Goal: Task Accomplishment & Management: Manage account settings

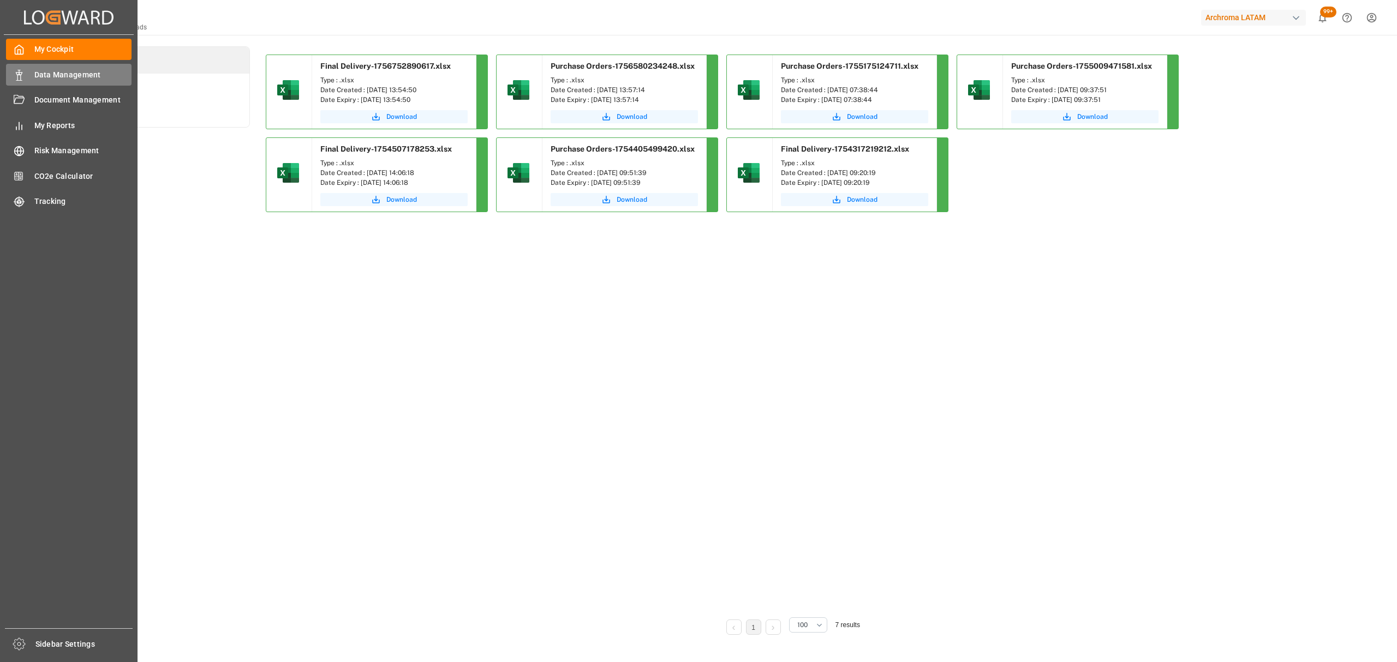
click at [22, 65] on div "Data Management Data Management" at bounding box center [68, 74] width 125 height 21
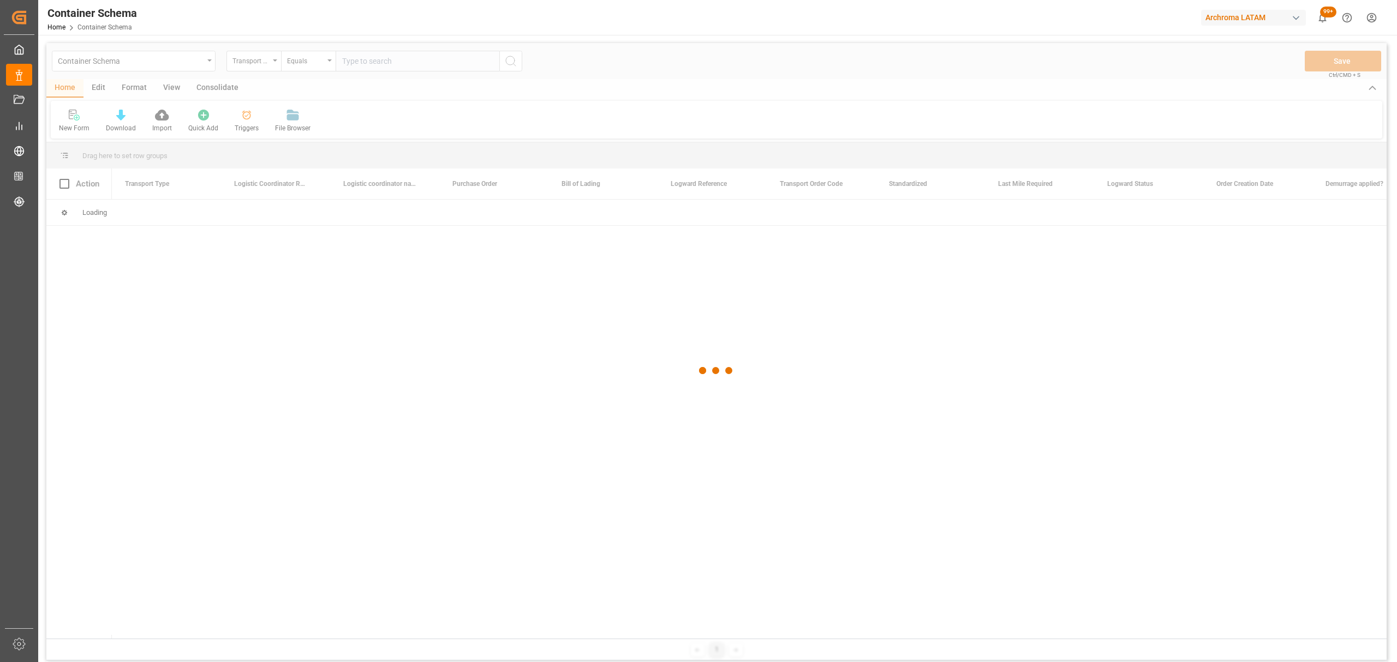
click at [178, 64] on div at bounding box center [716, 371] width 1340 height 656
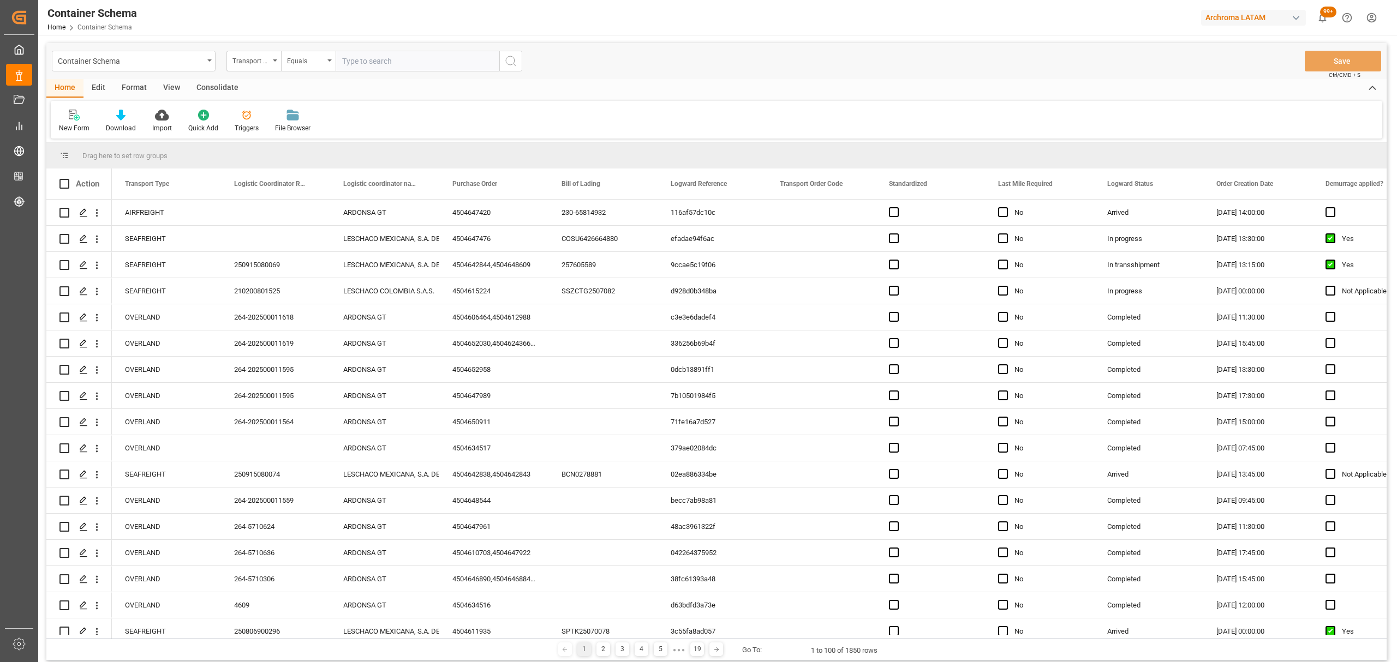
click at [178, 64] on div "Container Schema" at bounding box center [131, 60] width 146 height 14
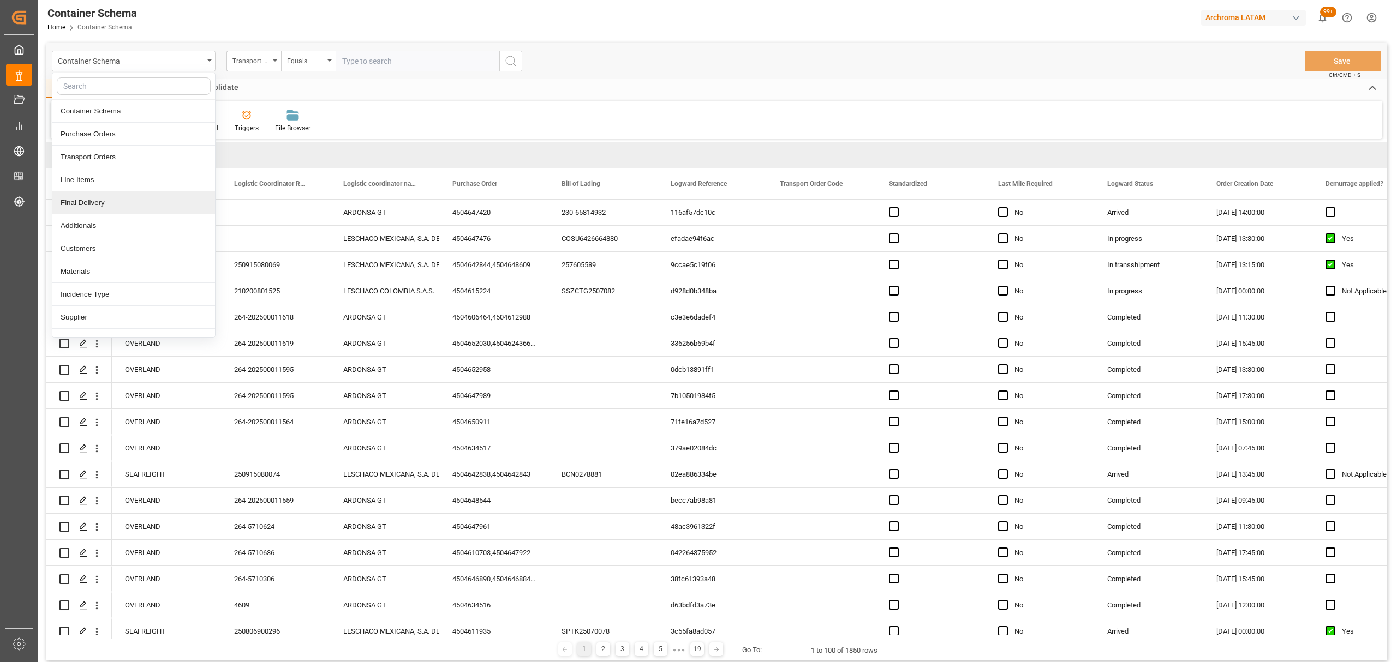
click at [95, 205] on div "Final Delivery" at bounding box center [133, 202] width 163 height 23
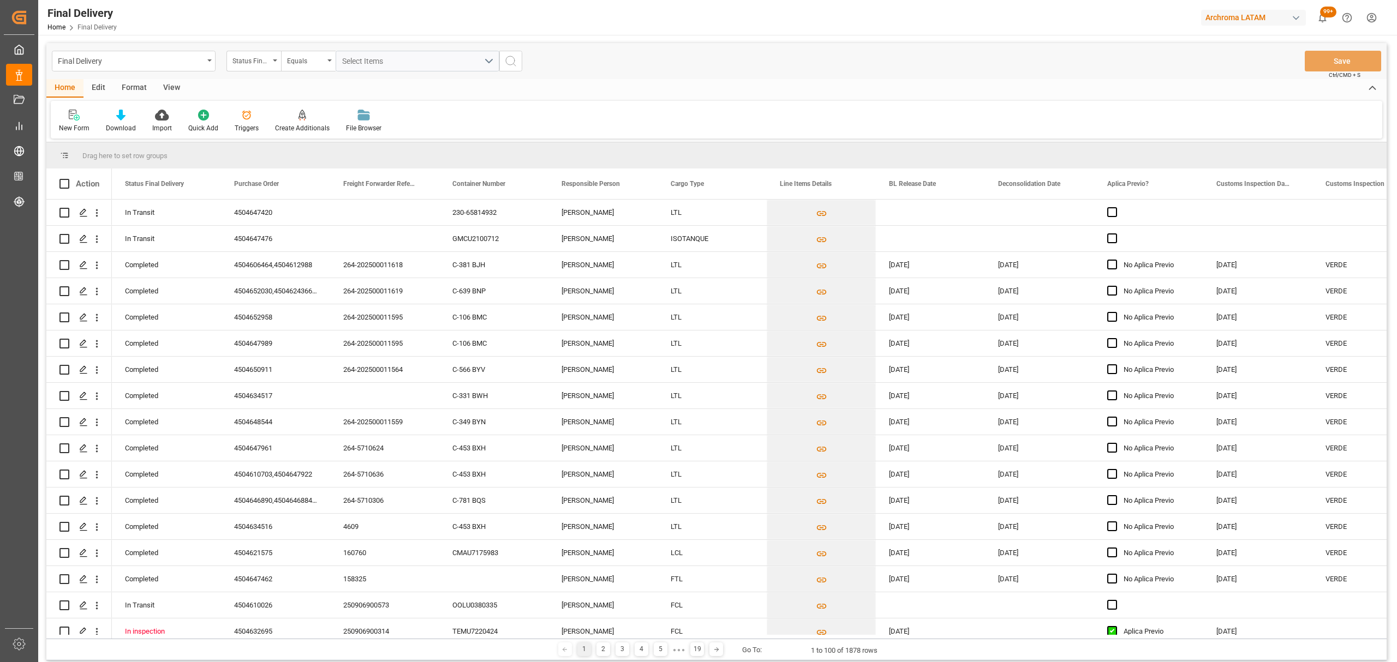
click at [256, 64] on div "Status Final Delivery" at bounding box center [250, 59] width 37 height 13
click at [301, 127] on div "Purchase Order" at bounding box center [308, 134] width 163 height 23
click at [310, 70] on div "Equals" at bounding box center [308, 61] width 55 height 21
drag, startPoint x: 344, startPoint y: 131, endPoint x: 358, endPoint y: 110, distance: 25.1
click at [345, 131] on div "Fuzzy search" at bounding box center [363, 134] width 163 height 23
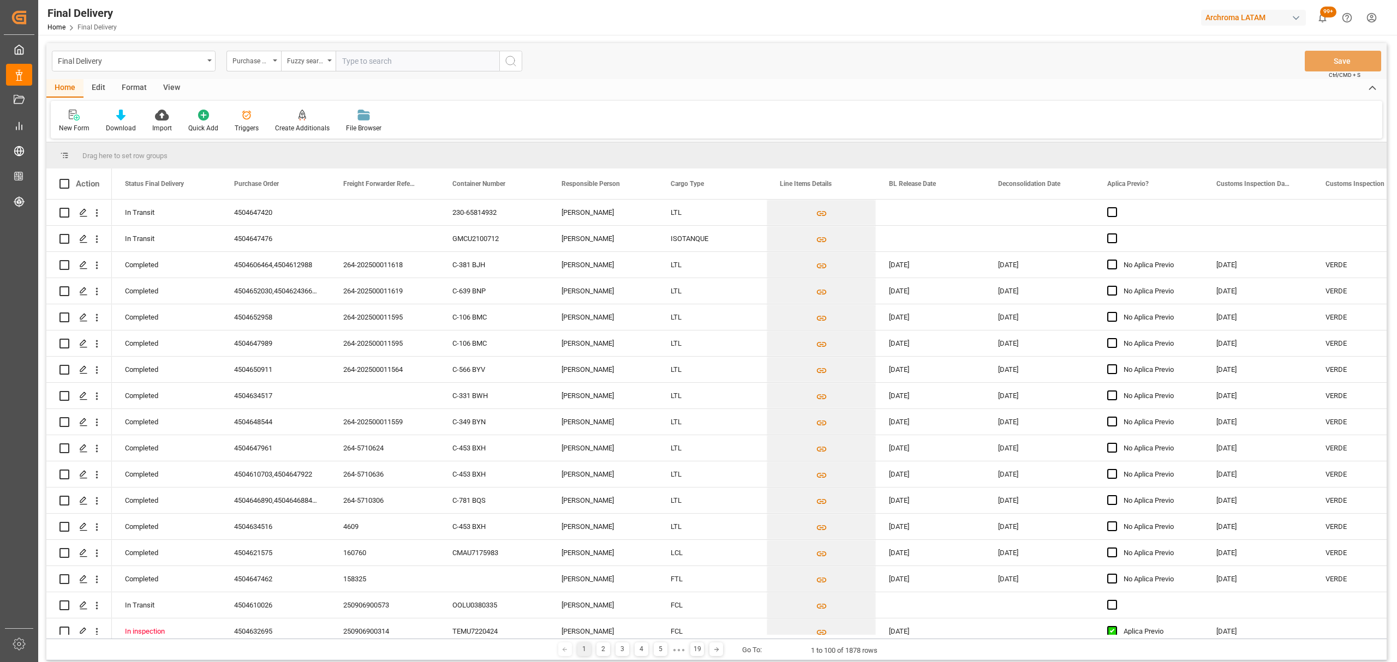
drag, startPoint x: 392, startPoint y: 59, endPoint x: 400, endPoint y: 46, distance: 15.9
click at [400, 46] on div "Final Delivery Purchase Order Fuzzy search Save Ctrl/CMD + S" at bounding box center [716, 61] width 1340 height 36
paste input "4504635032"
type input "4504635032"
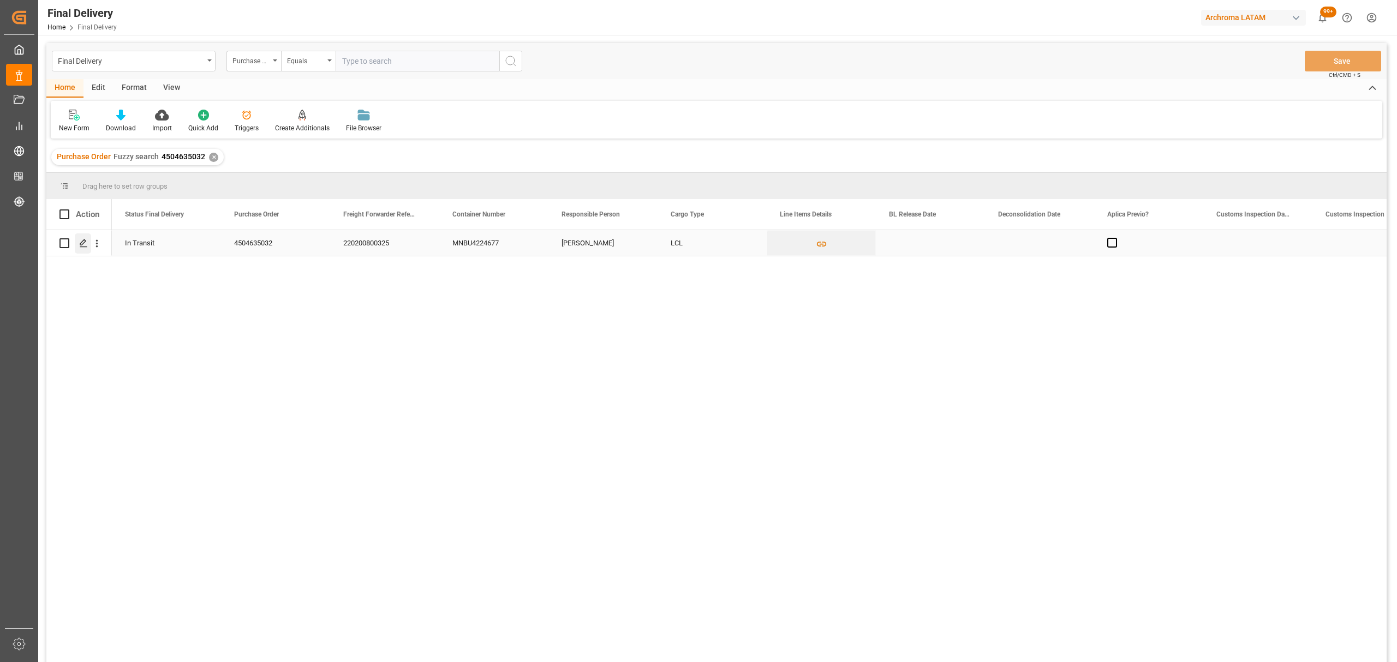
click at [83, 246] on icon "Press SPACE to select this row." at bounding box center [83, 243] width 9 height 9
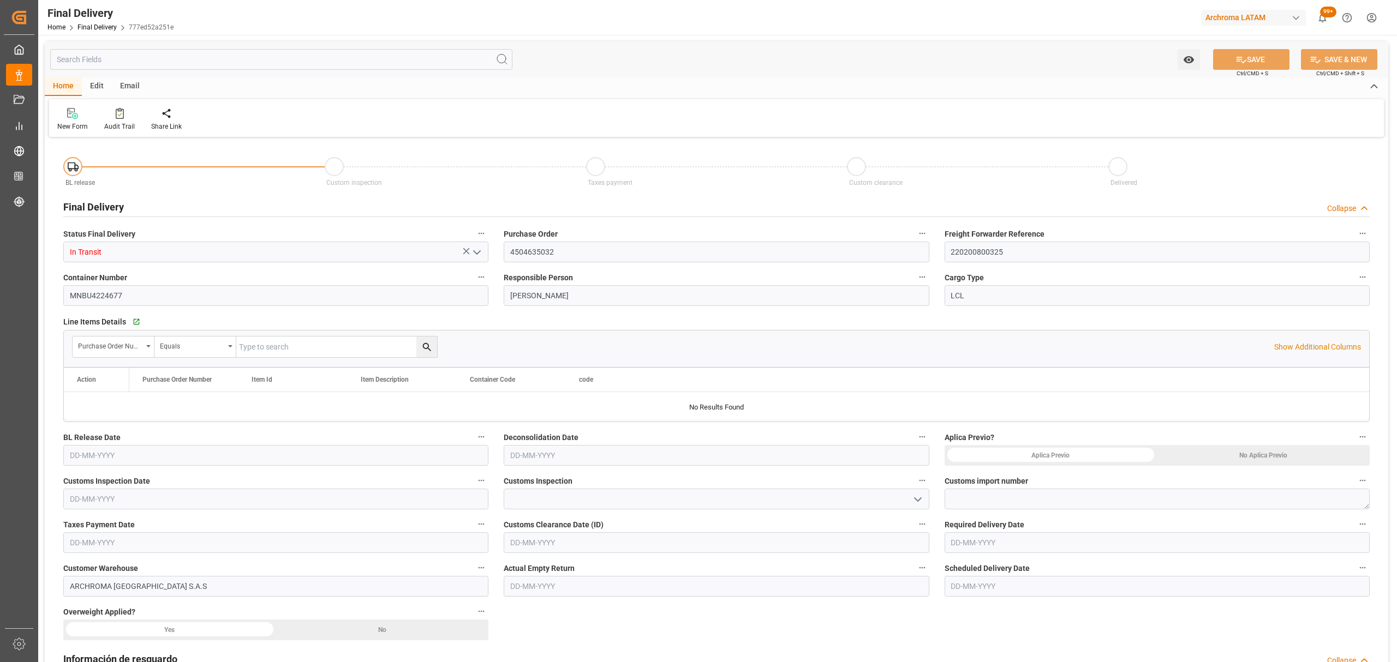
type input "27-08-2025"
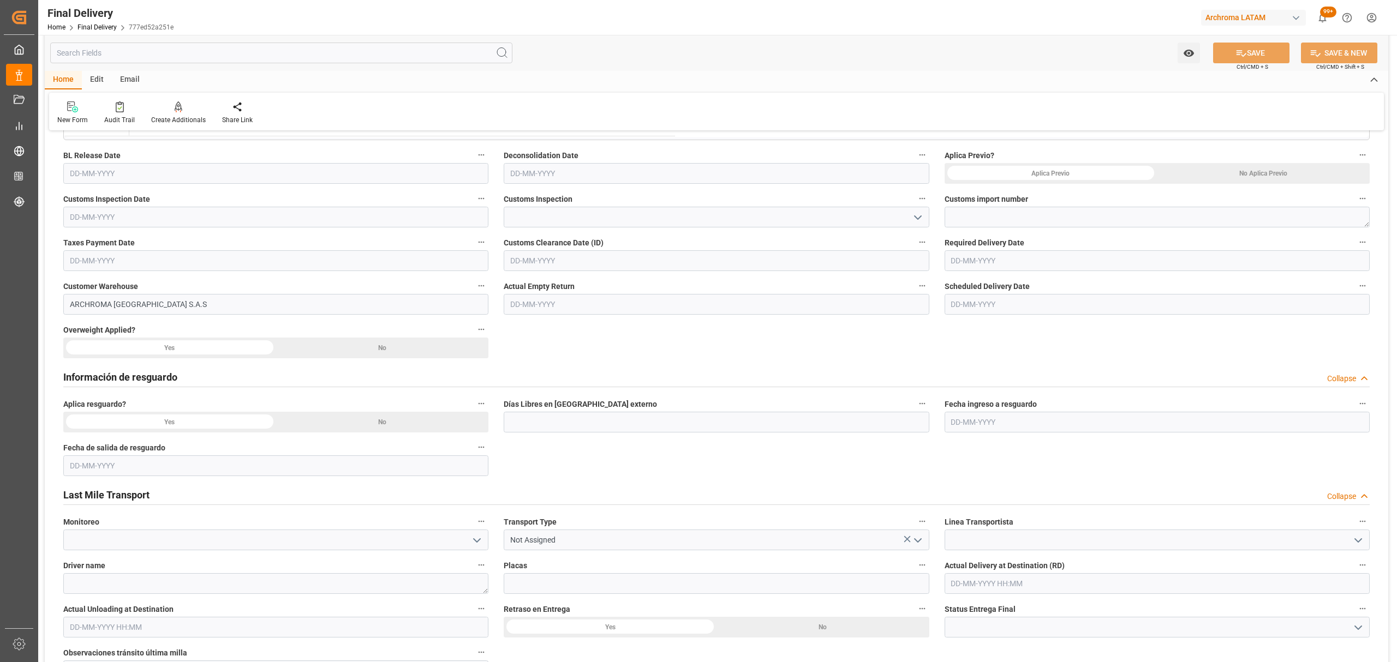
scroll to position [436, 0]
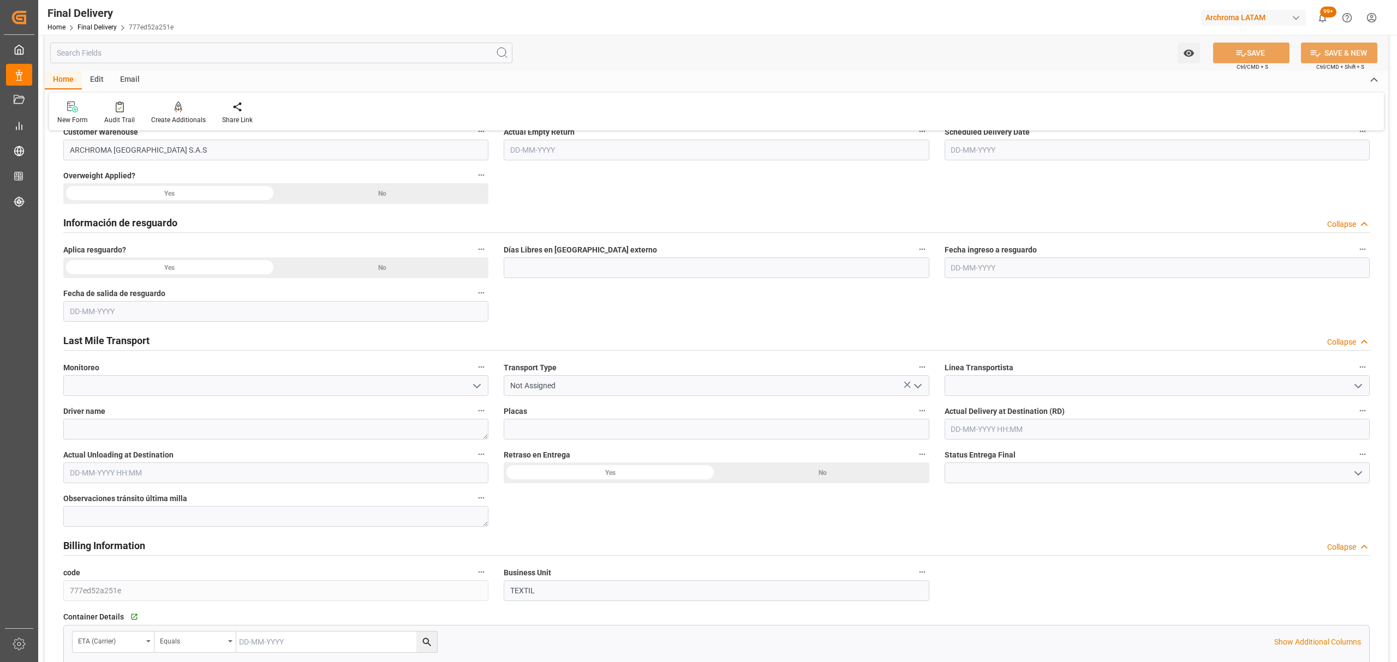
click at [917, 390] on icon "open menu" at bounding box center [917, 386] width 13 height 13
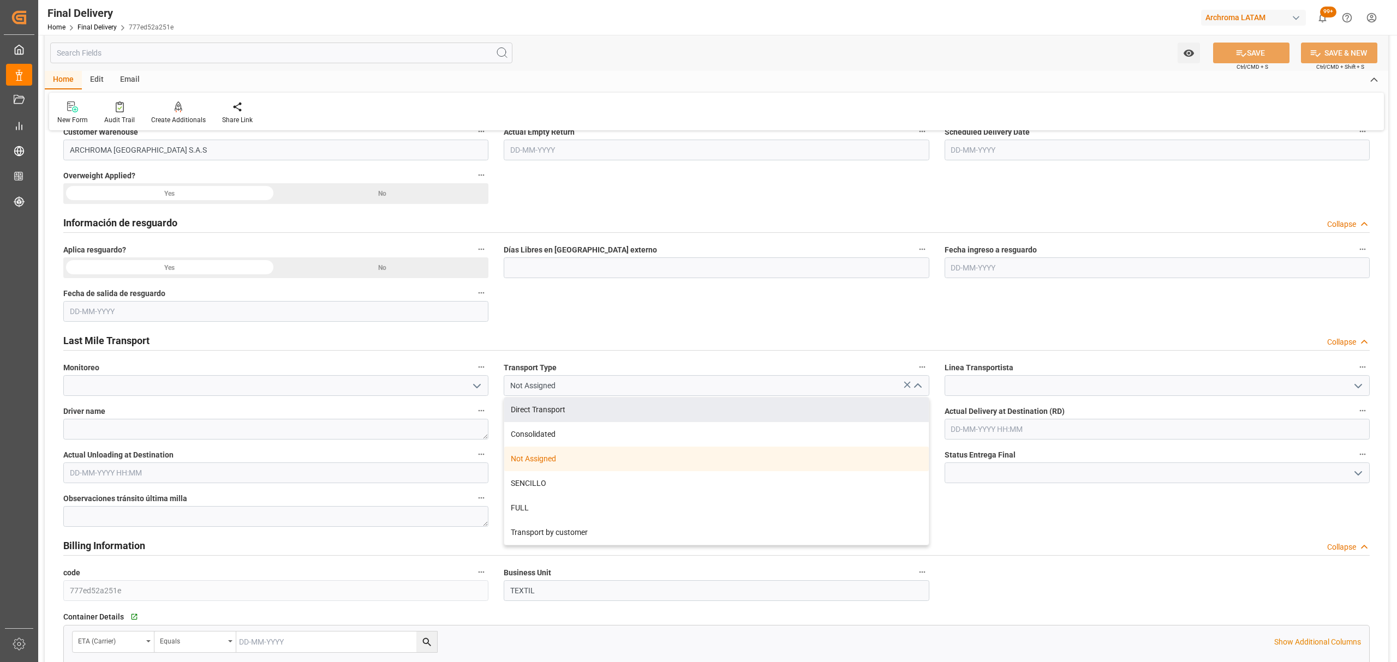
drag, startPoint x: 577, startPoint y: 411, endPoint x: 1251, endPoint y: 492, distance: 678.7
click at [578, 411] on div "Direct Transport" at bounding box center [716, 410] width 424 height 25
type input "Direct Transport"
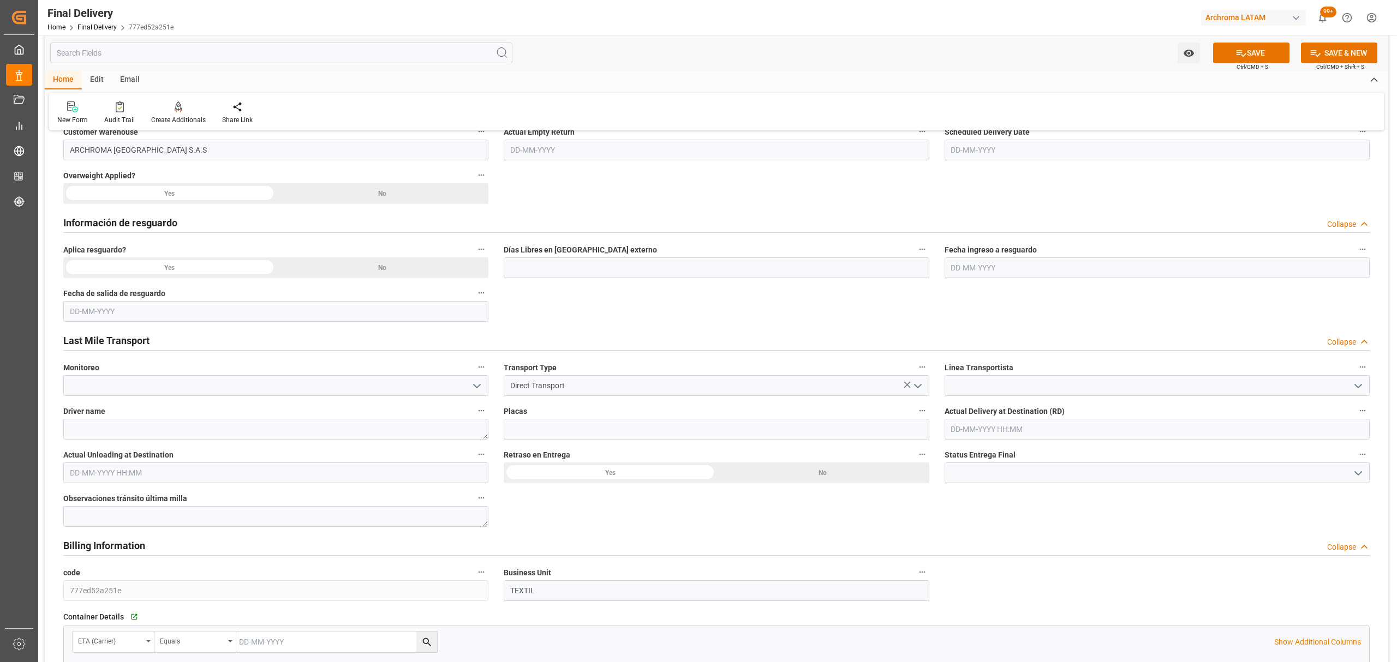
click at [1356, 385] on icon "open menu" at bounding box center [1357, 386] width 13 height 13
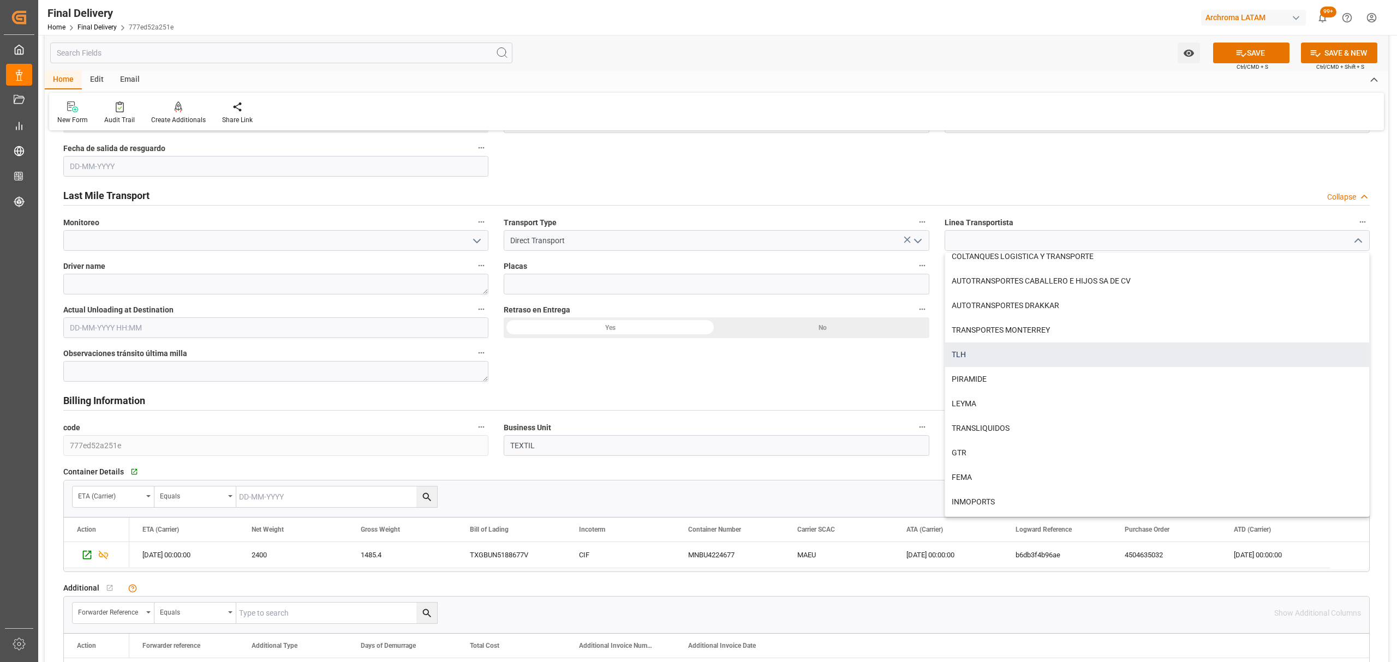
scroll to position [378, 0]
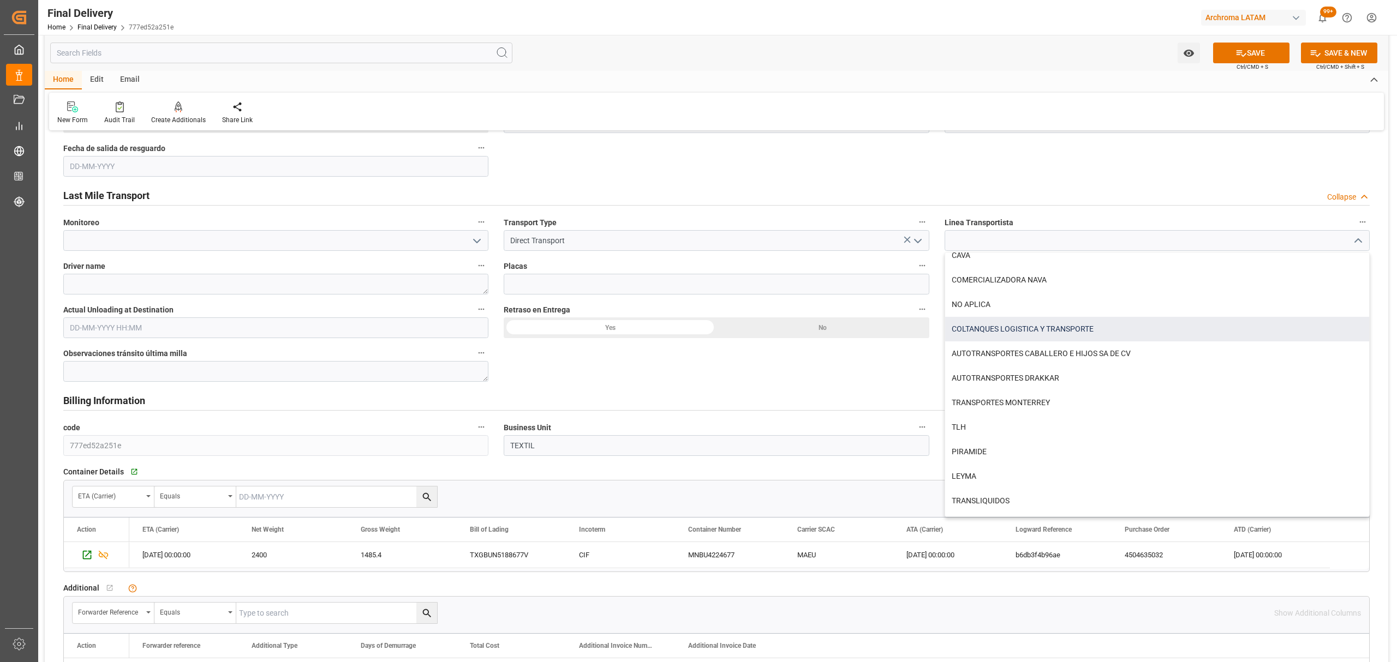
click at [1022, 335] on div "COLTANQUES LOGISTICA Y TRANSPORTE" at bounding box center [1157, 329] width 424 height 25
type input "COLTANQUES LOGISTICA Y TRANSPORTE"
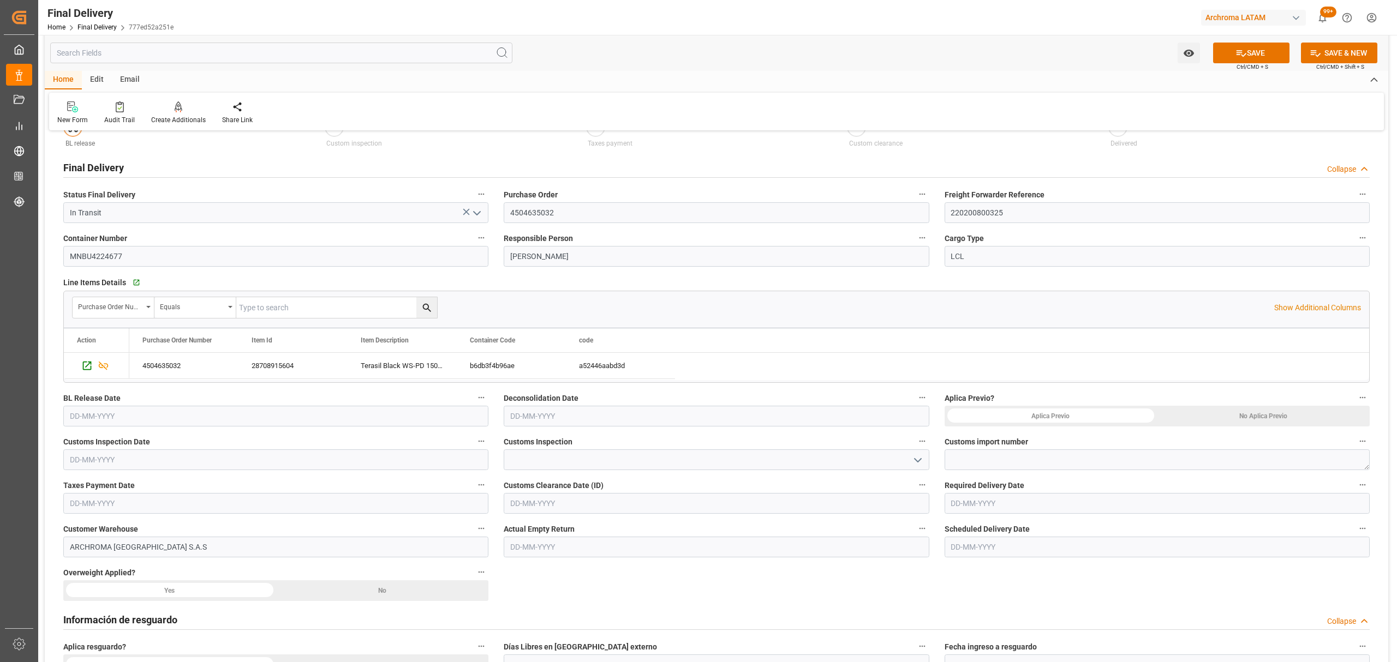
scroll to position [73, 0]
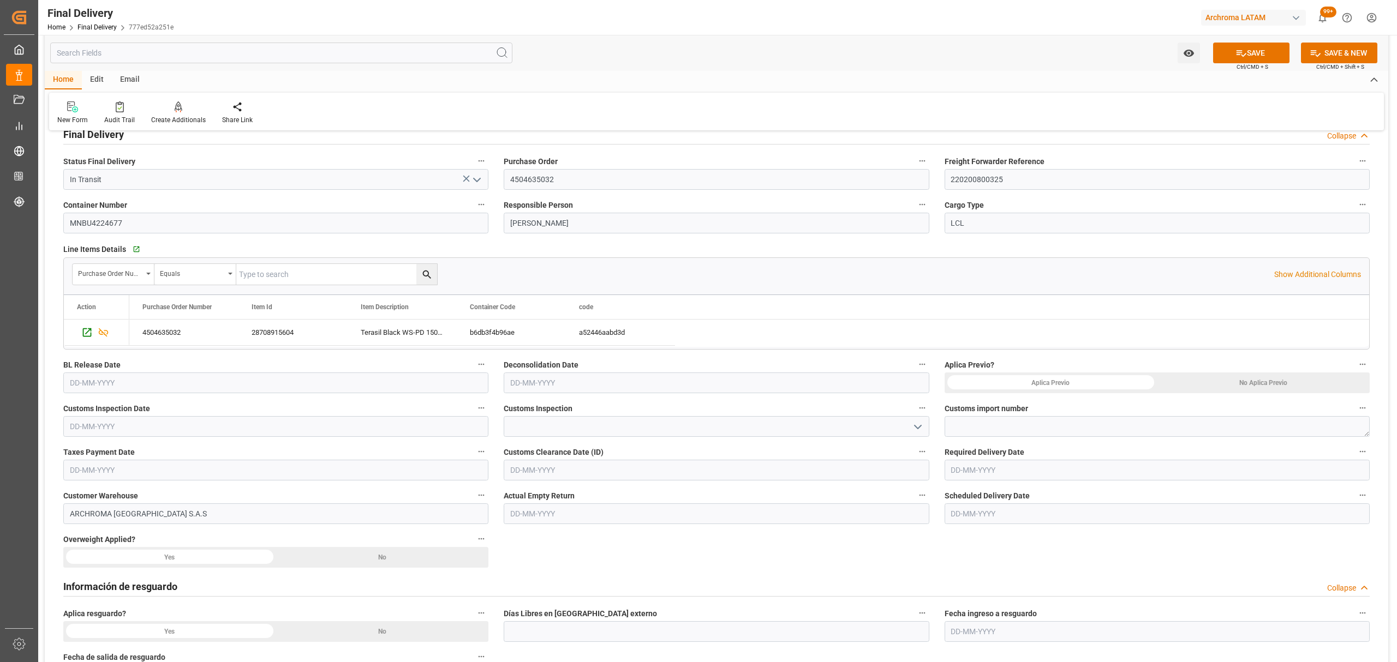
click at [210, 385] on input "text" at bounding box center [275, 383] width 425 height 21
click at [73, 409] on button "Previous Month" at bounding box center [72, 408] width 7 height 7
click at [158, 533] on div "29" at bounding box center [163, 534] width 14 height 13
type input "29-08-2025"
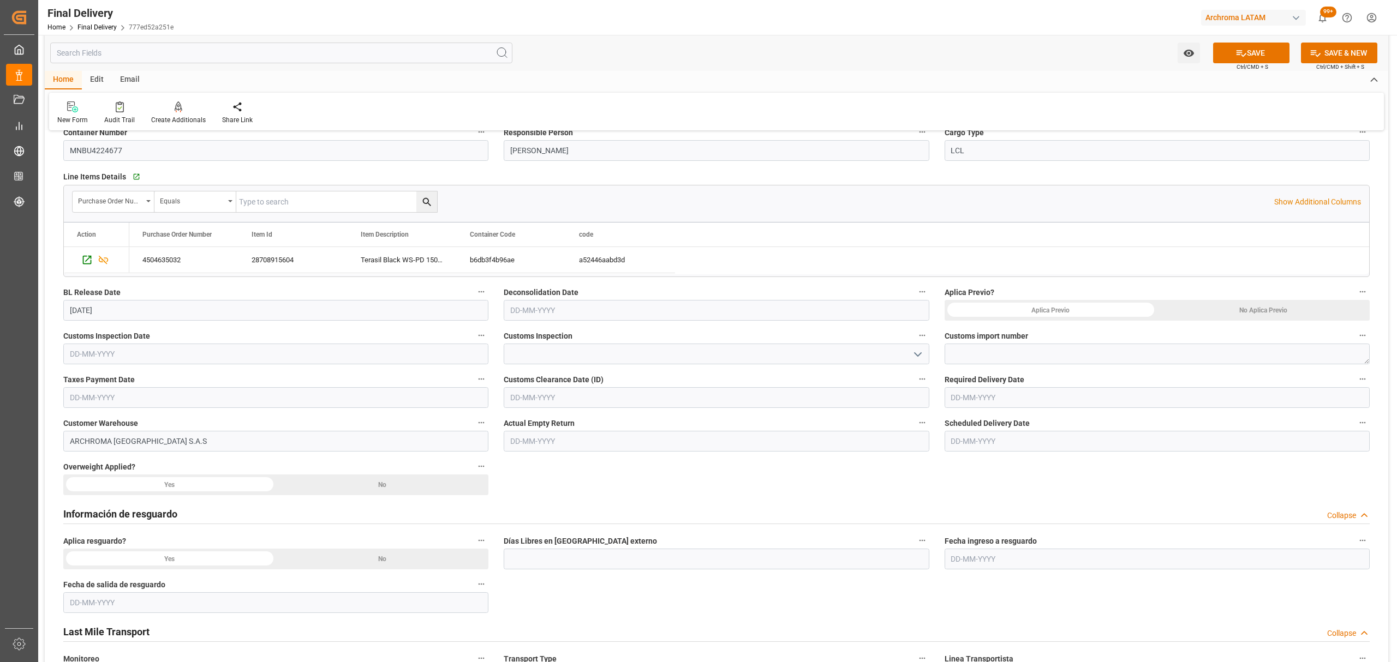
scroll to position [0, 0]
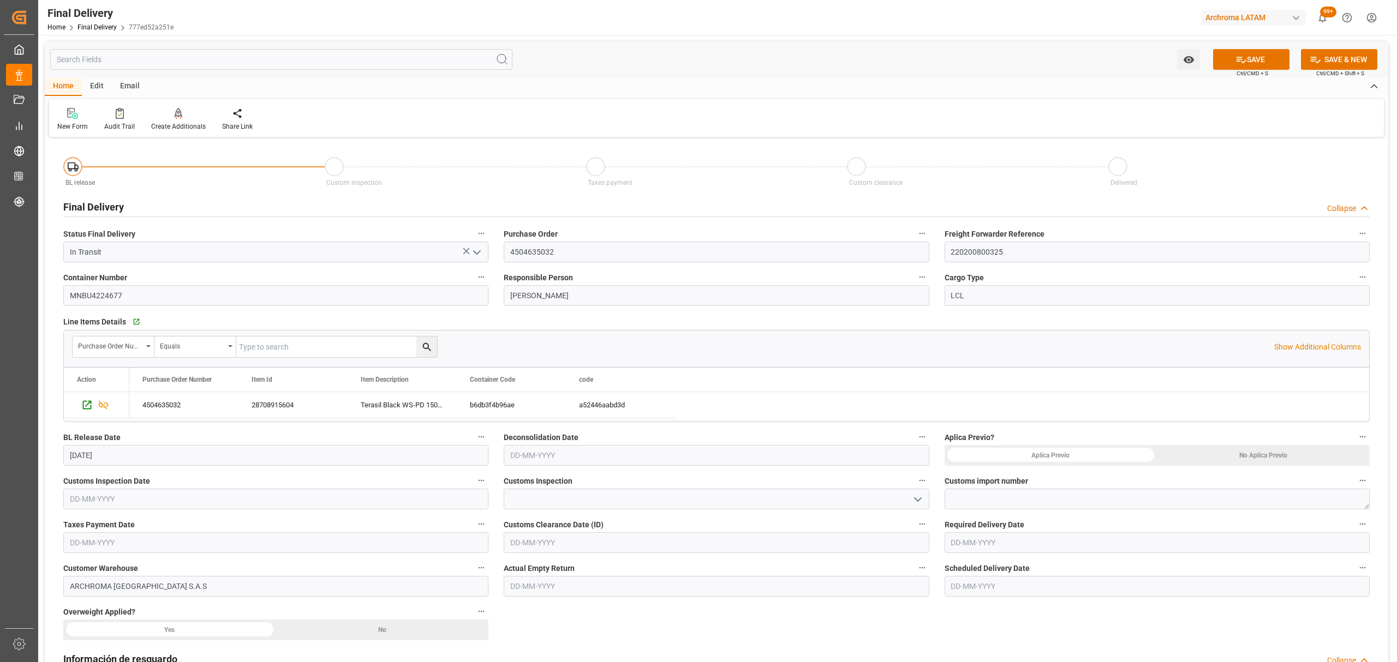
click at [604, 454] on input "text" at bounding box center [716, 455] width 425 height 21
click at [513, 483] on button "Previous Month" at bounding box center [513, 481] width 7 height 7
click at [556, 607] on div "27" at bounding box center [561, 607] width 14 height 13
type input "27-08-2025"
click at [1229, 450] on div "No Aplica Previo" at bounding box center [1263, 455] width 213 height 21
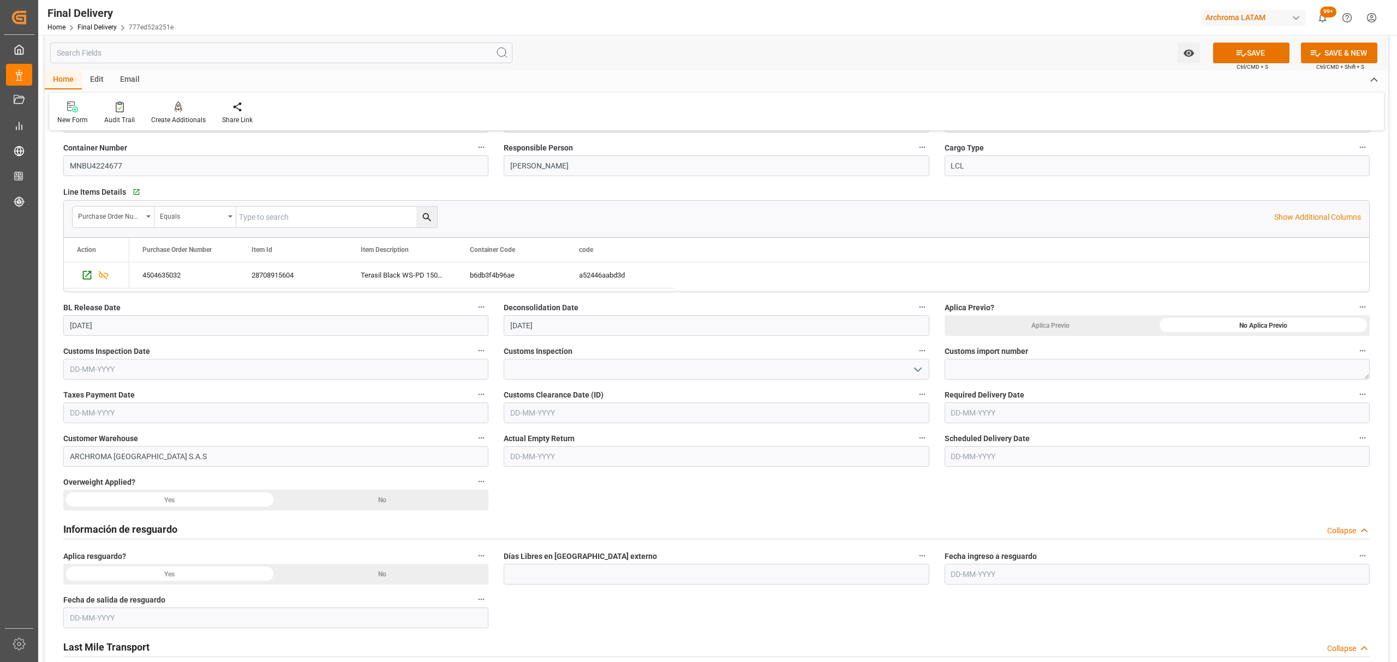
scroll to position [145, 0]
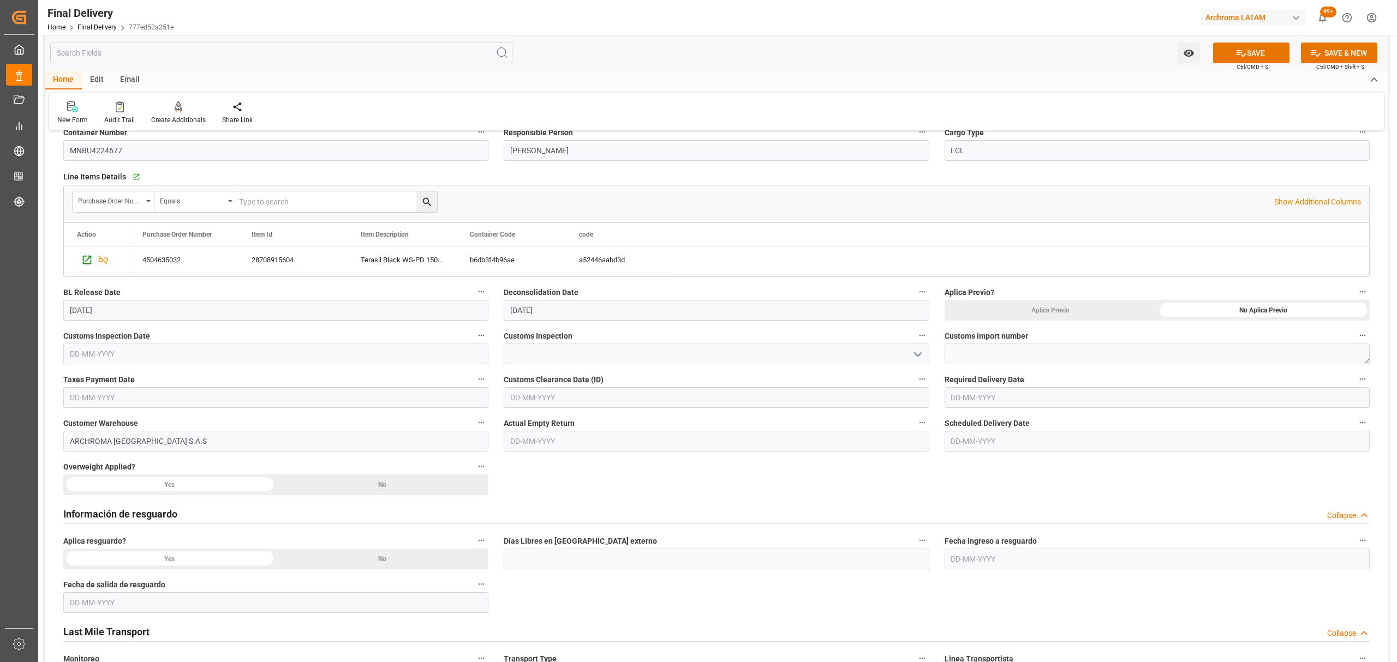
click at [1157, 321] on div "No" at bounding box center [1263, 310] width 213 height 21
click at [189, 352] on input "text" at bounding box center [275, 354] width 425 height 21
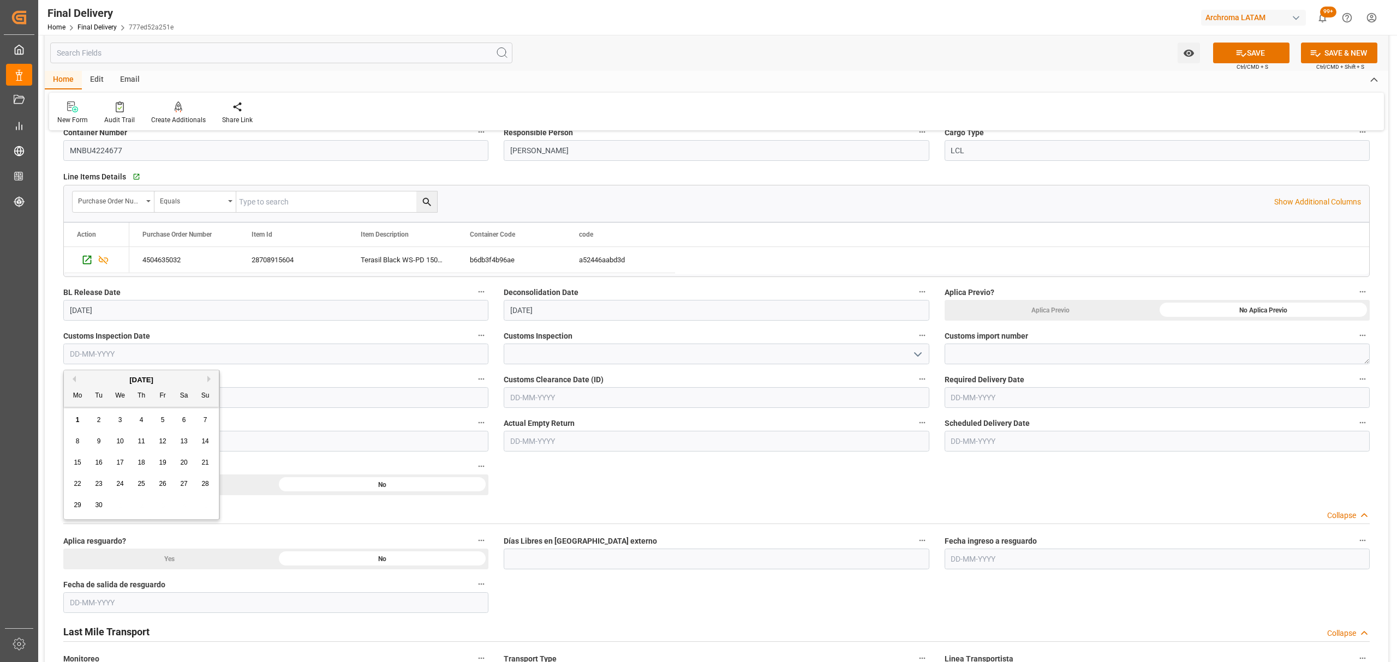
click at [77, 424] on div "1" at bounding box center [78, 420] width 14 height 13
type input "01-09-2025"
click at [147, 398] on input "text" at bounding box center [275, 397] width 425 height 21
click at [75, 465] on div "1" at bounding box center [78, 464] width 14 height 13
type input "01-09-2025"
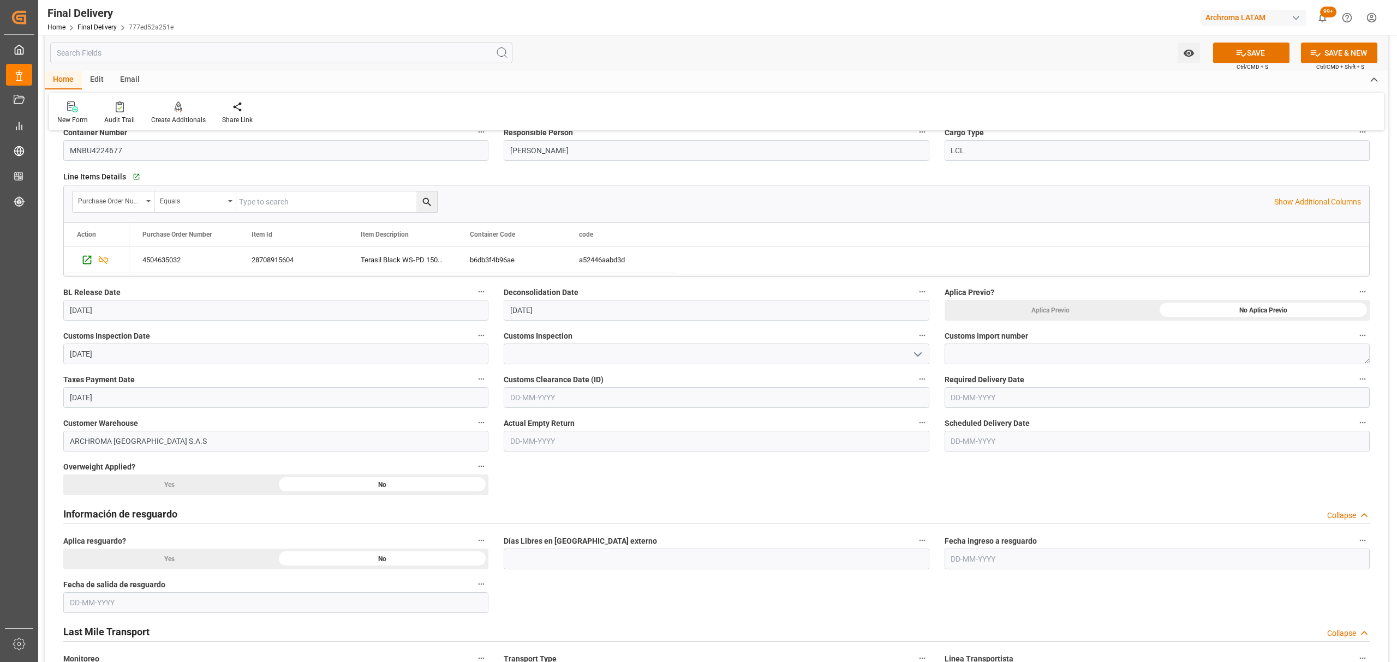
click at [919, 351] on icon "open menu" at bounding box center [917, 354] width 13 height 13
click at [632, 428] on div "VERDE" at bounding box center [716, 427] width 424 height 25
type input "VERDE"
click at [1085, 350] on textarea at bounding box center [1156, 354] width 425 height 21
paste textarea "3520250303300893"
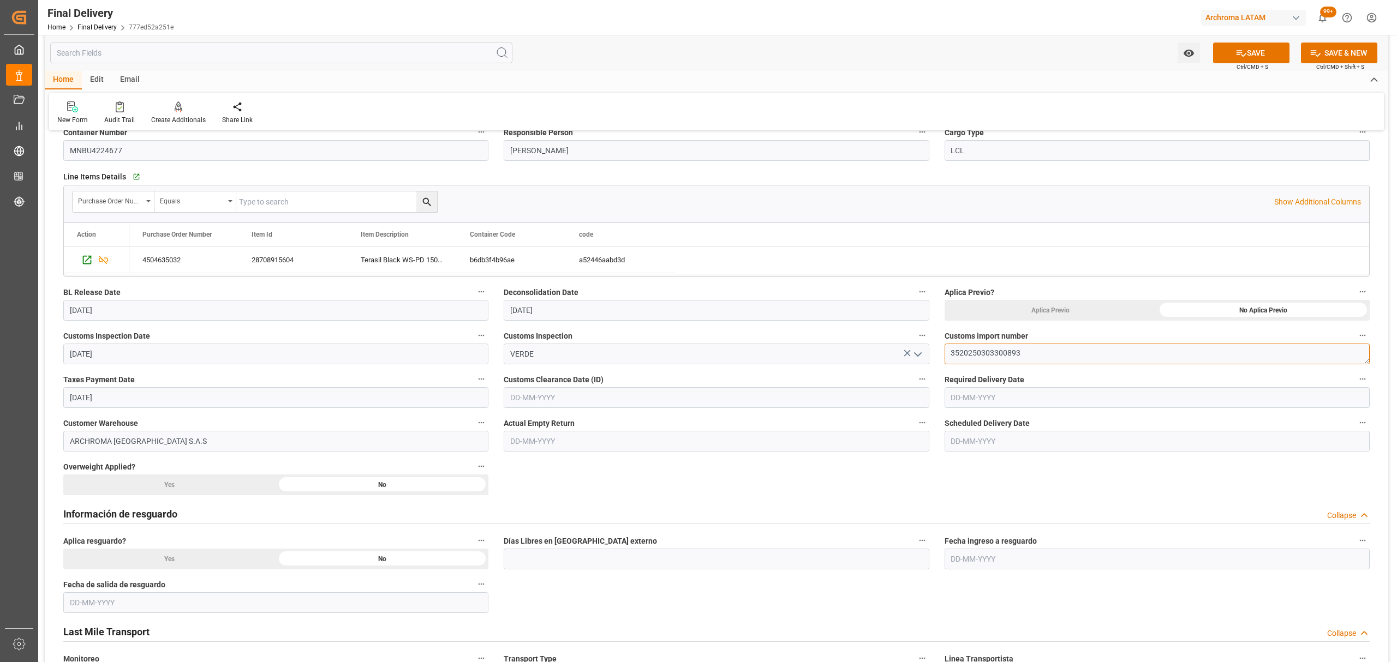
type textarea "3520250303300893"
click at [591, 397] on input "text" at bounding box center [716, 397] width 425 height 21
click at [513, 466] on div "1" at bounding box center [518, 464] width 14 height 13
type input "01-09-2025"
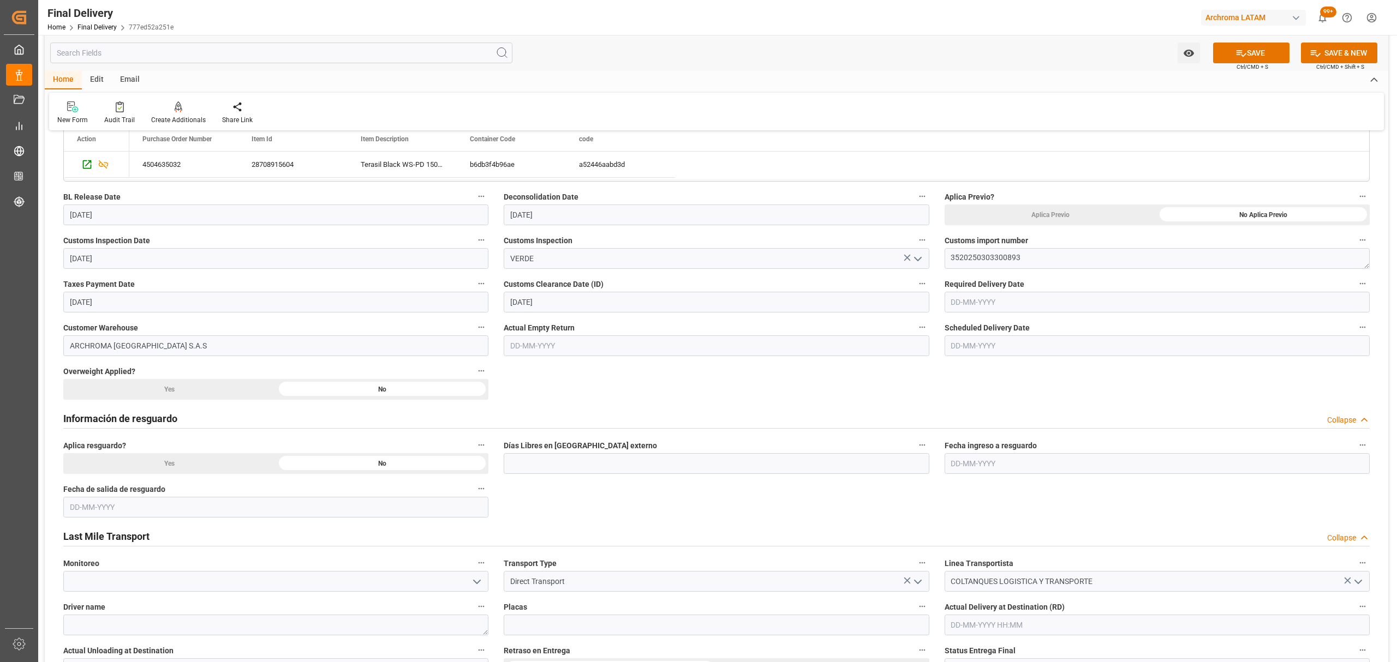
scroll to position [363, 0]
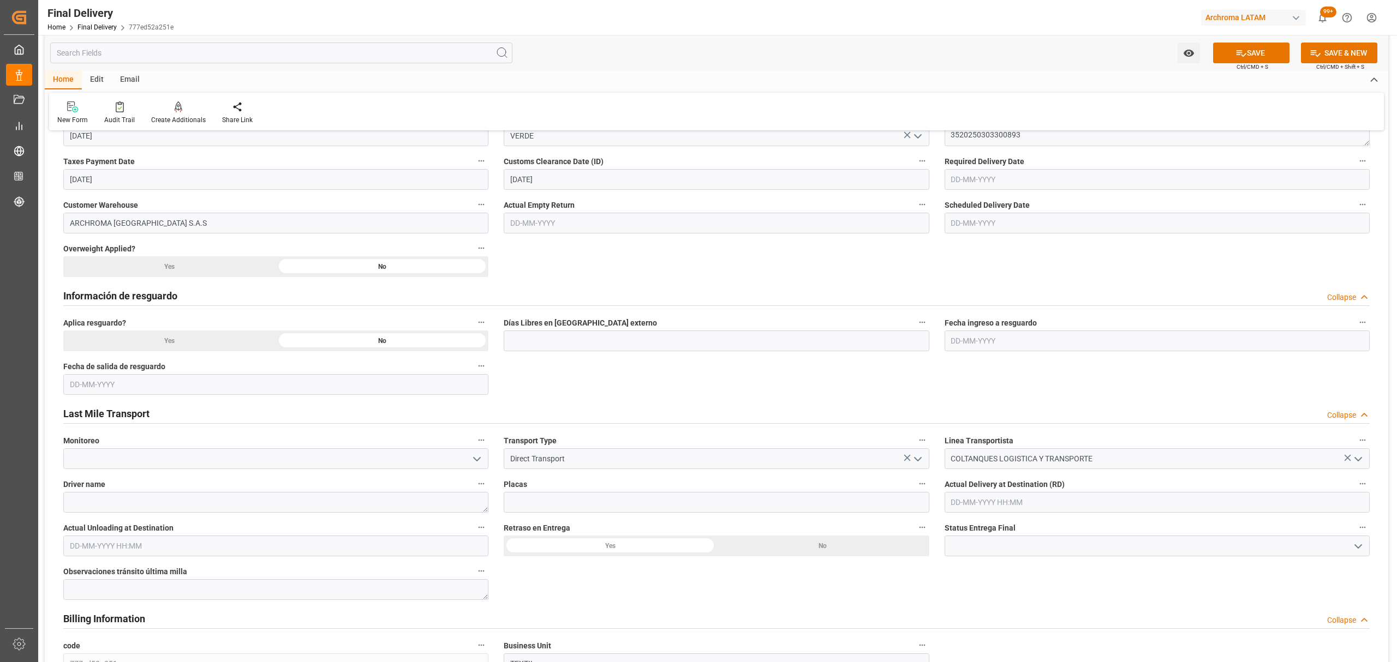
click at [482, 463] on icon "open menu" at bounding box center [476, 459] width 13 height 13
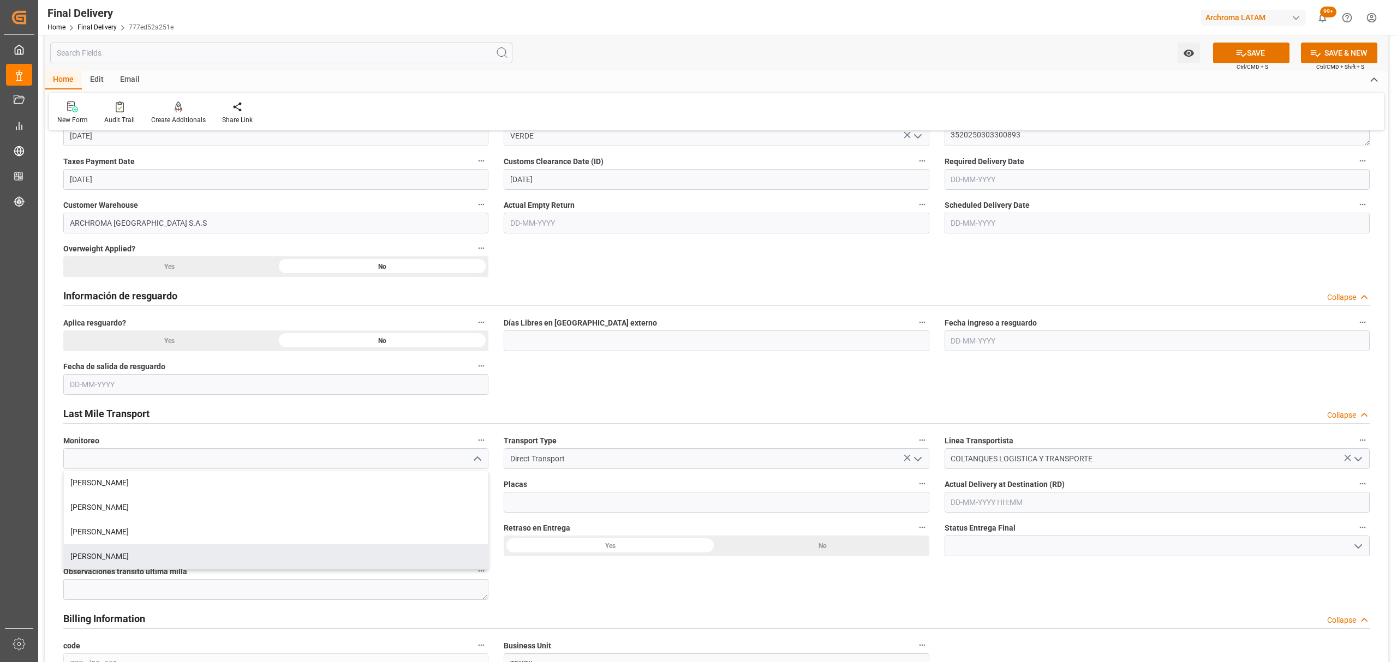
drag, startPoint x: 161, startPoint y: 553, endPoint x: 182, endPoint y: 537, distance: 26.1
click at [161, 554] on div "Laura Cobos" at bounding box center [276, 556] width 424 height 25
type input "Laura Cobos"
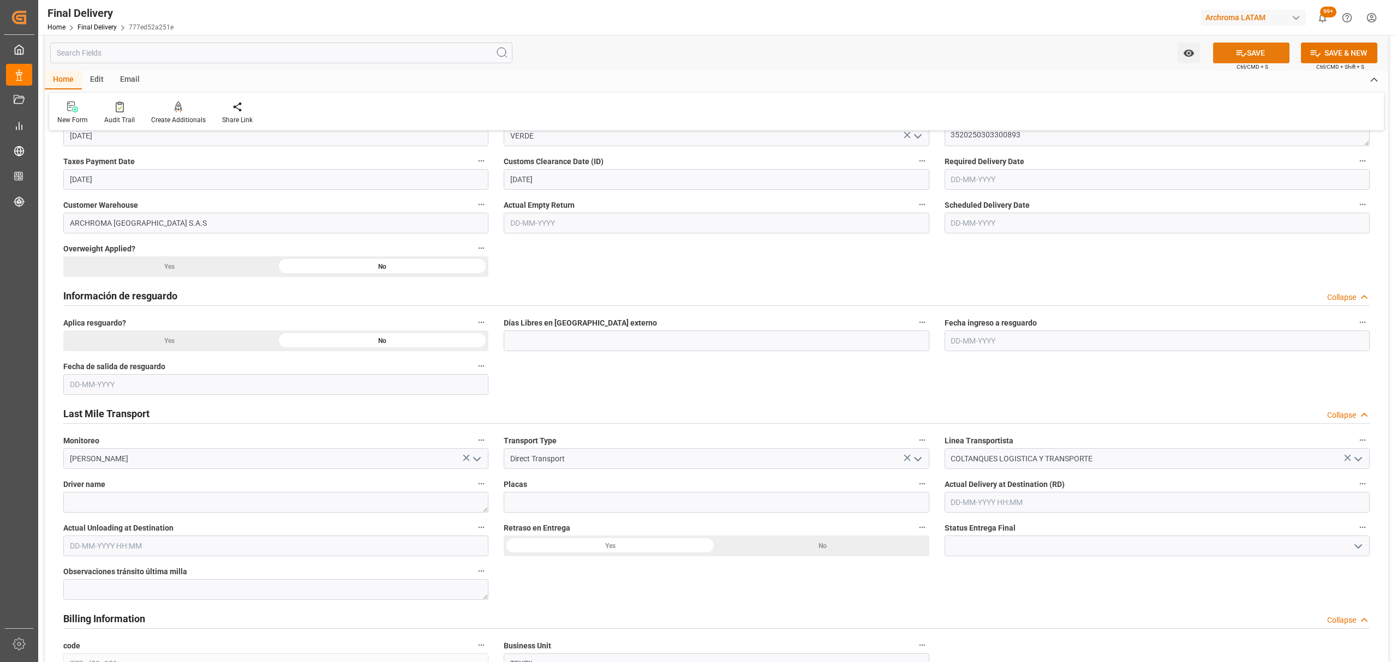
click at [1258, 53] on button "SAVE" at bounding box center [1251, 53] width 76 height 21
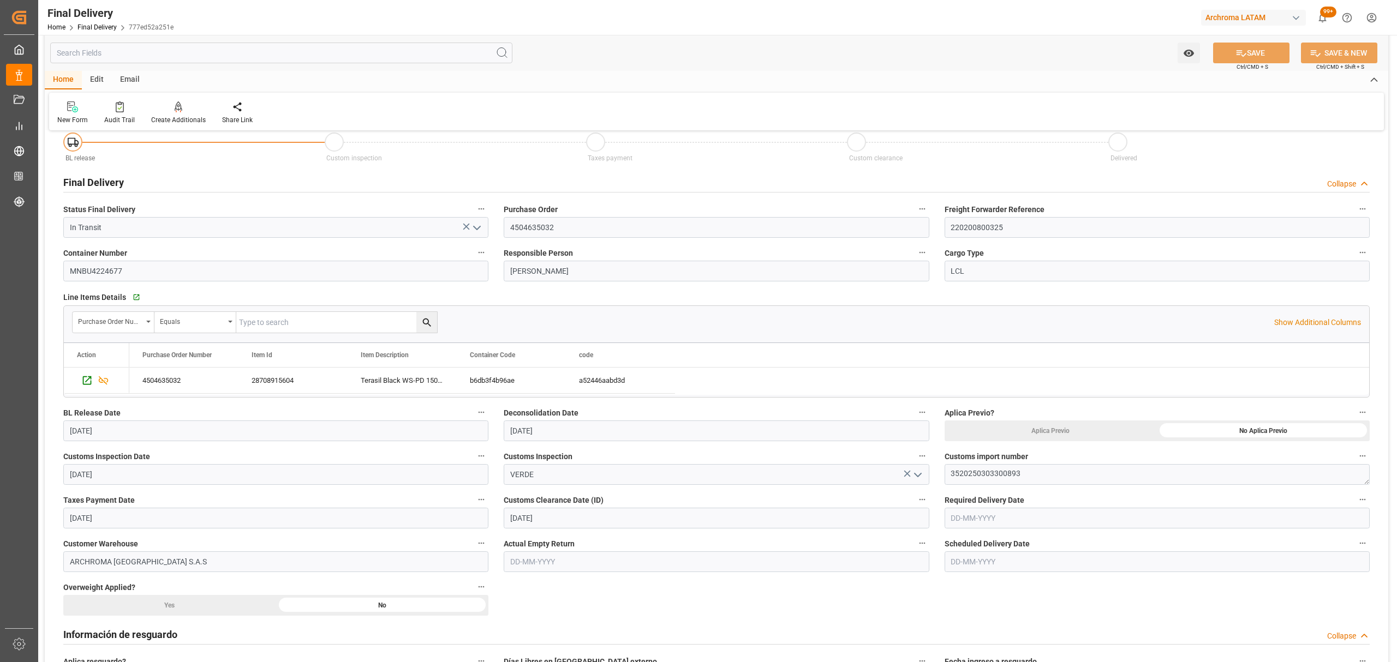
scroll to position [0, 0]
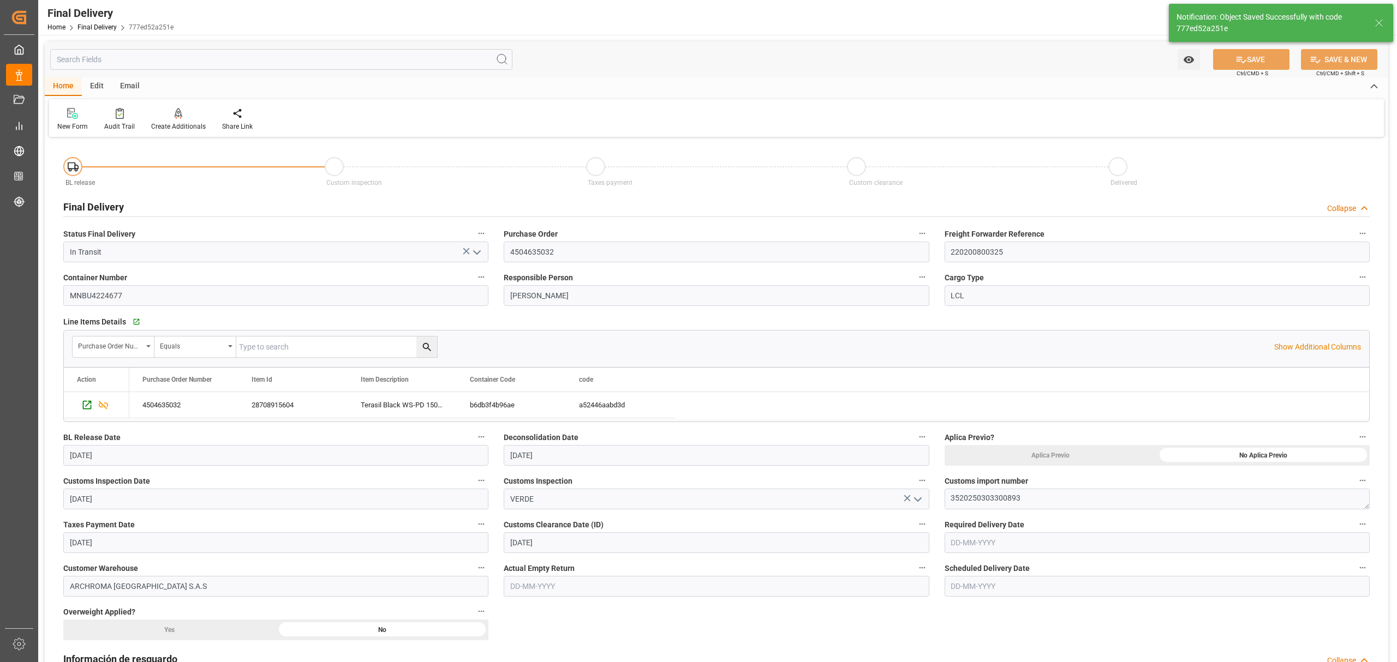
type textarea "1"
type input "Custom Clearance"
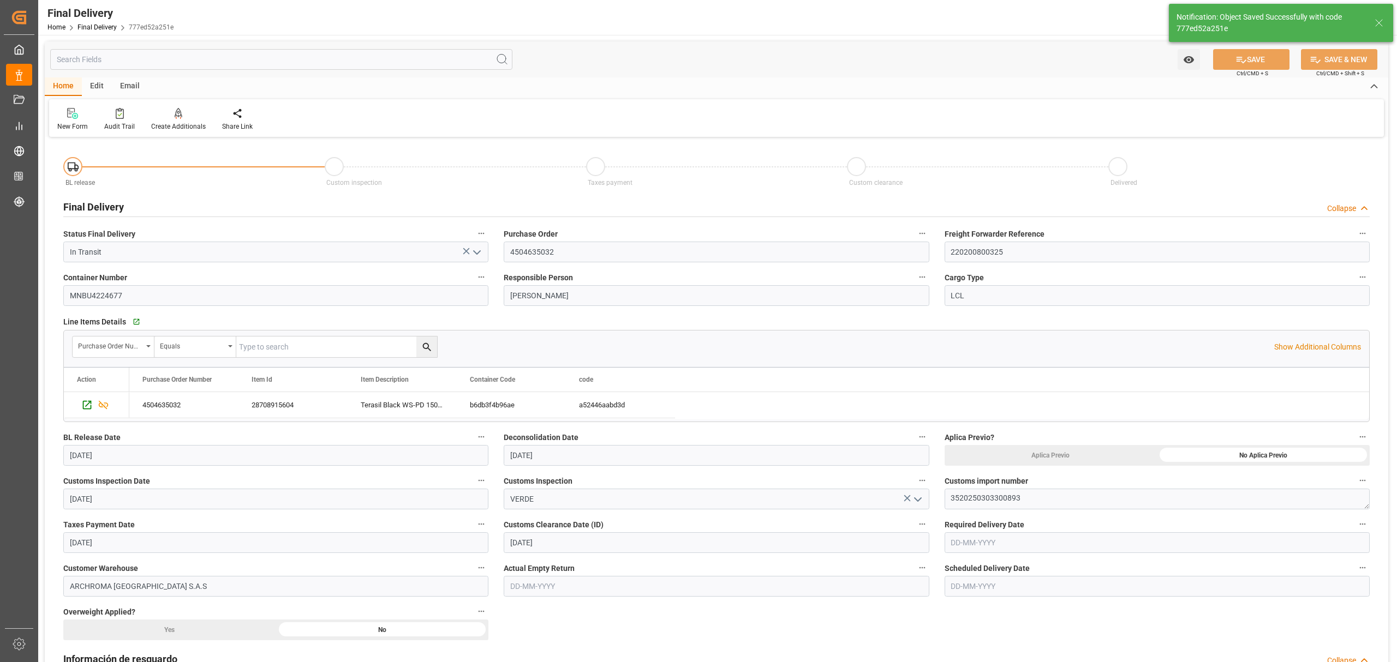
type input "2"
click at [244, 129] on div "Share Link" at bounding box center [237, 127] width 31 height 10
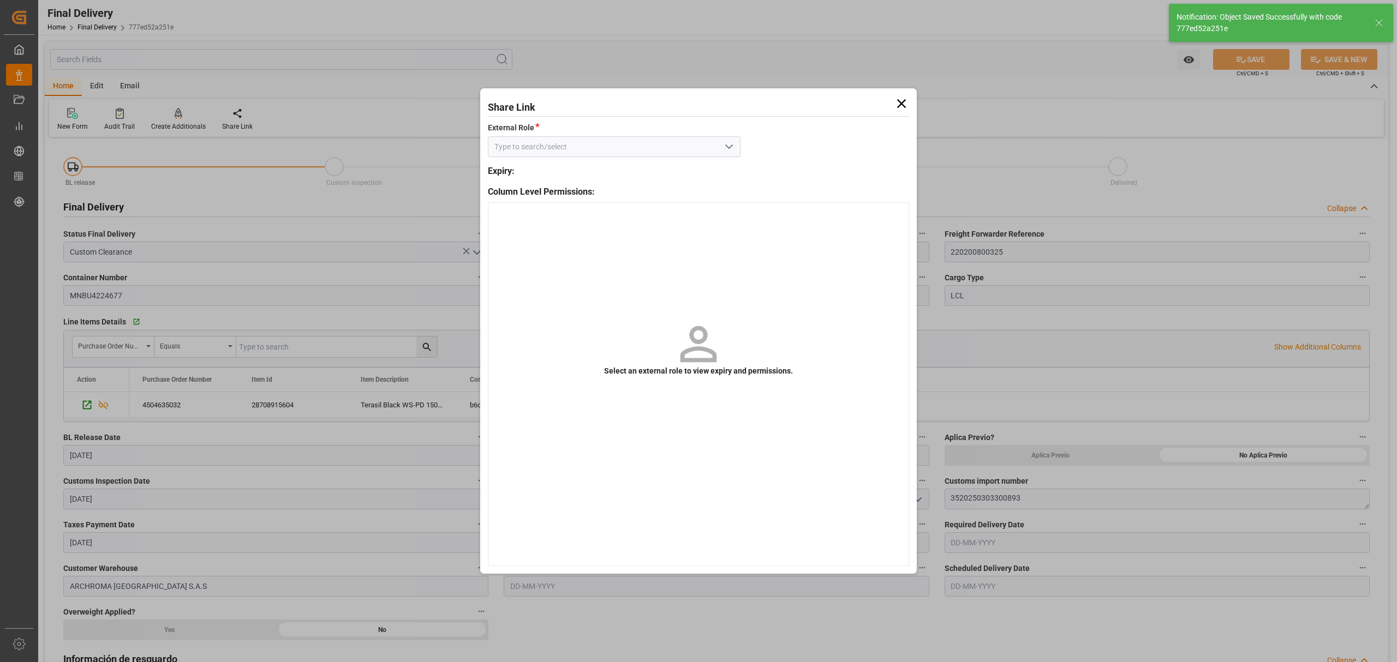
click at [732, 147] on icon "open menu" at bounding box center [728, 146] width 13 height 13
click at [586, 185] on span "Column Level Permissions:" at bounding box center [541, 191] width 107 height 13
click at [732, 153] on icon "open menu" at bounding box center [728, 146] width 13 height 13
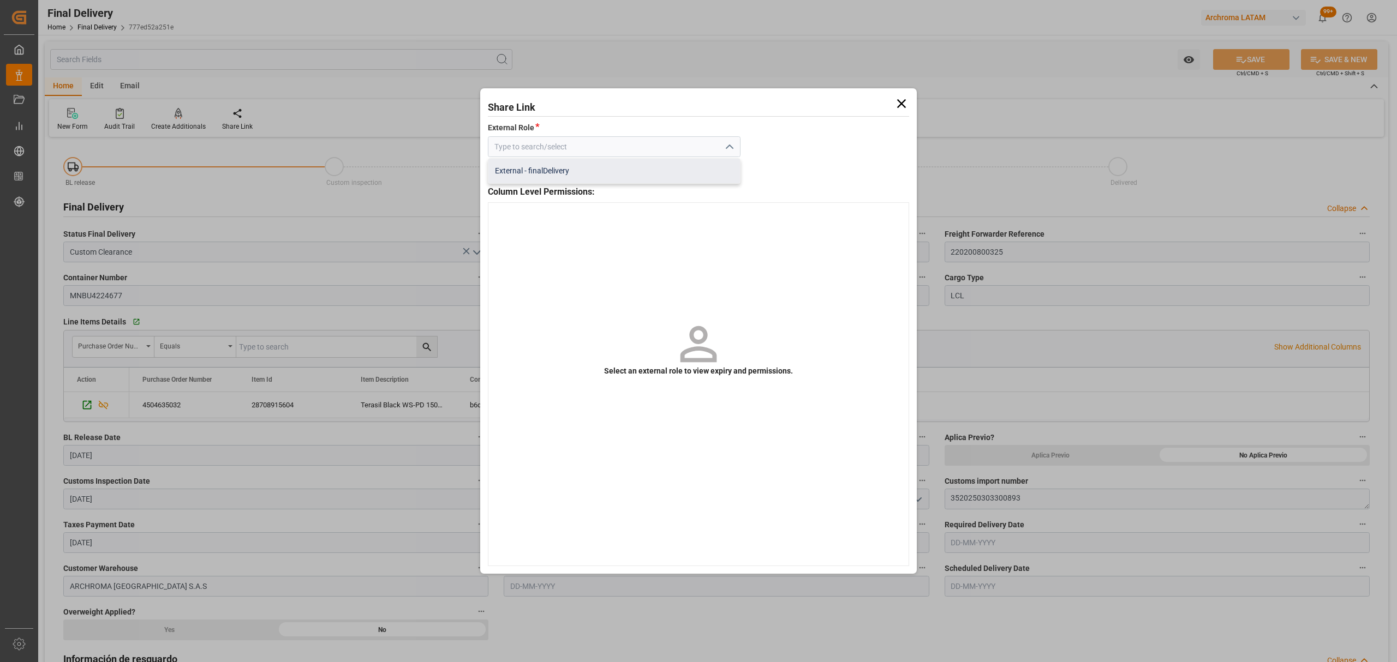
click at [680, 169] on div "External - finalDelivery" at bounding box center [614, 171] width 252 height 25
type input "External - finalDelivery"
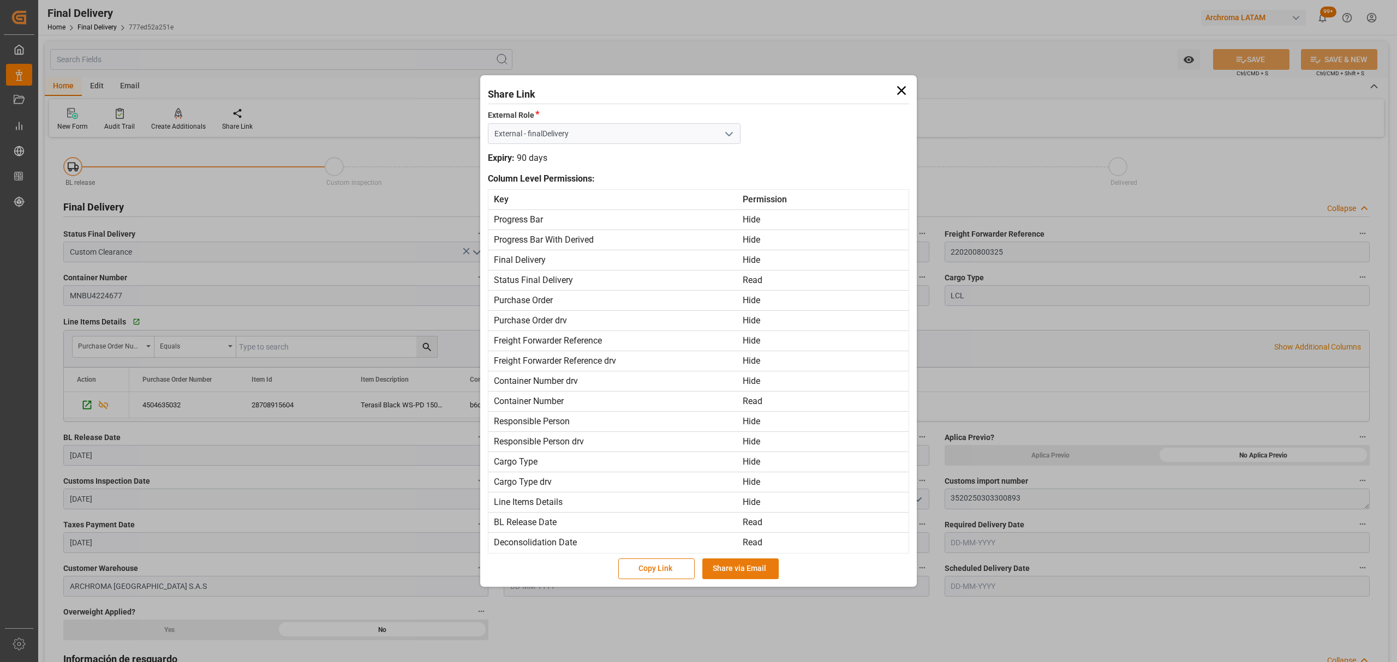
click at [746, 568] on button "Share via Email" at bounding box center [740, 569] width 76 height 21
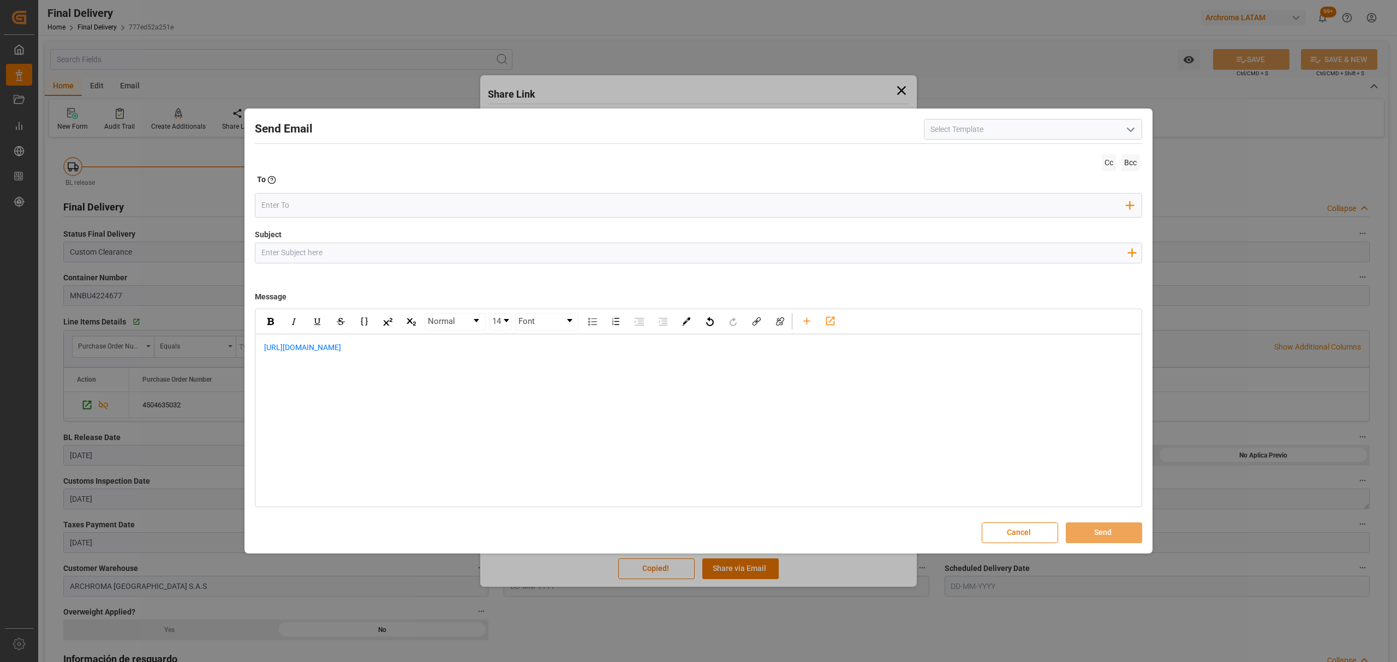
click at [537, 255] on input "Subject" at bounding box center [693, 252] width 877 height 19
paste input "PO 4504635032 //TE//LOGWARD STATUS// ARCHROMA TEXTILE EFFECTS//ARCHROMA COLOMBI…"
drag, startPoint x: 403, startPoint y: 252, endPoint x: 343, endPoint y: 253, distance: 60.0
click at [343, 253] on input "PO 4504635032 //TE//LOGWARD STATUS// ARCHROMA TEXTILE EFFECTS//ARCHROMA COLOMBI…" at bounding box center [693, 252] width 877 height 19
type input "PO 4504635032 //TE//LEVANTE// ARCHROMA TEXTILE EFFECTS//ARCHROMA COLOMBIA//LCL/…"
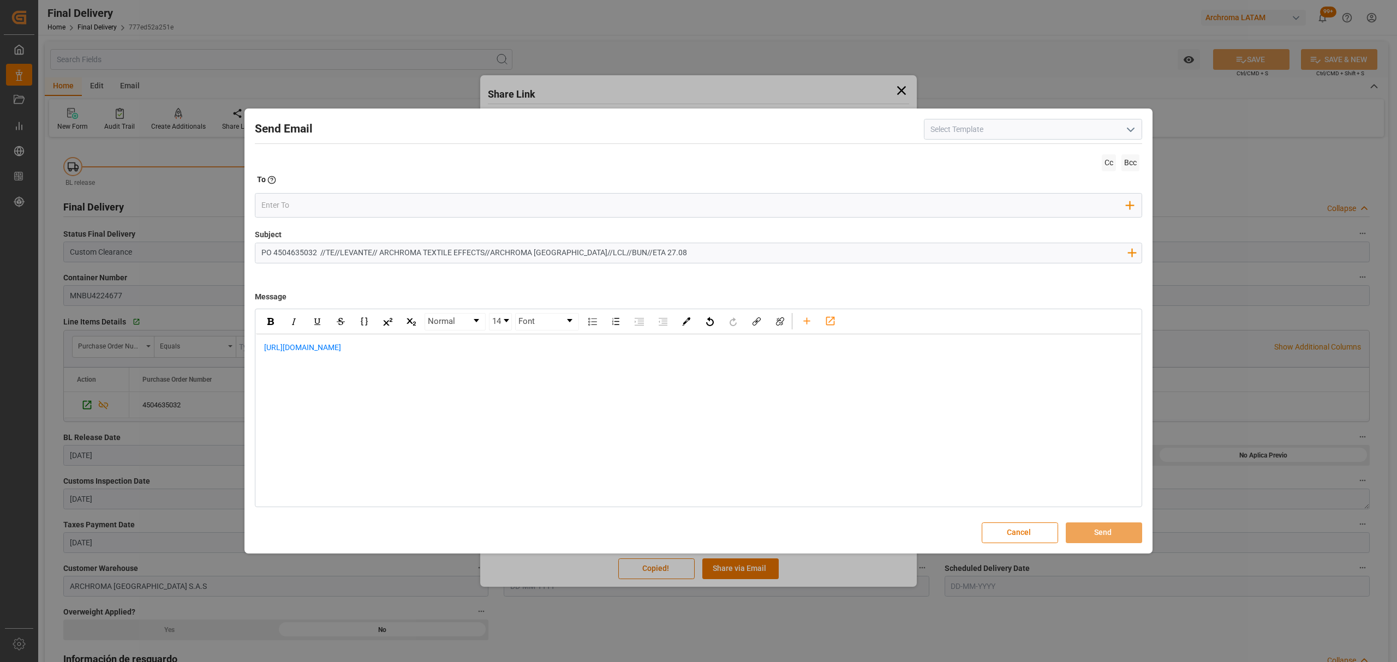
click at [258, 350] on div "https://app.logward.com/share/410703ac8448" at bounding box center [698, 353] width 885 height 38
click at [294, 346] on div "rdw-editor" at bounding box center [698, 347] width 869 height 11
click at [362, 343] on div "Buen dia estimado cliente," at bounding box center [698, 347] width 869 height 11
click at [398, 370] on div "Informamos que la carga obtuvo" at bounding box center [698, 370] width 869 height 11
click at [389, 369] on div "Informamos que la carga obtuvo" at bounding box center [698, 370] width 869 height 11
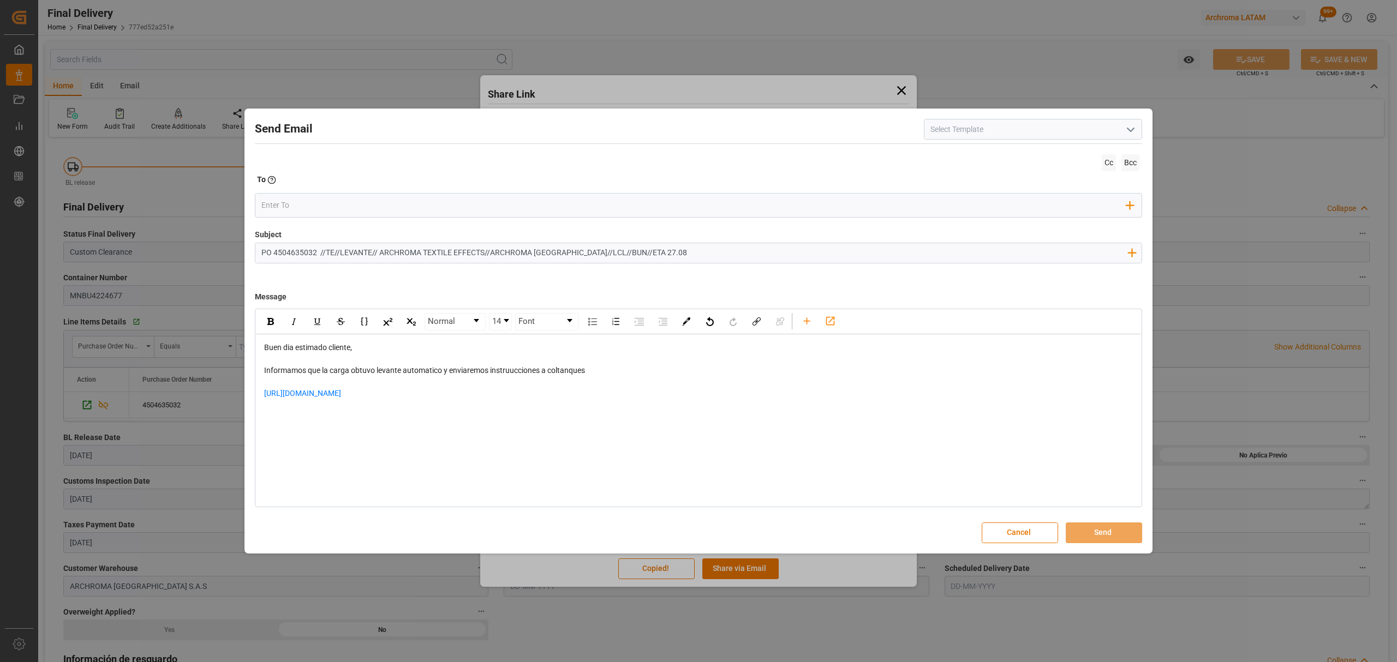
click at [460, 394] on div "https://app.logward.com/share/410703ac8448" at bounding box center [698, 399] width 869 height 23
click at [324, 412] on div "rdw-editor" at bounding box center [698, 422] width 869 height 23
click at [302, 201] on input "email" at bounding box center [693, 205] width 865 height 16
click at [367, 202] on input "email" at bounding box center [693, 205] width 865 height 16
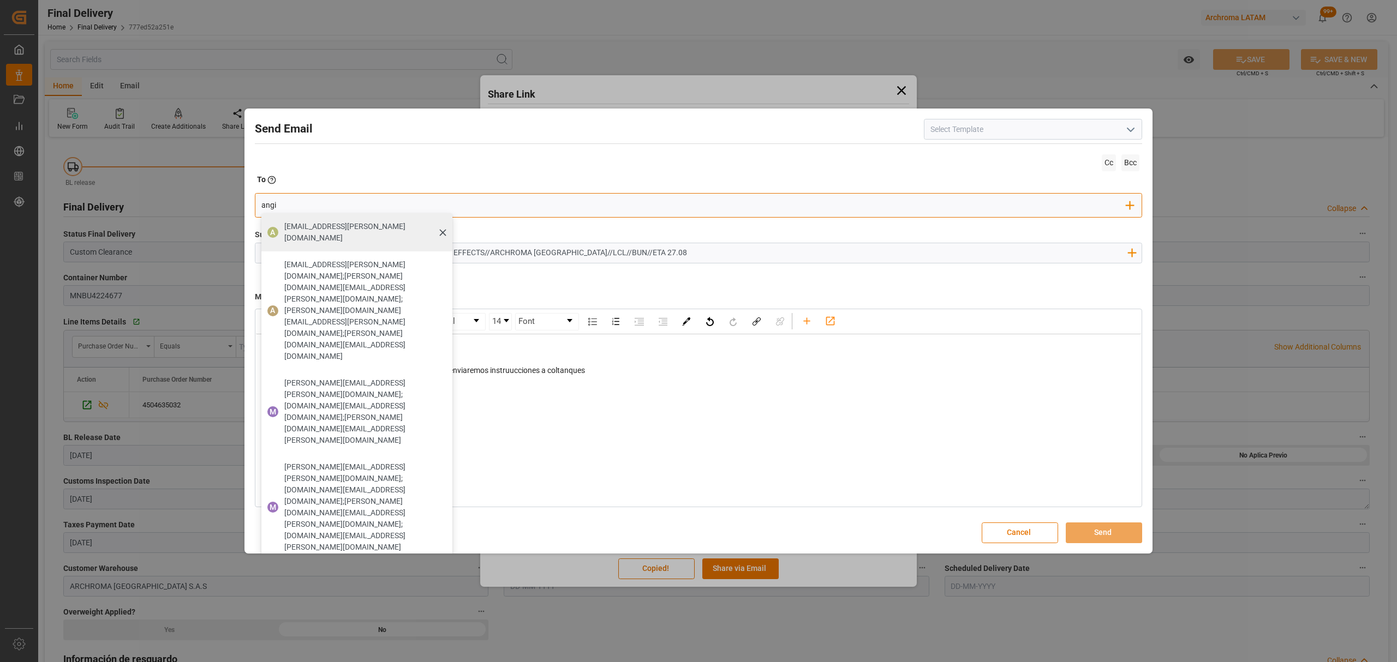
type input "angi"
click at [309, 226] on span "angiee.lamilla@archroma.com" at bounding box center [364, 232] width 160 height 23
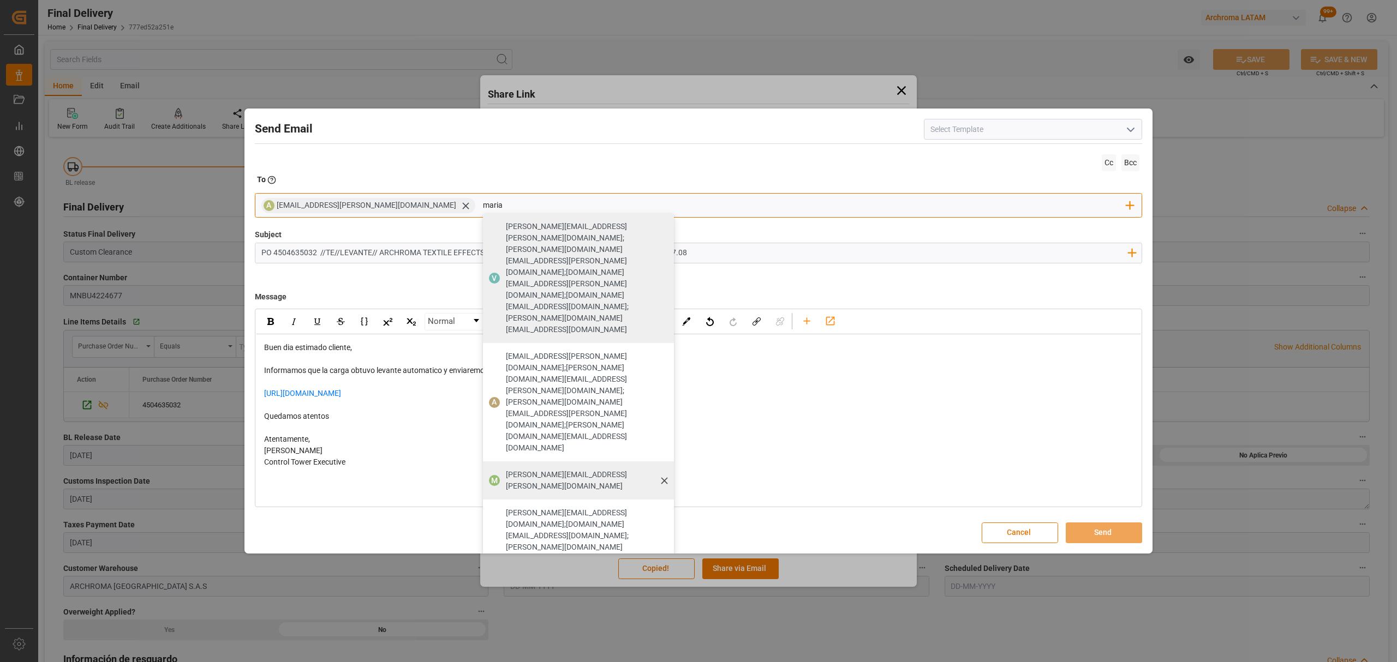
type input "maria"
click at [506, 469] on span "maria.piranquive@leschaco.com" at bounding box center [586, 480] width 160 height 23
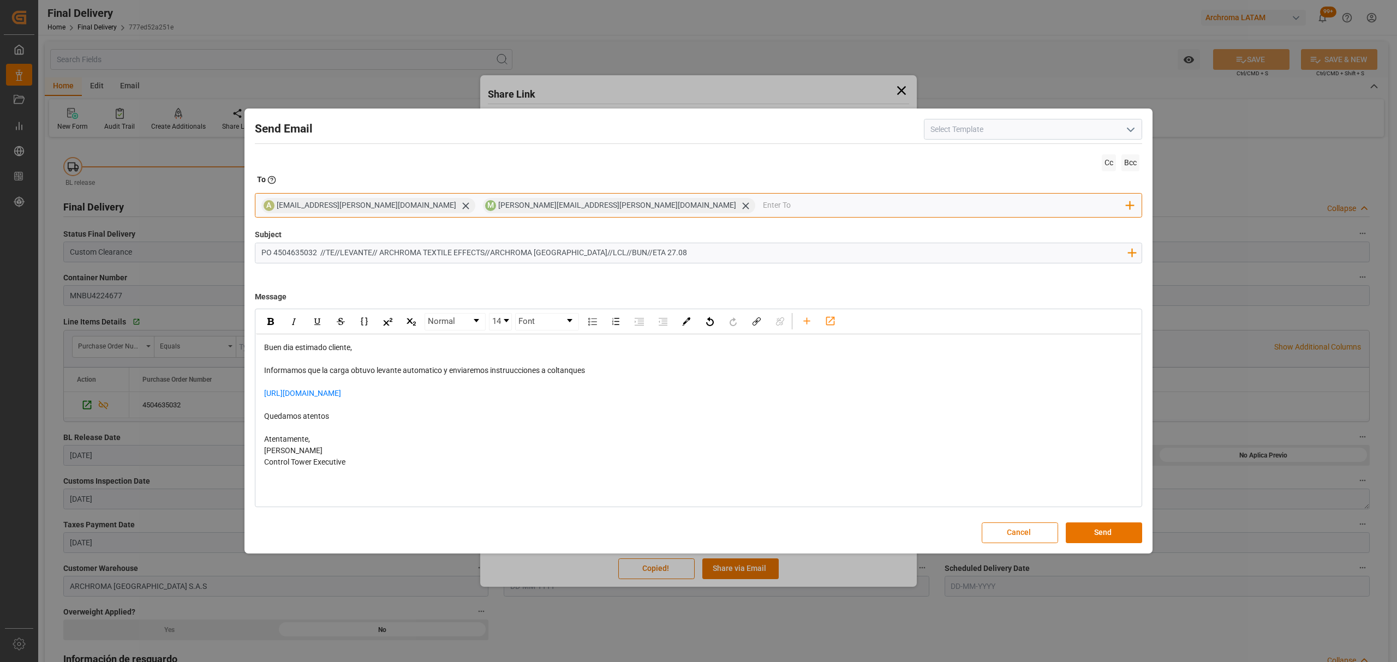
type input "a"
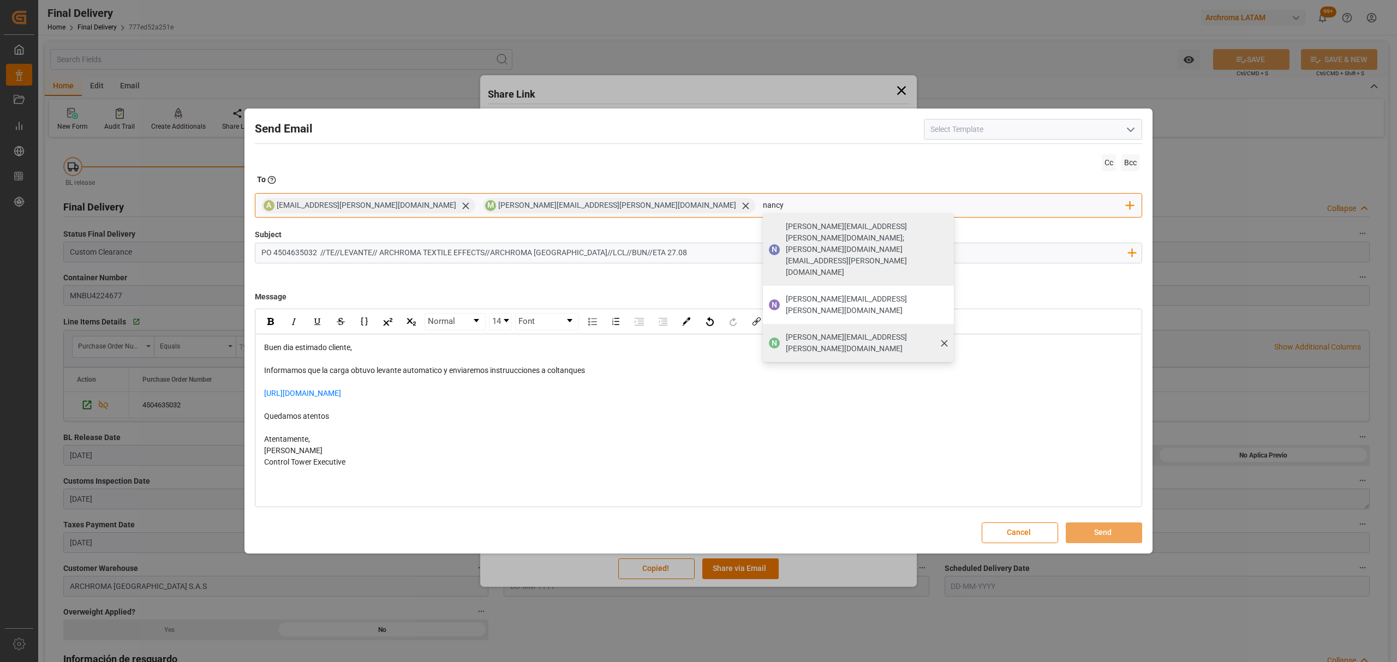
type input "nancy"
click at [786, 332] on span "nancy.castellanos@archroma.com" at bounding box center [866, 343] width 160 height 23
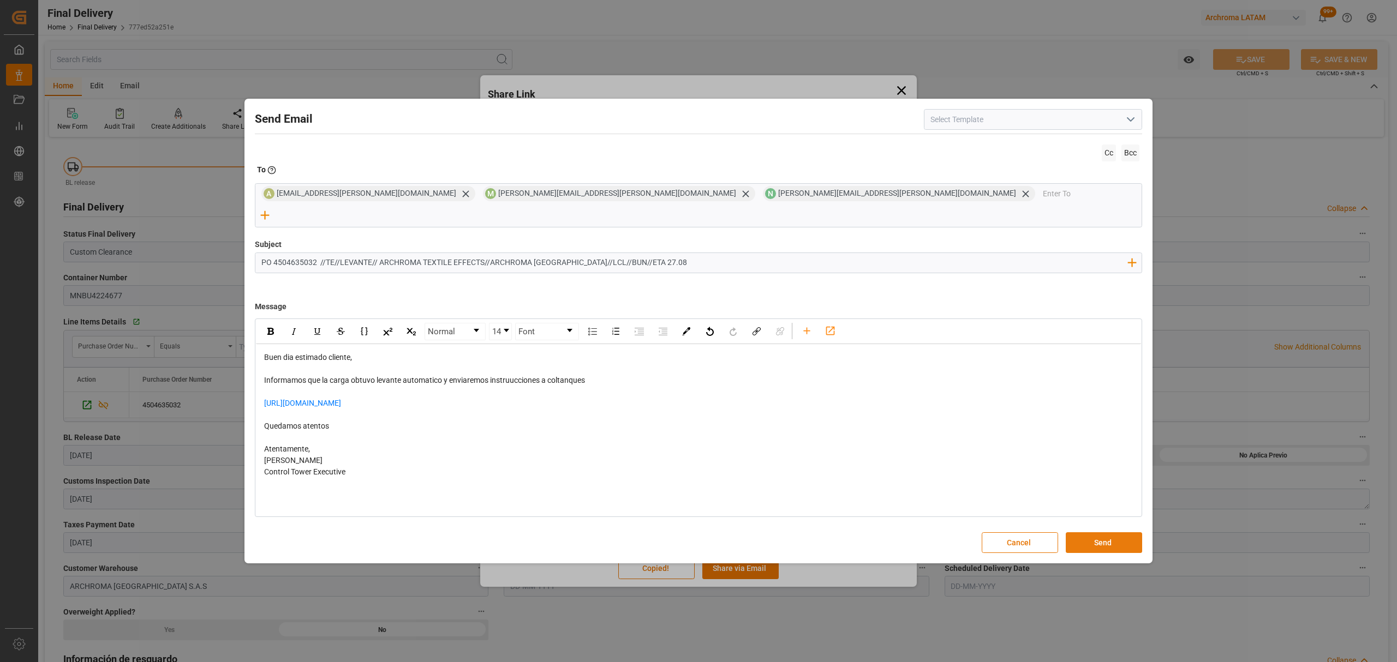
drag, startPoint x: 1116, startPoint y: 519, endPoint x: 1113, endPoint y: 525, distance: 6.4
click at [1114, 524] on div "Send Email Cc Bcc To Enter the TO Email address A angiee.lamilla@archroma.com M…" at bounding box center [698, 330] width 902 height 459
click at [1111, 535] on button "Send" at bounding box center [1103, 542] width 76 height 21
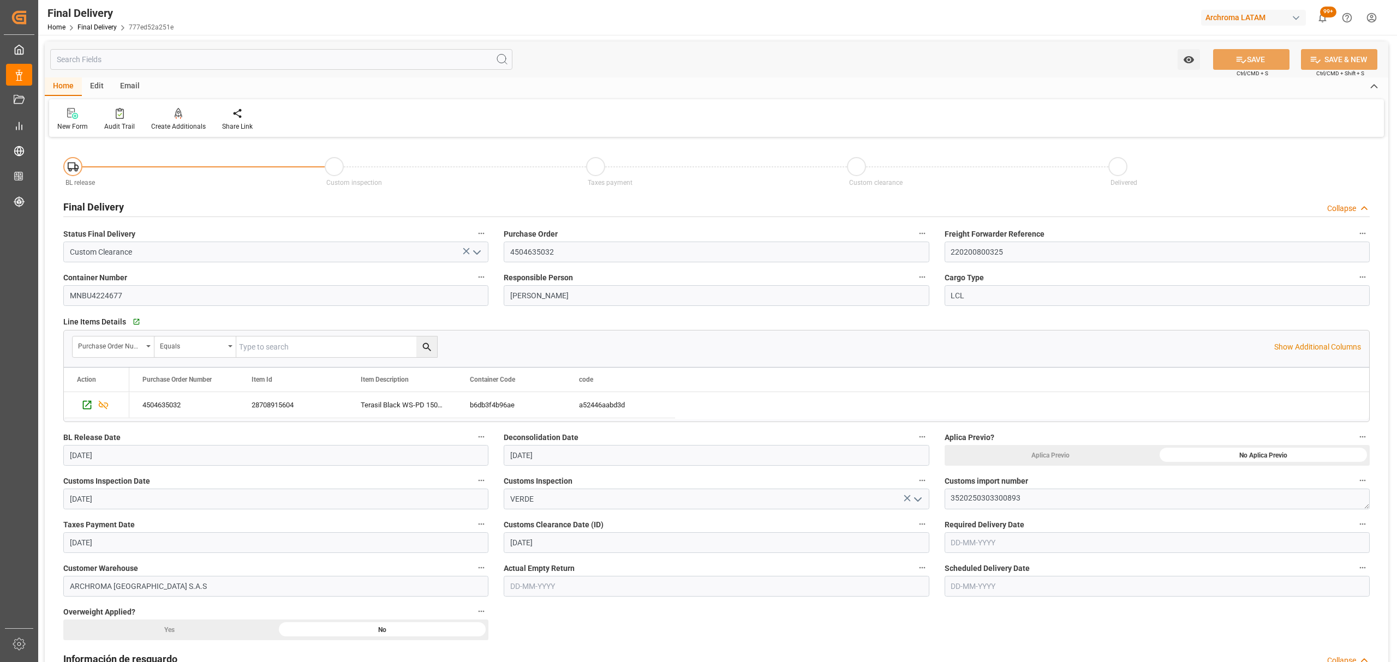
click at [89, 33] on div "Final Delivery Home Final Delivery 777ed52a251e" at bounding box center [111, 17] width 134 height 35
click at [96, 27] on link "Final Delivery" at bounding box center [96, 27] width 39 height 8
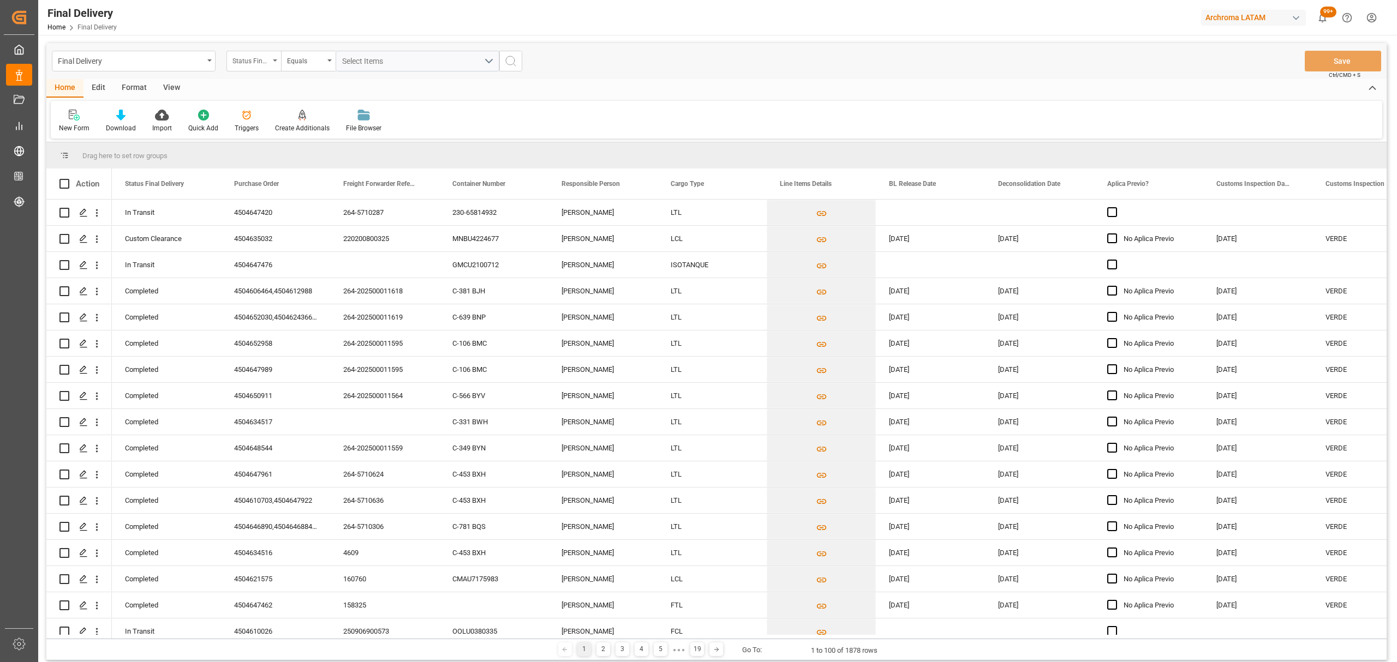
click at [269, 67] on div "Status Final Delivery" at bounding box center [253, 61] width 55 height 21
click at [286, 131] on div "Purchase Order" at bounding box center [308, 134] width 163 height 23
click at [314, 70] on div "Equals" at bounding box center [308, 61] width 55 height 21
click at [337, 131] on div "Fuzzy search" at bounding box center [363, 134] width 163 height 23
click at [391, 58] on input "text" at bounding box center [418, 61] width 164 height 21
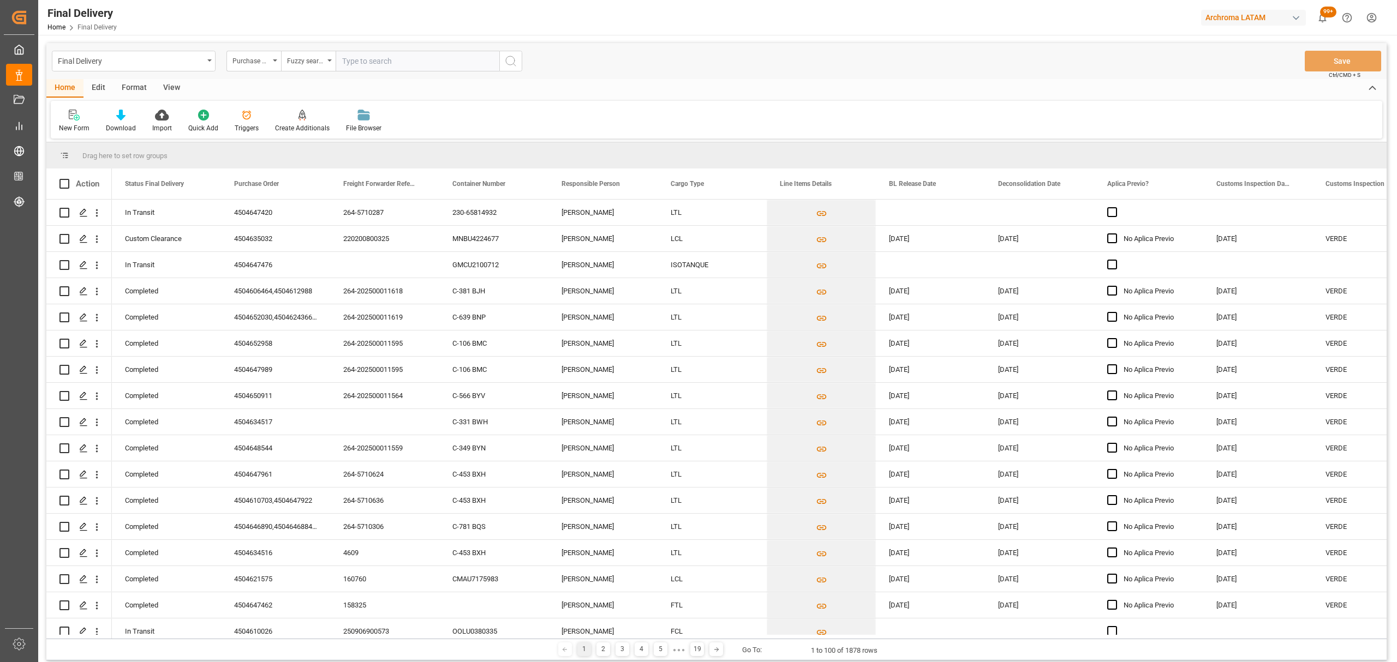
paste input "4504641346"
type input "4504641346"
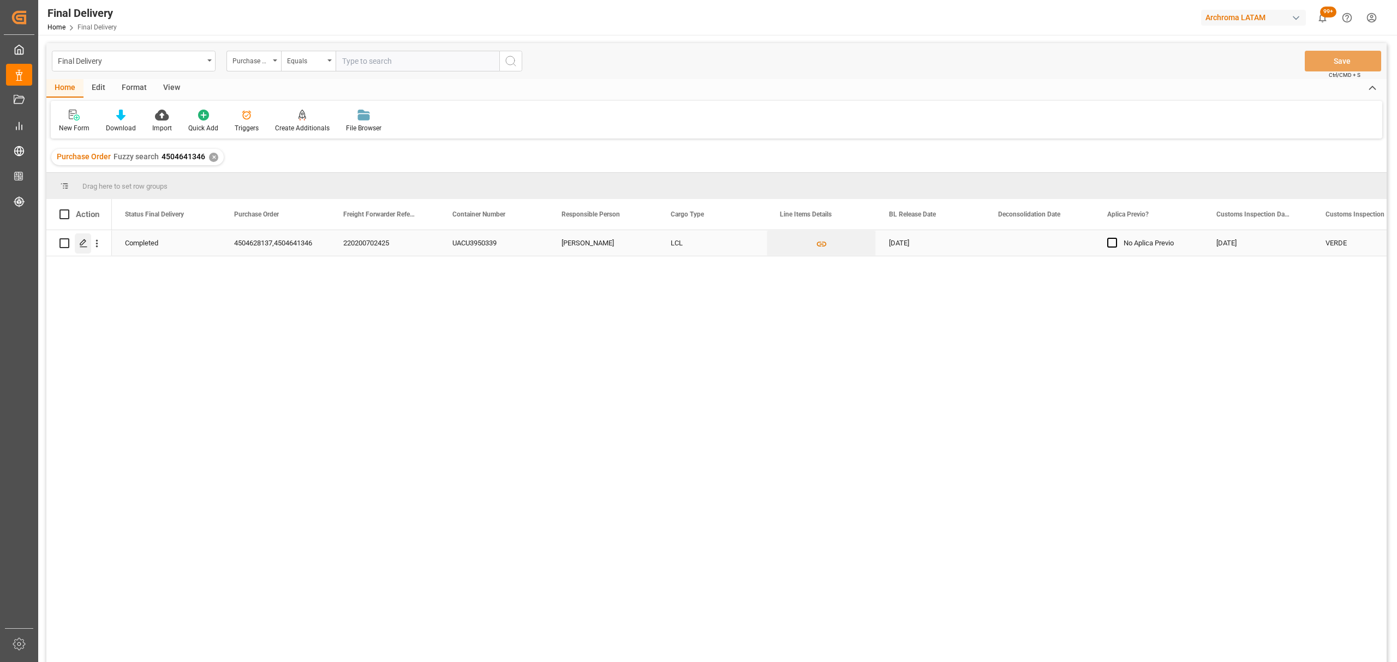
click at [84, 244] on icon "Press SPACE to select this row." at bounding box center [83, 243] width 9 height 9
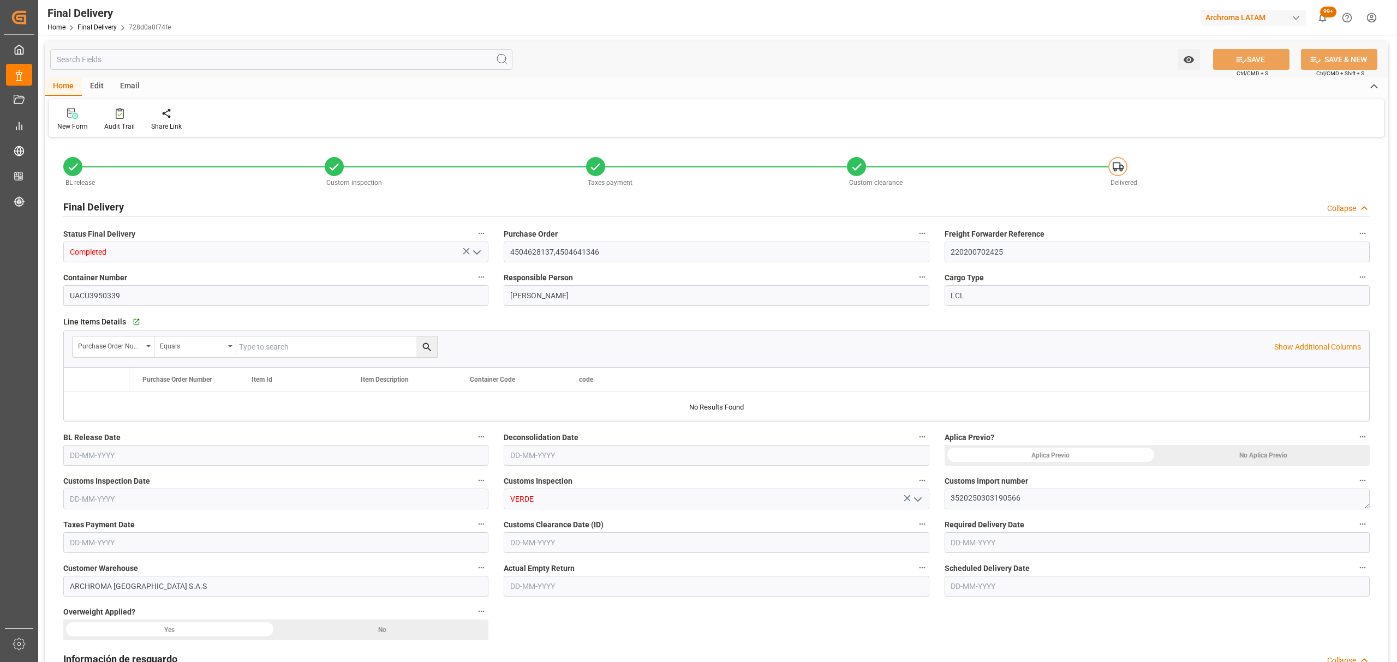
type input "6"
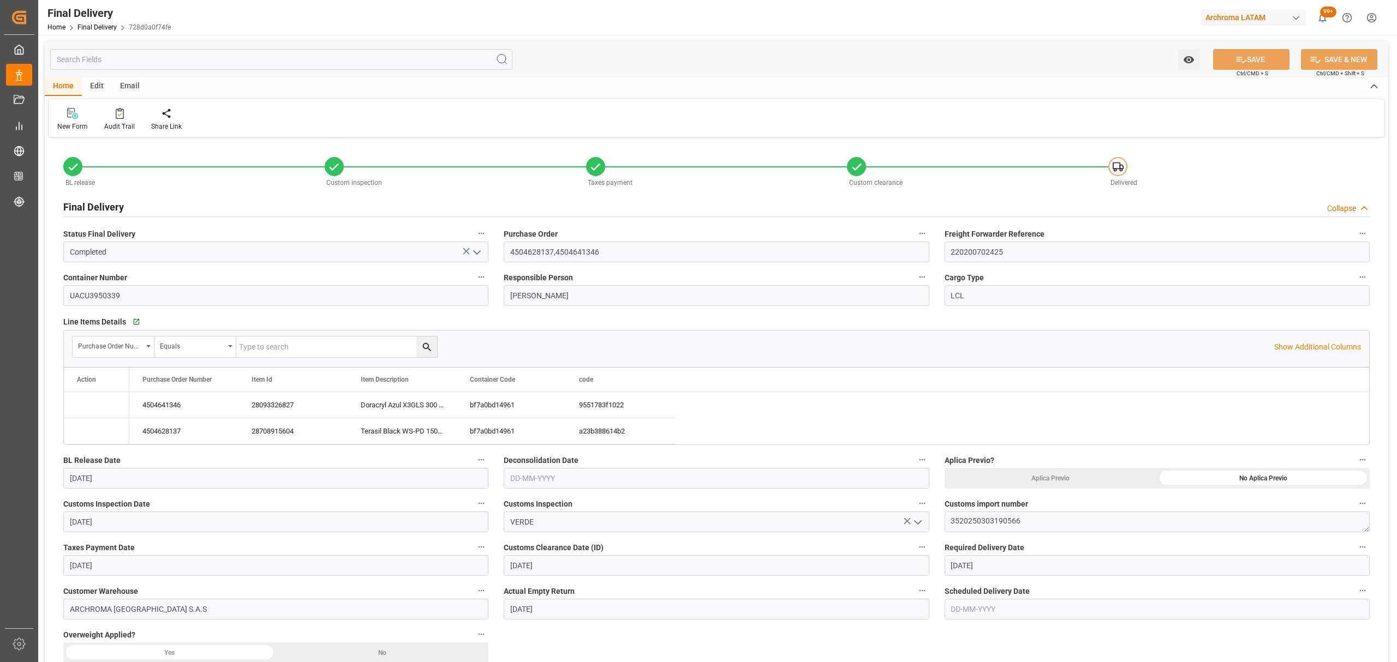
type input "25-08-2025"
type input "03-09-2025"
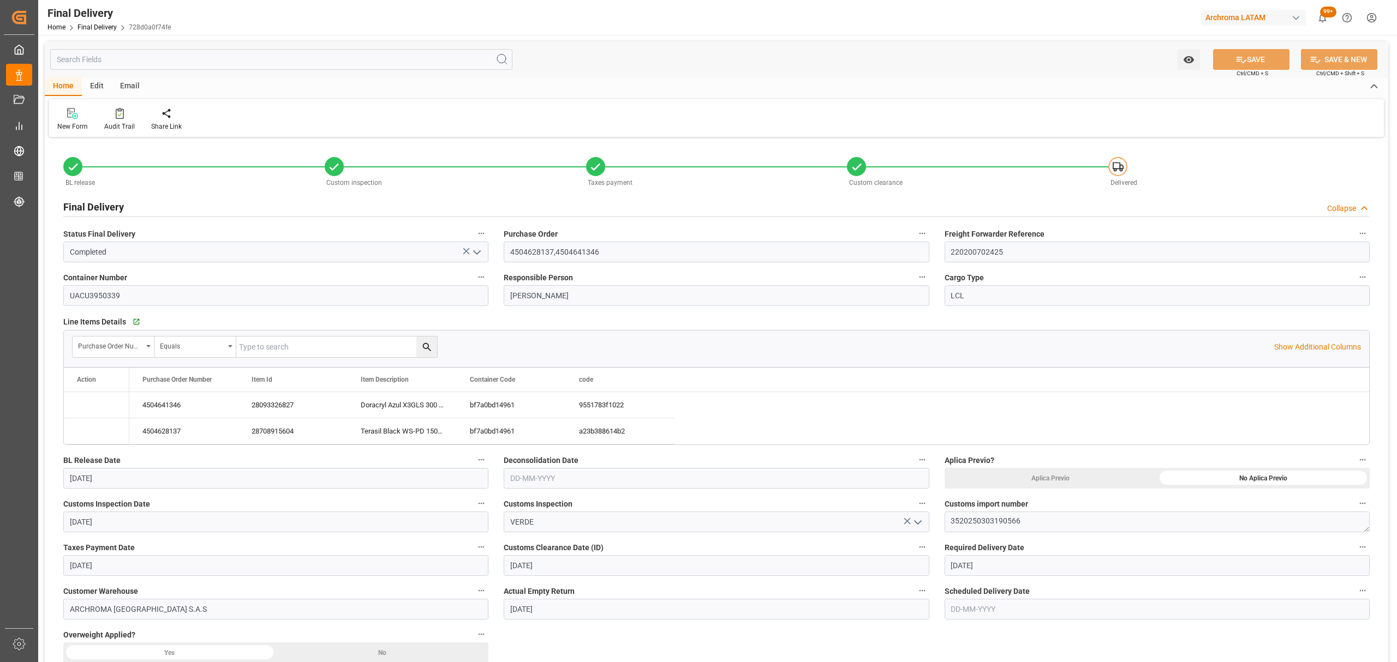
type input "23-08-2025"
type input "19-08-2025"
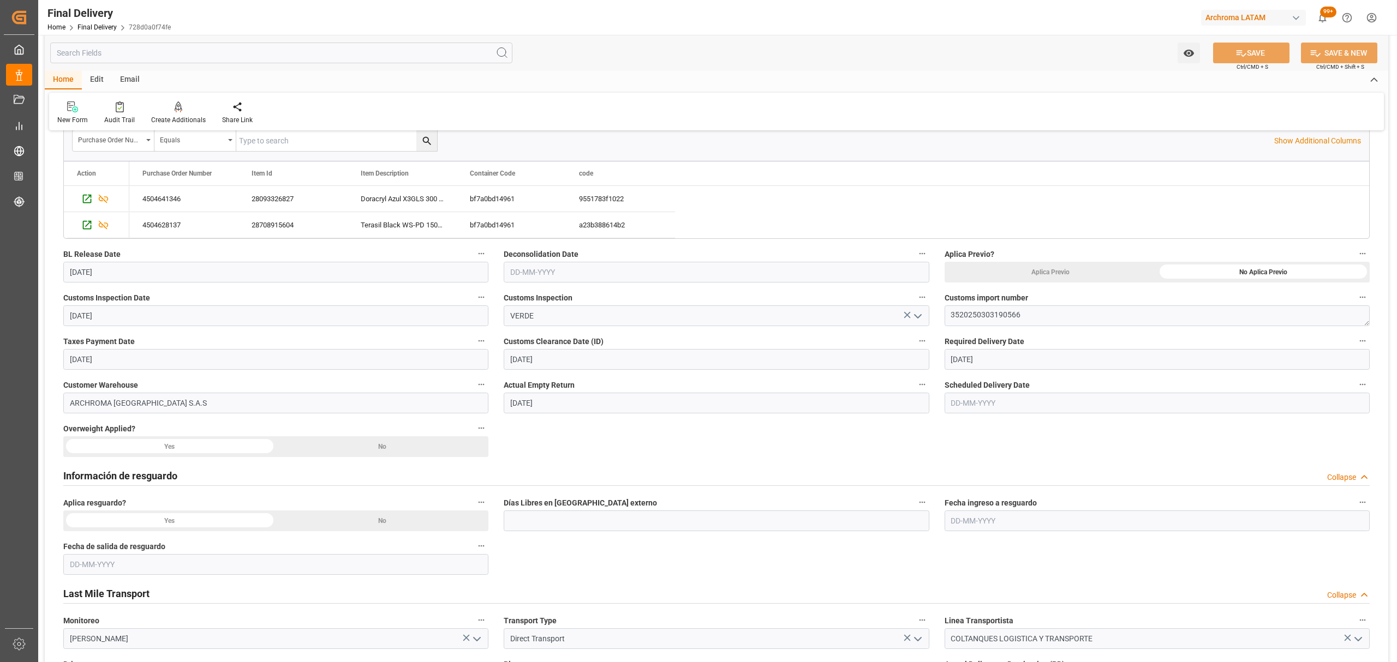
scroll to position [73, 0]
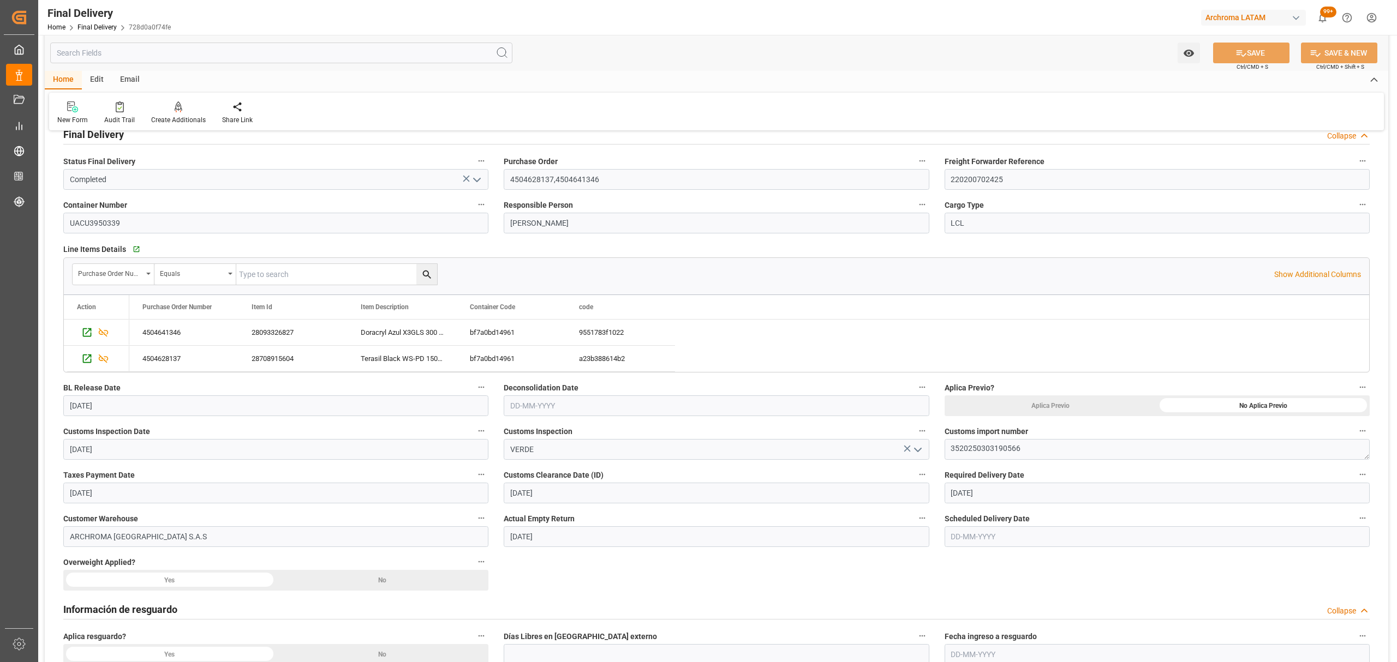
click at [600, 413] on input "text" at bounding box center [716, 406] width 425 height 21
click at [515, 483] on div "8 9 10 11 12 13 14" at bounding box center [581, 493] width 149 height 21
click at [515, 434] on button "Previous Month" at bounding box center [513, 431] width 7 height 7
click at [581, 538] on span "21" at bounding box center [581, 536] width 7 height 8
type input "21-08-2025"
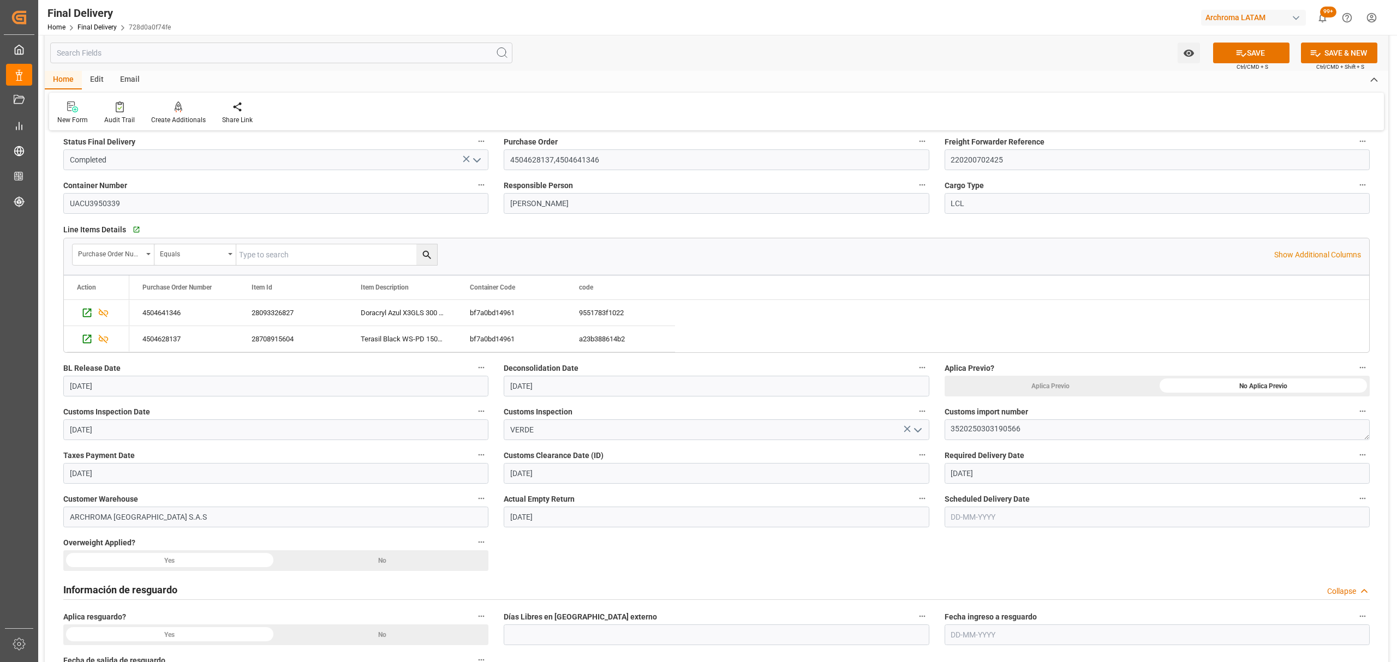
scroll to position [145, 0]
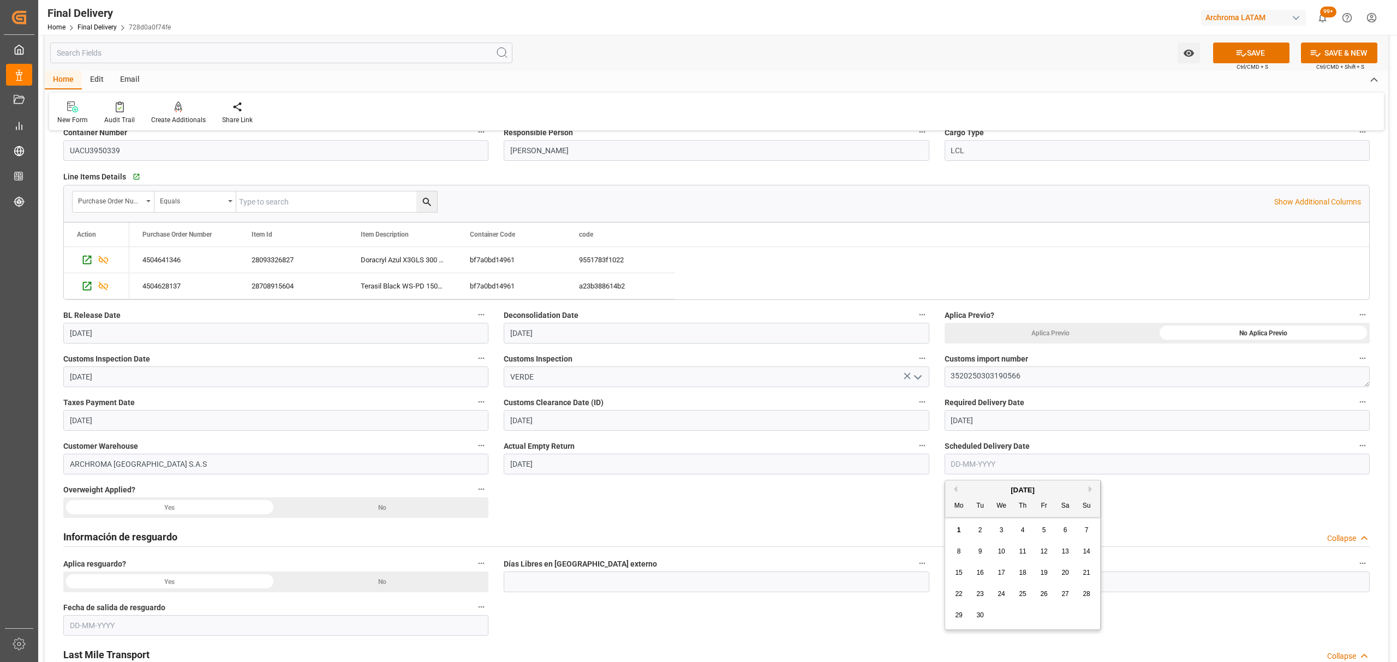
click at [1015, 468] on input "text" at bounding box center [1156, 464] width 425 height 21
click at [949, 527] on div "1 2 3 4 5 6 7" at bounding box center [1022, 530] width 149 height 21
click at [960, 531] on span "1" at bounding box center [959, 530] width 4 height 8
type input "01-09-2025"
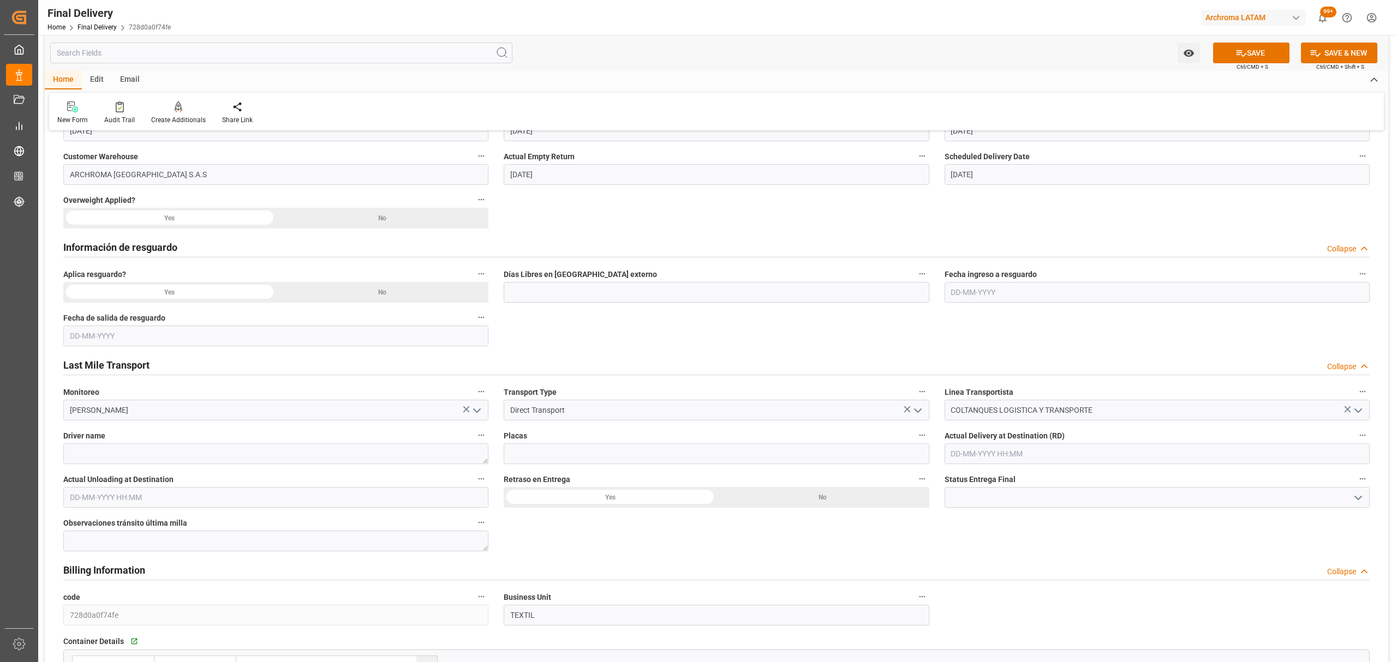
scroll to position [436, 0]
click at [300, 446] on textarea at bounding box center [275, 452] width 425 height 21
type textarea "LUIS CORTES"
click at [582, 435] on label "Placas" at bounding box center [716, 434] width 425 height 15
click at [915, 435] on button "Placas" at bounding box center [922, 434] width 14 height 14
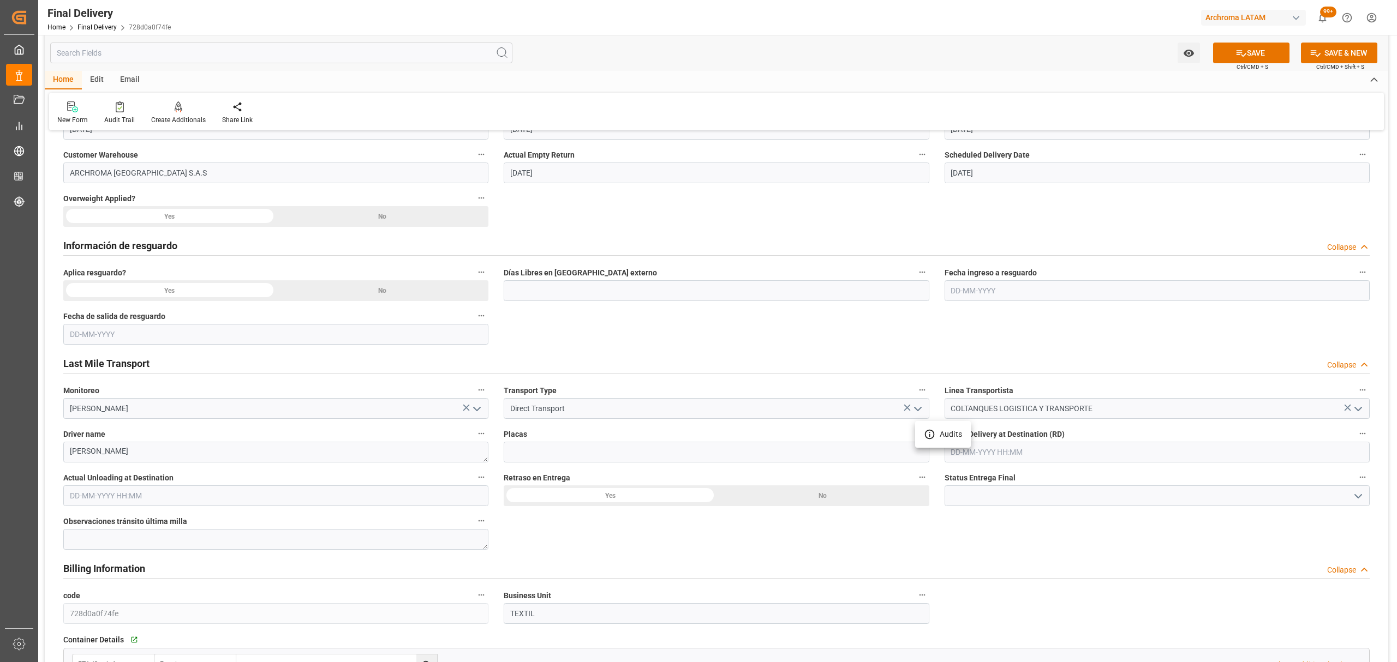
click at [571, 460] on div at bounding box center [698, 331] width 1397 height 662
click at [571, 454] on input at bounding box center [716, 452] width 425 height 21
click at [563, 446] on input at bounding box center [716, 452] width 425 height 21
paste input "KSQ651"
type input "KSQ651"
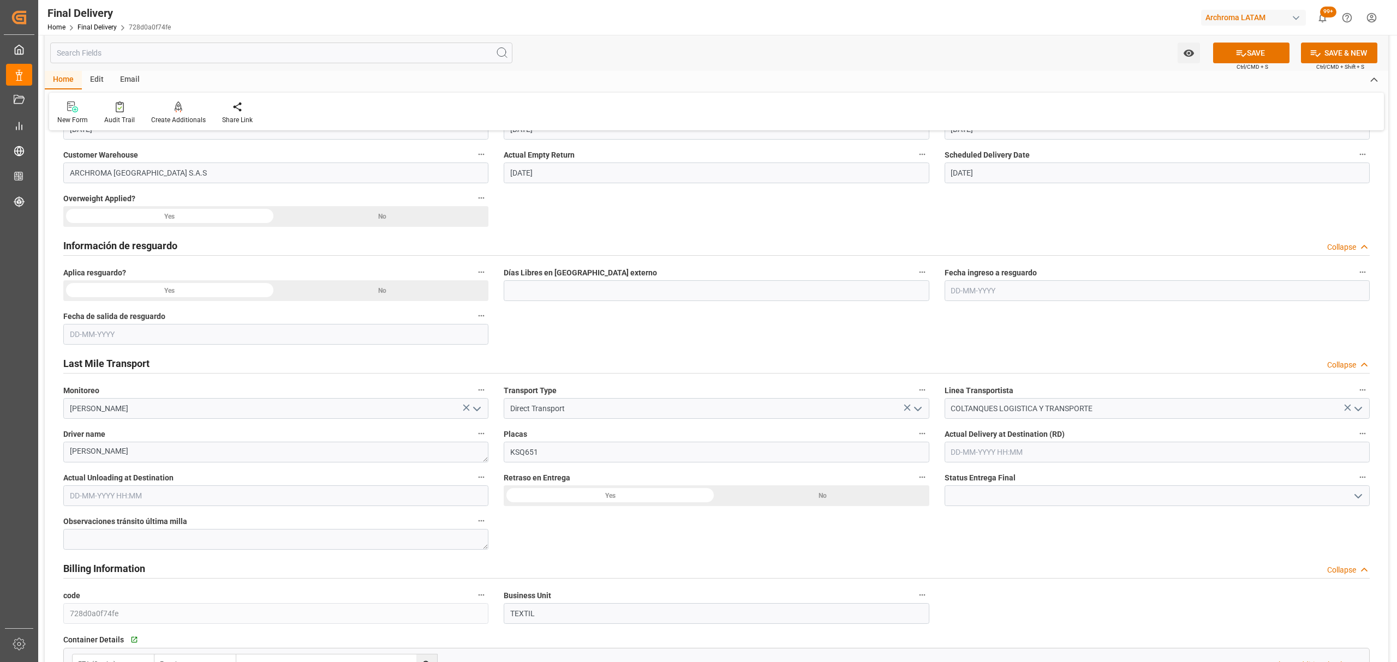
click at [1157, 52] on div "No" at bounding box center [1263, 42] width 213 height 21
click at [1356, 498] on polyline "open menu" at bounding box center [1358, 496] width 7 height 3
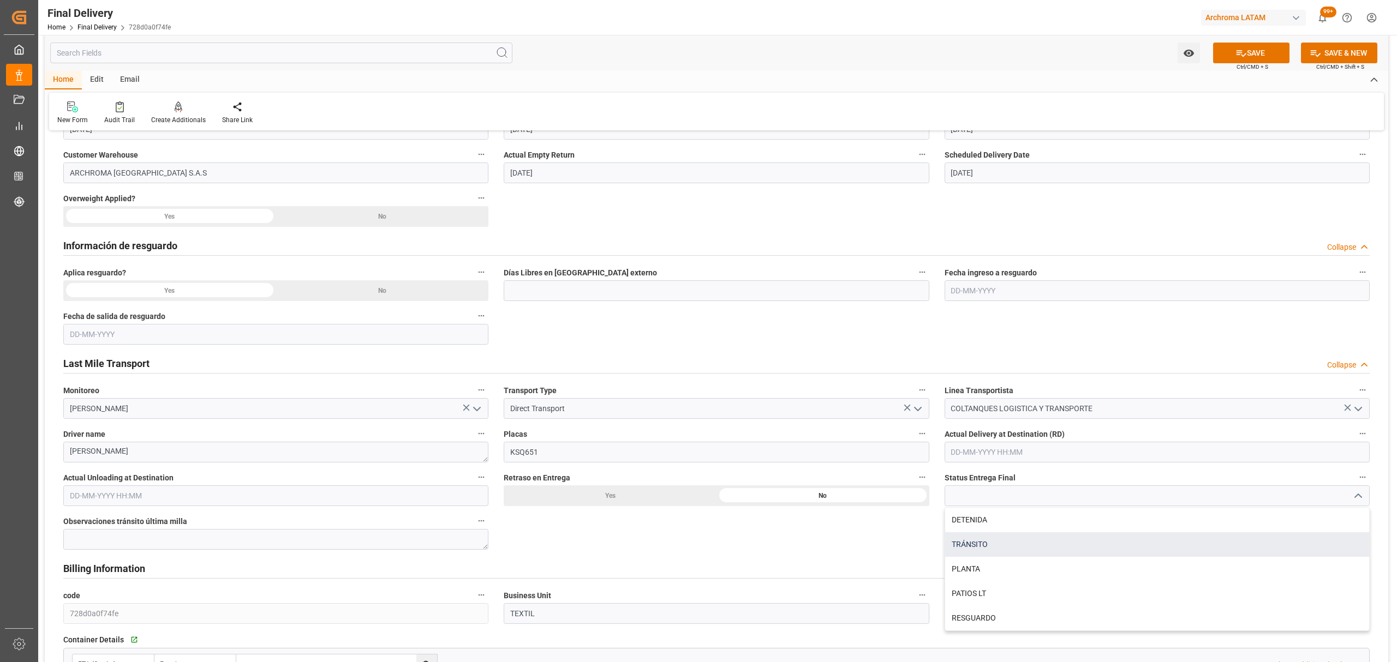
click at [1020, 556] on div "TRÁNSITO" at bounding box center [1157, 544] width 424 height 25
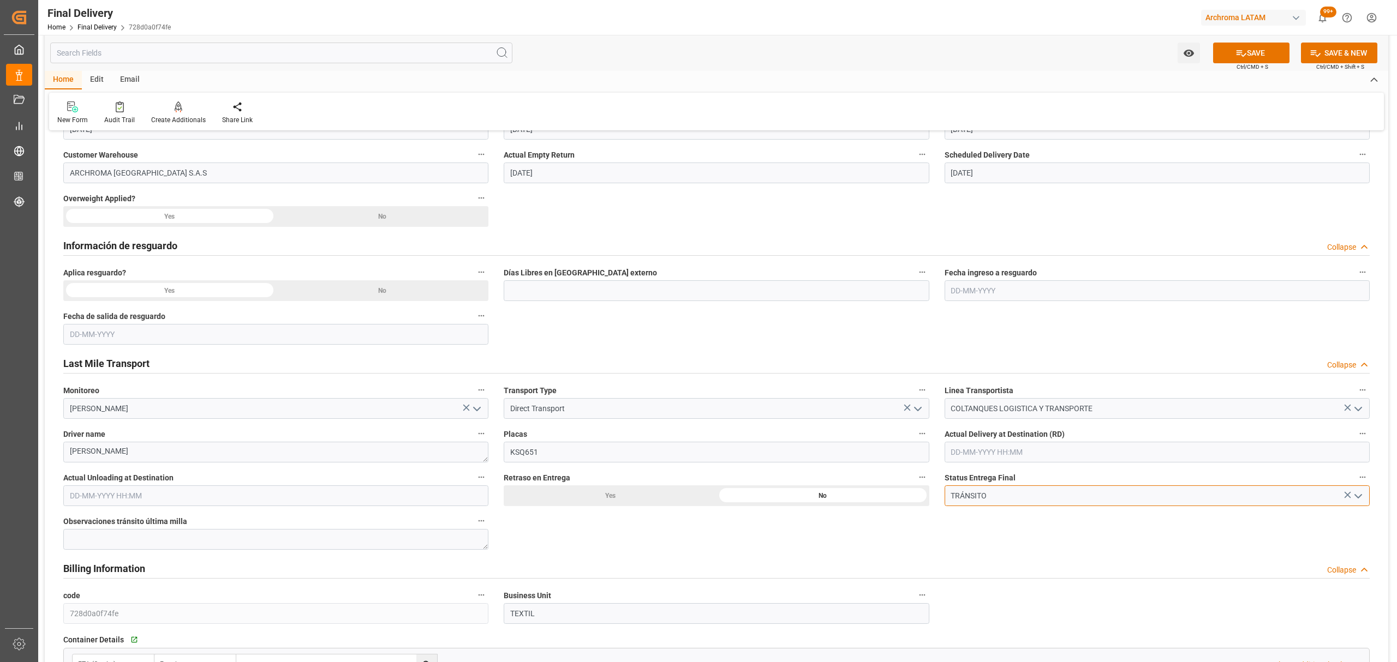
click at [1366, 500] on input "TRÁNSITO" at bounding box center [1156, 496] width 425 height 21
click at [1356, 498] on polyline "open menu" at bounding box center [1358, 496] width 7 height 3
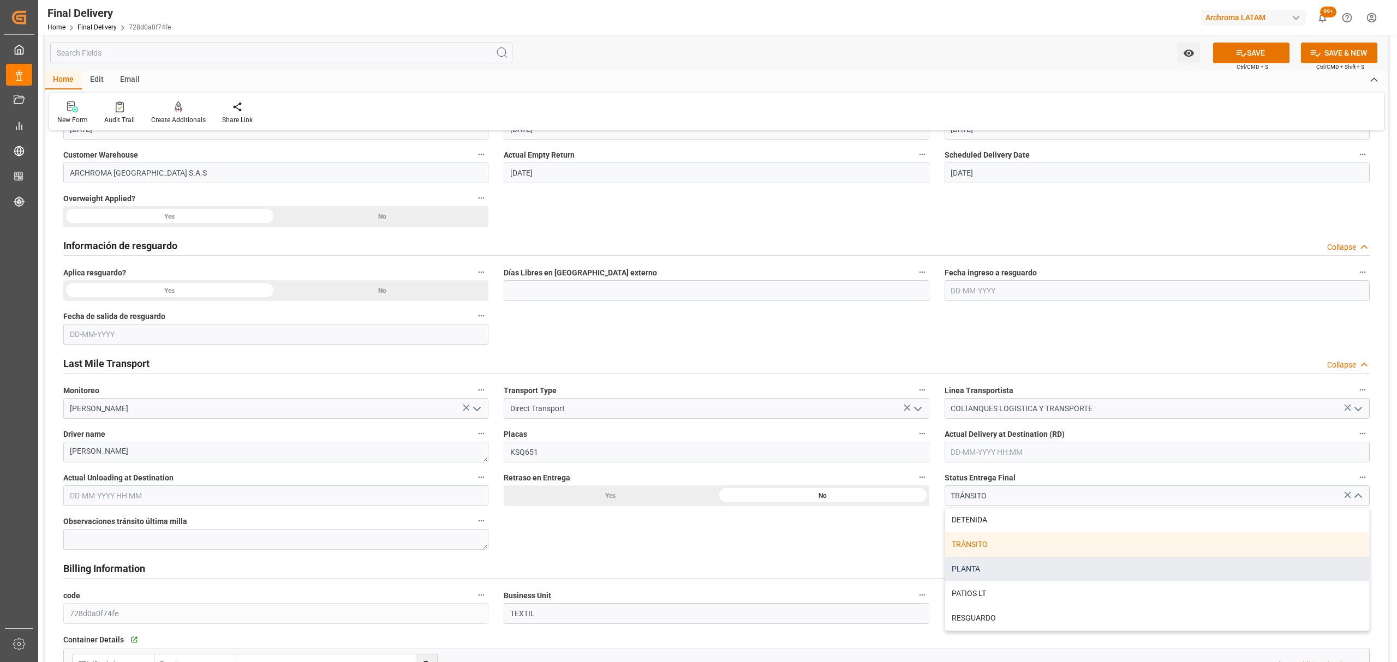
click at [1129, 559] on div "PLANTA" at bounding box center [1157, 569] width 424 height 25
type input "PLANTA"
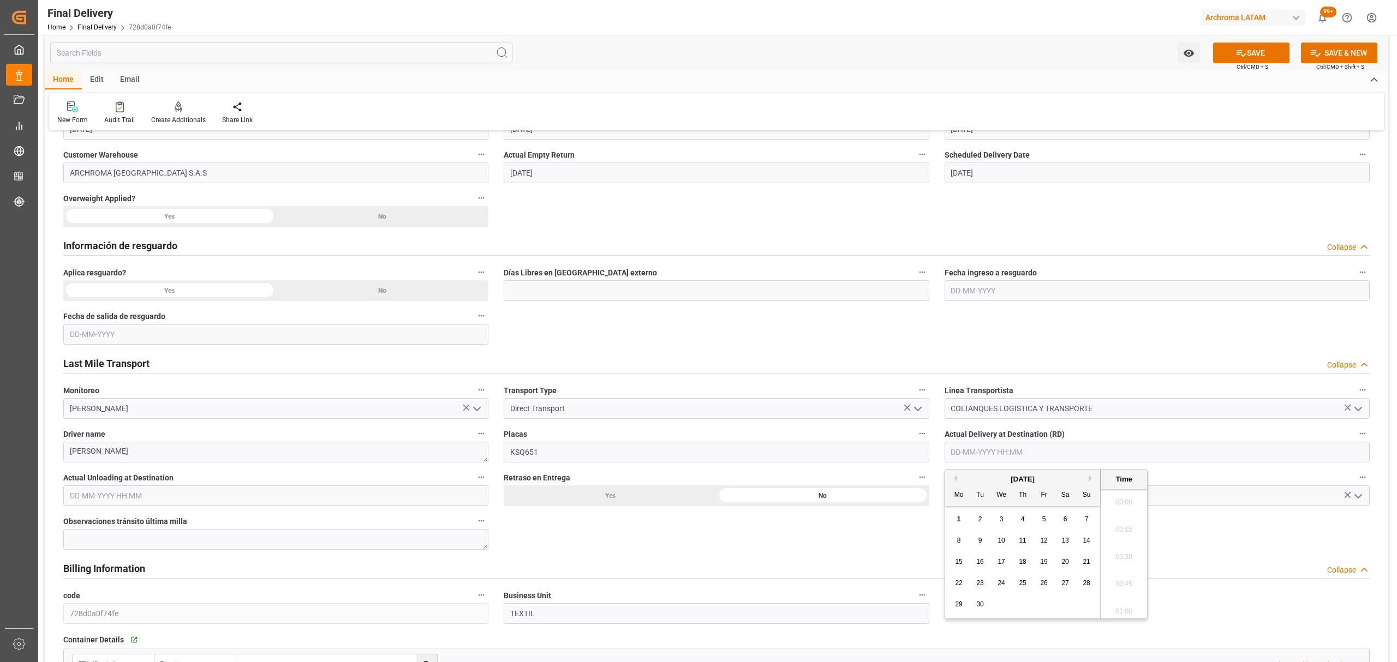
click at [1043, 457] on input "text" at bounding box center [1156, 452] width 425 height 21
click at [961, 520] on div "1" at bounding box center [959, 519] width 14 height 13
click at [1126, 523] on li "14:45" at bounding box center [1123, 518] width 46 height 27
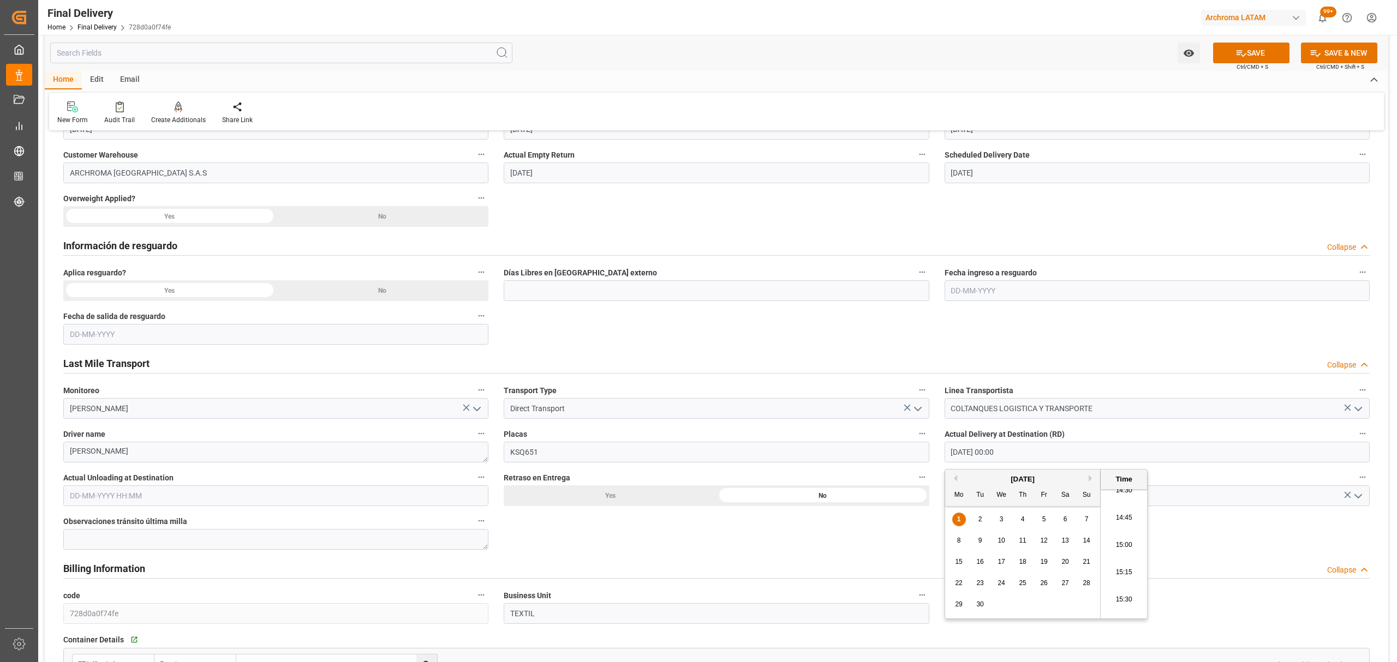
type input "01-09-2025 14:45"
click at [193, 489] on input "text" at bounding box center [275, 496] width 425 height 21
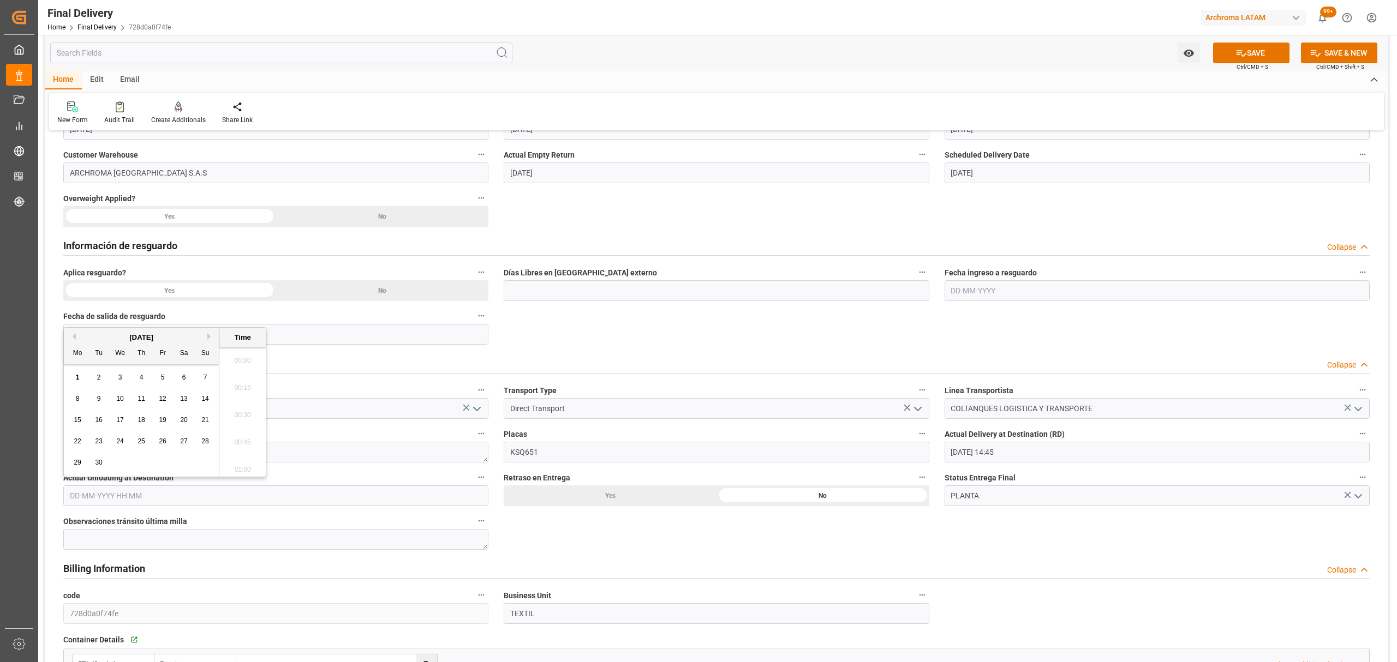
scroll to position [1667, 0]
click at [76, 378] on span "1" at bounding box center [78, 378] width 4 height 8
click at [243, 447] on li "14:45" at bounding box center [242, 448] width 46 height 27
type input "01-09-2025 14:45"
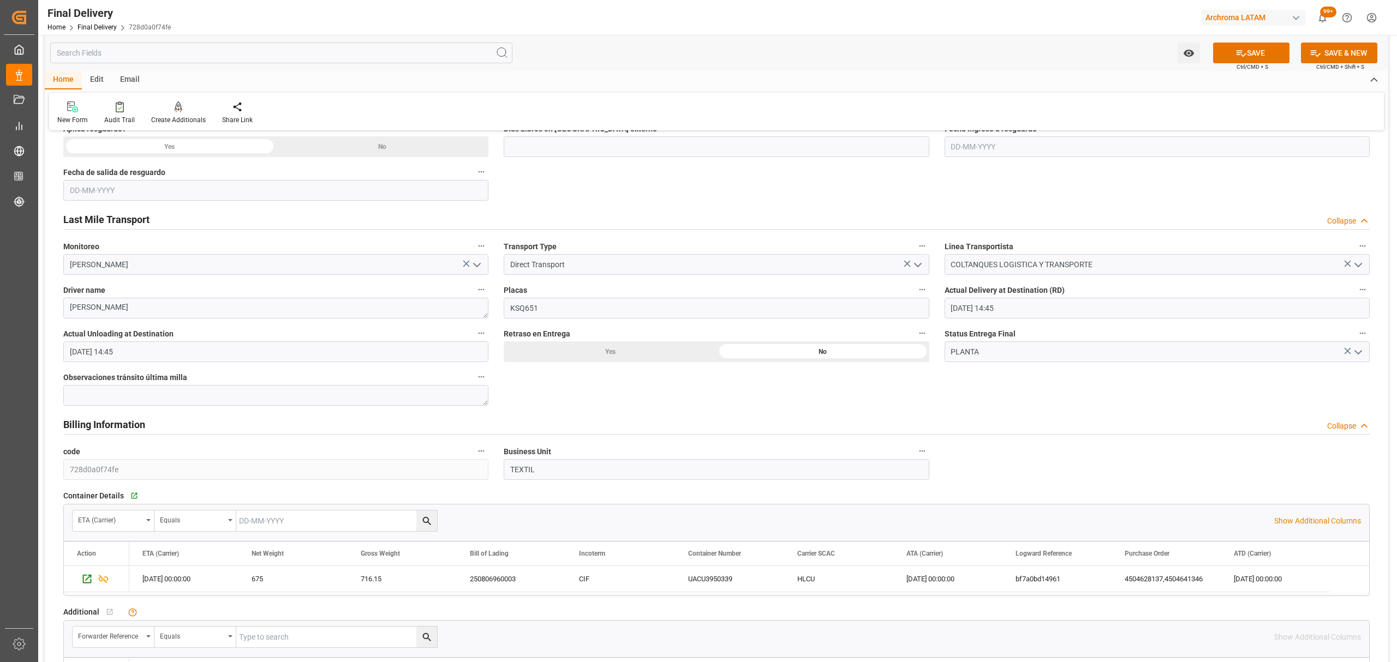
scroll to position [582, 0]
click at [1244, 49] on button "SAVE" at bounding box center [1251, 53] width 76 height 21
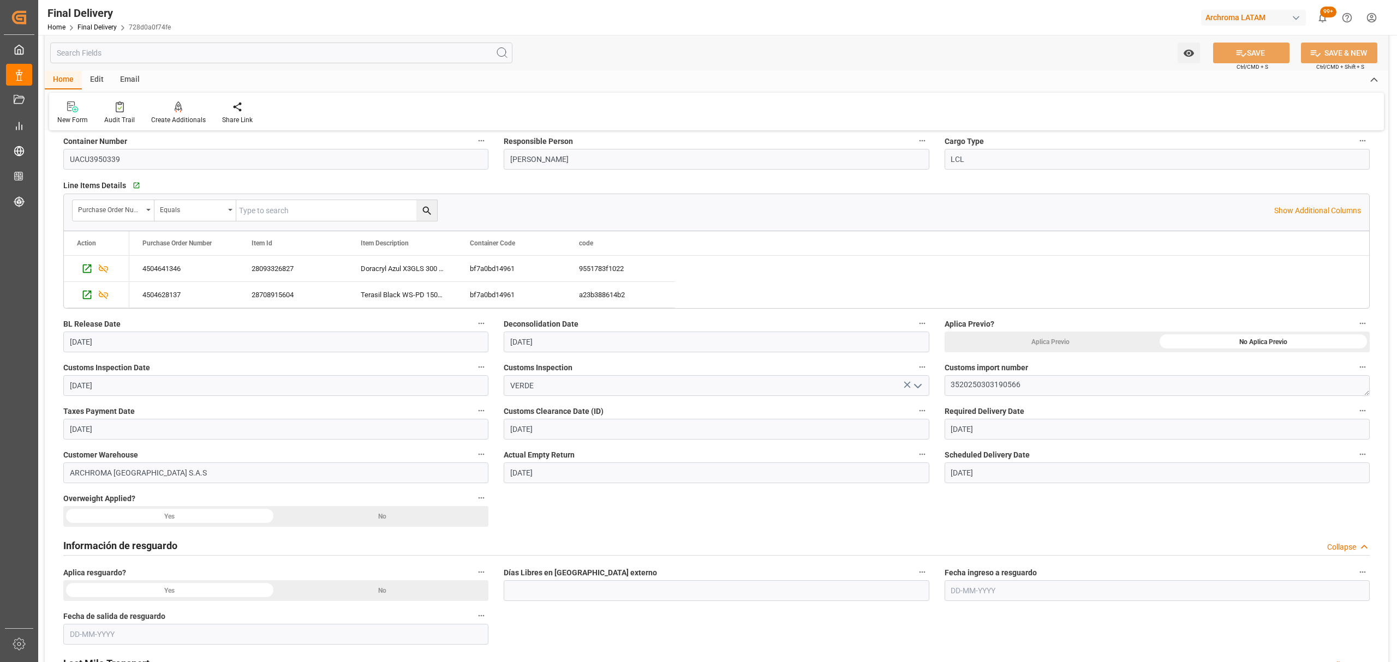
scroll to position [145, 0]
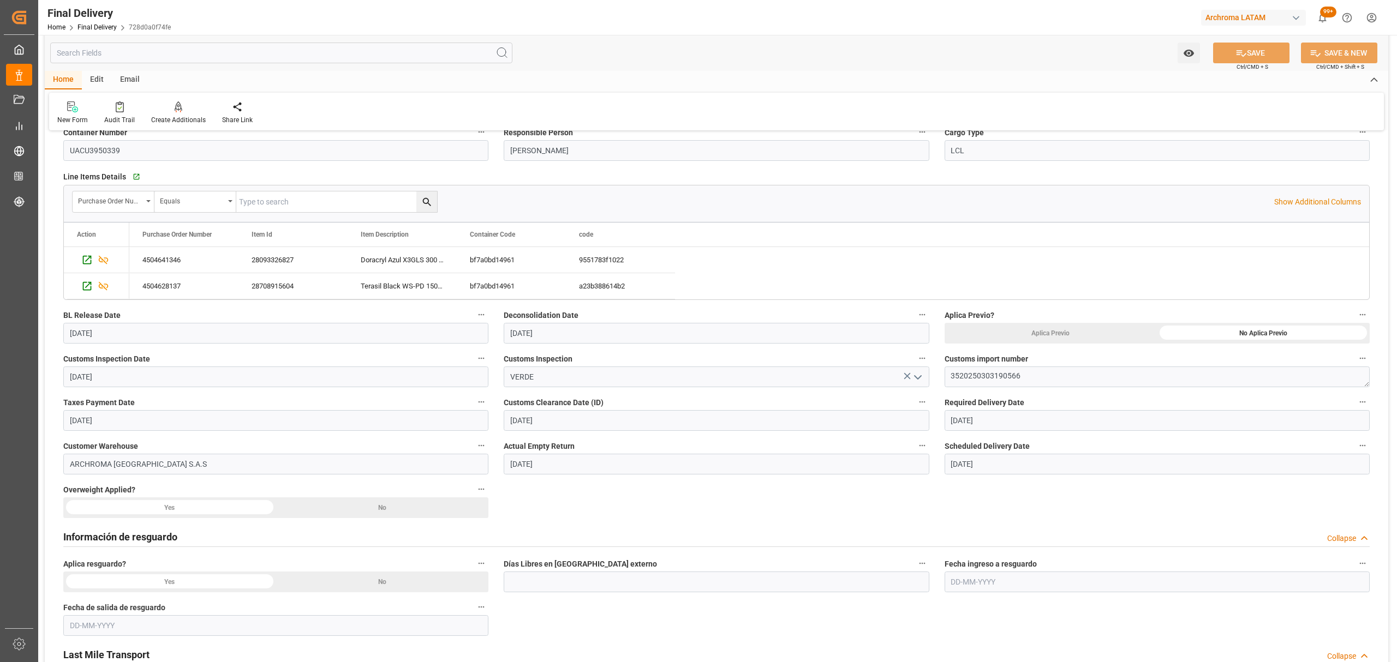
click at [1157, 344] on div "No" at bounding box center [1263, 333] width 213 height 21
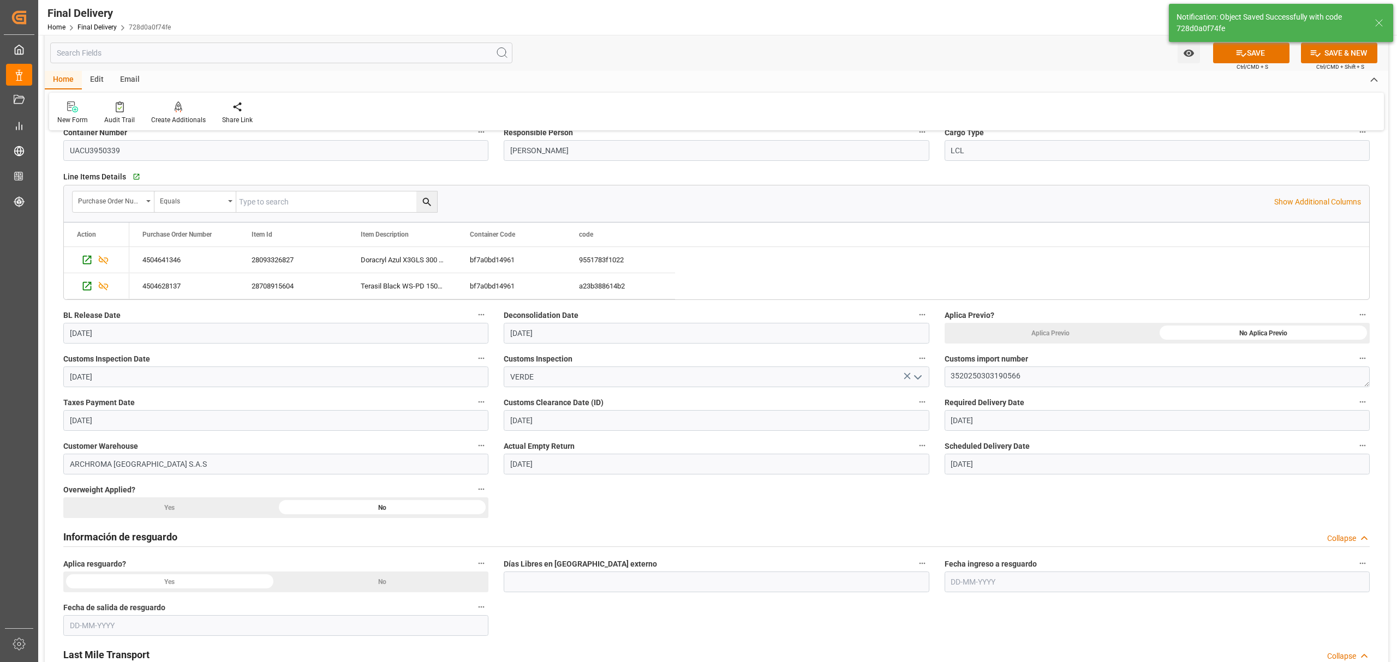
type textarea "1"
click at [1157, 344] on div "No" at bounding box center [1263, 333] width 213 height 21
click at [1225, 53] on button "SAVE" at bounding box center [1251, 53] width 76 height 21
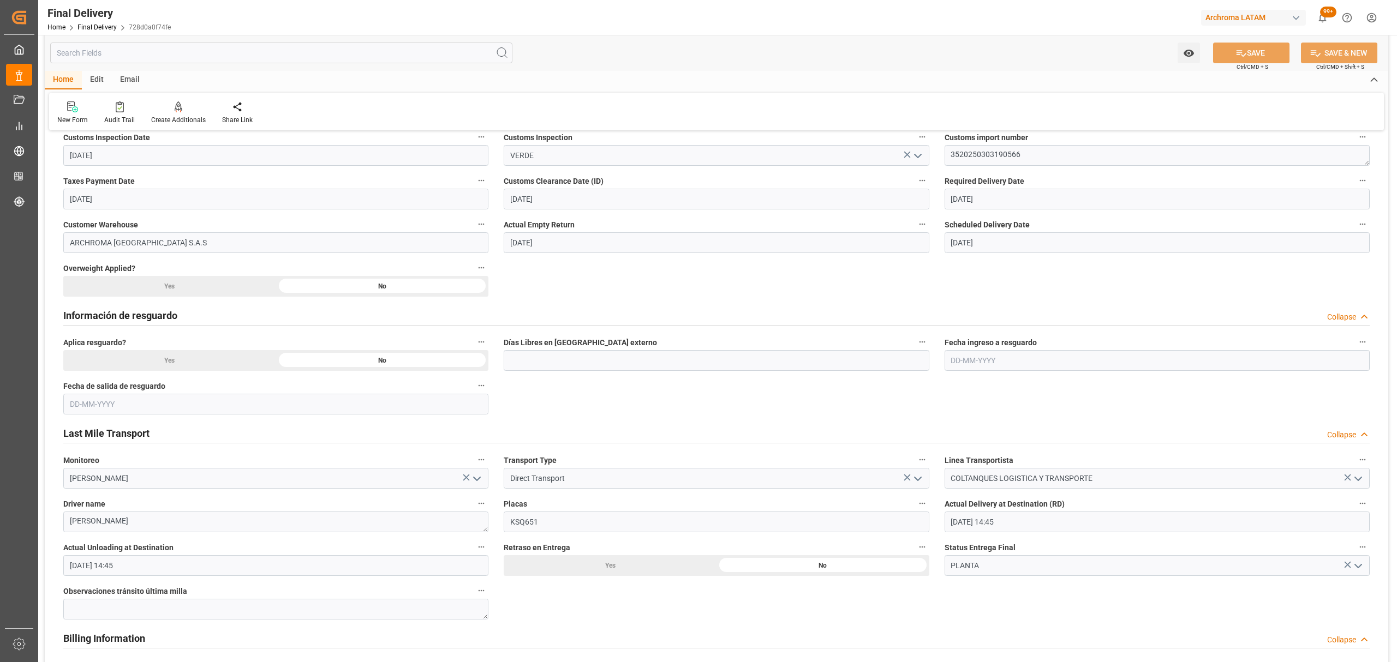
scroll to position [291, 0]
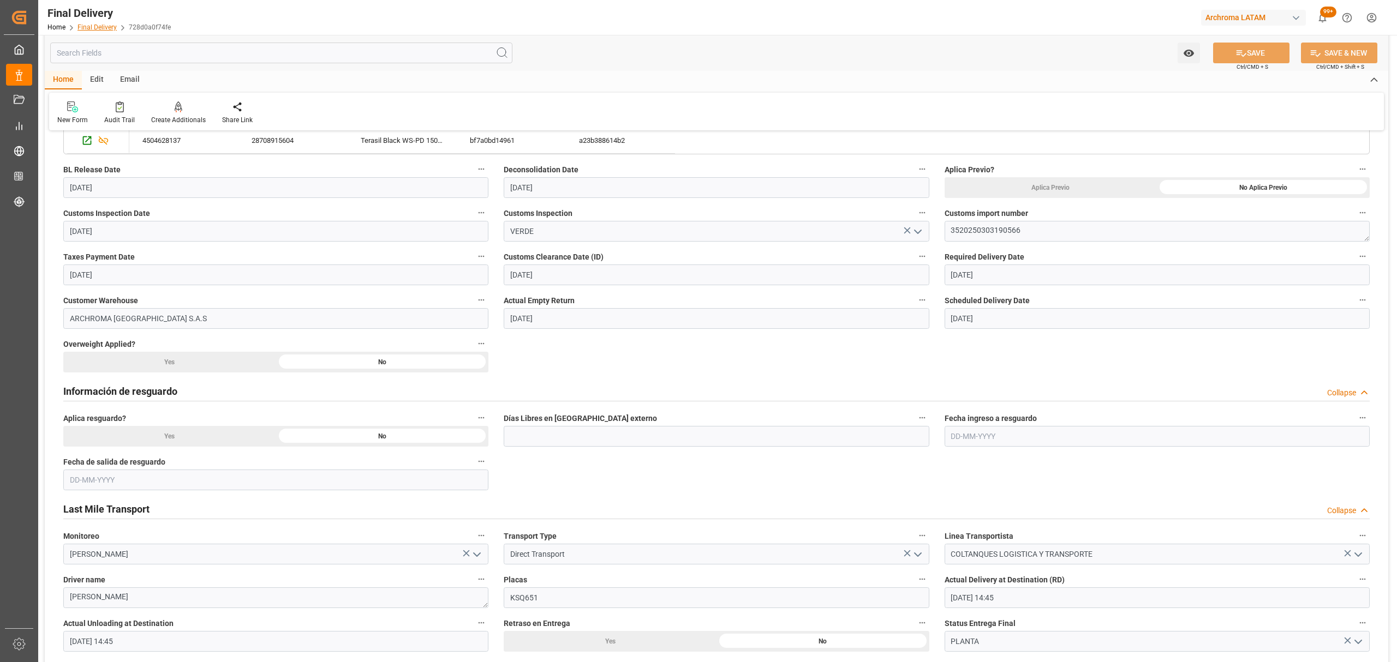
click at [95, 25] on link "Final Delivery" at bounding box center [96, 27] width 39 height 8
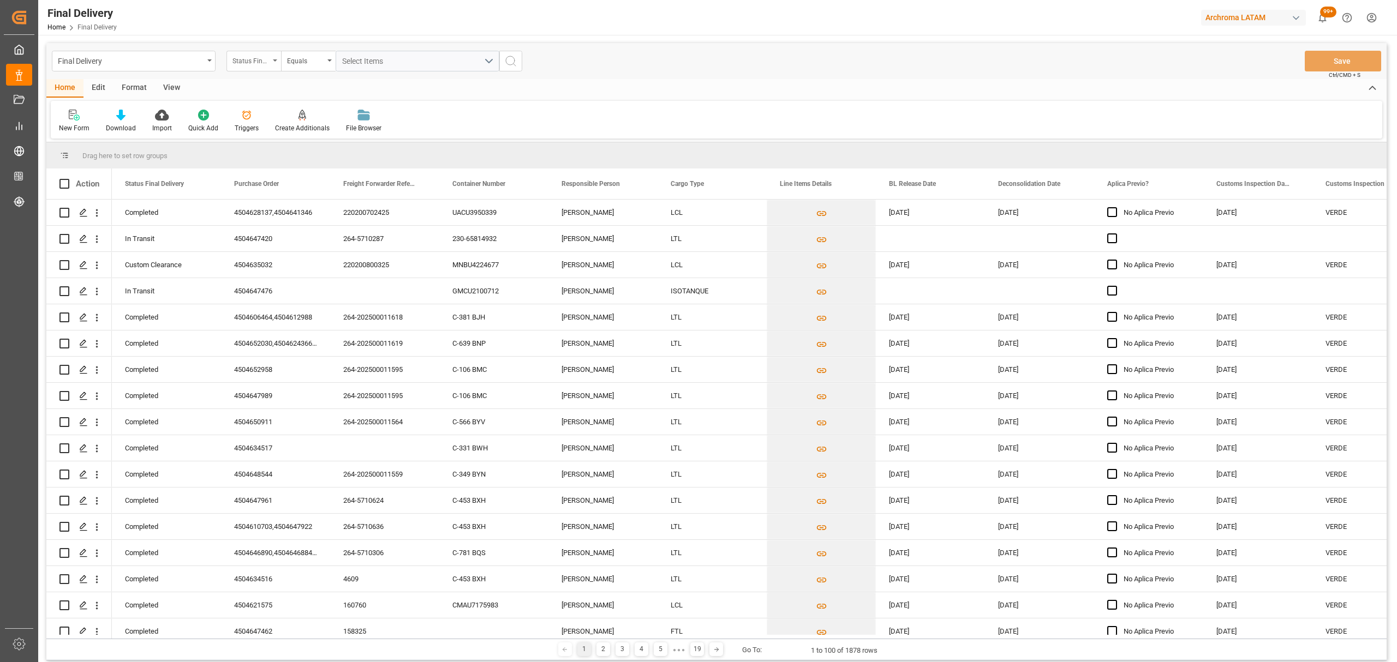
click at [254, 63] on div "Status Final Delivery" at bounding box center [250, 59] width 37 height 13
click at [295, 138] on div "Purchase Order" at bounding box center [308, 134] width 163 height 23
click at [302, 64] on div "Equals" at bounding box center [305, 59] width 37 height 13
click at [334, 137] on div "Fuzzy search" at bounding box center [363, 134] width 163 height 23
click at [393, 51] on input "text" at bounding box center [418, 61] width 164 height 21
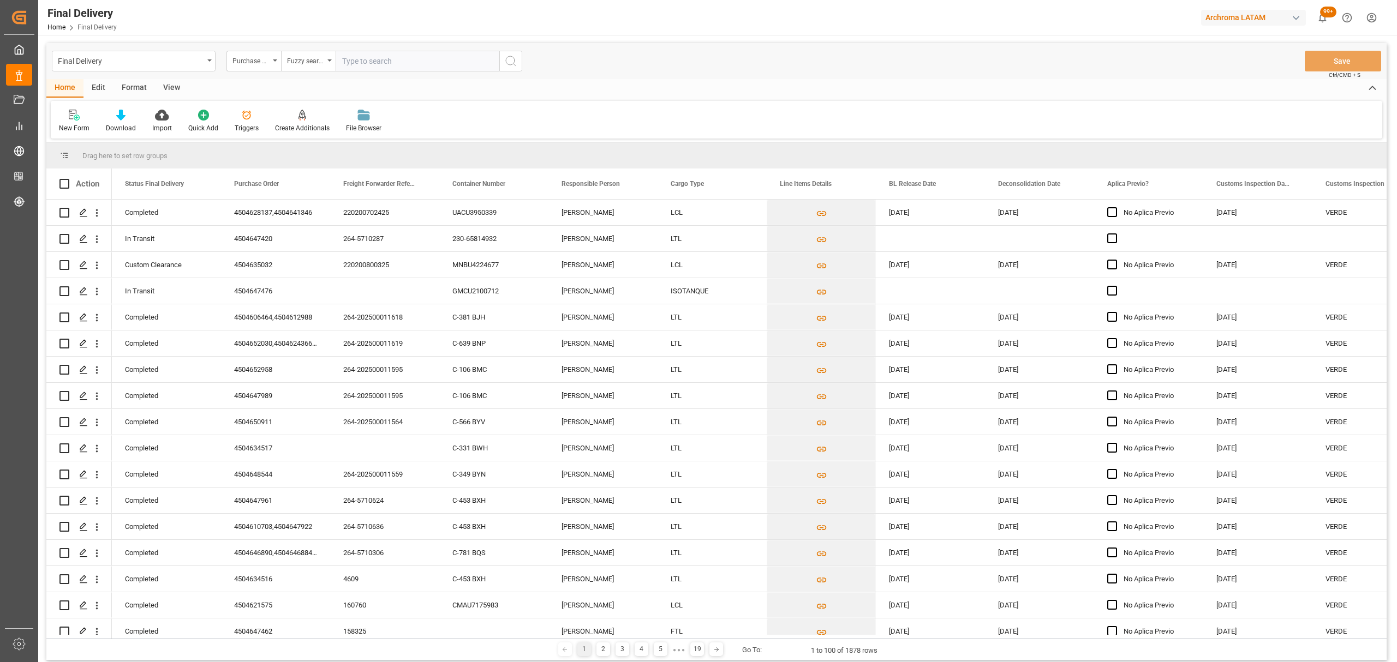
paste input "4504600388"
type input "4504600388"
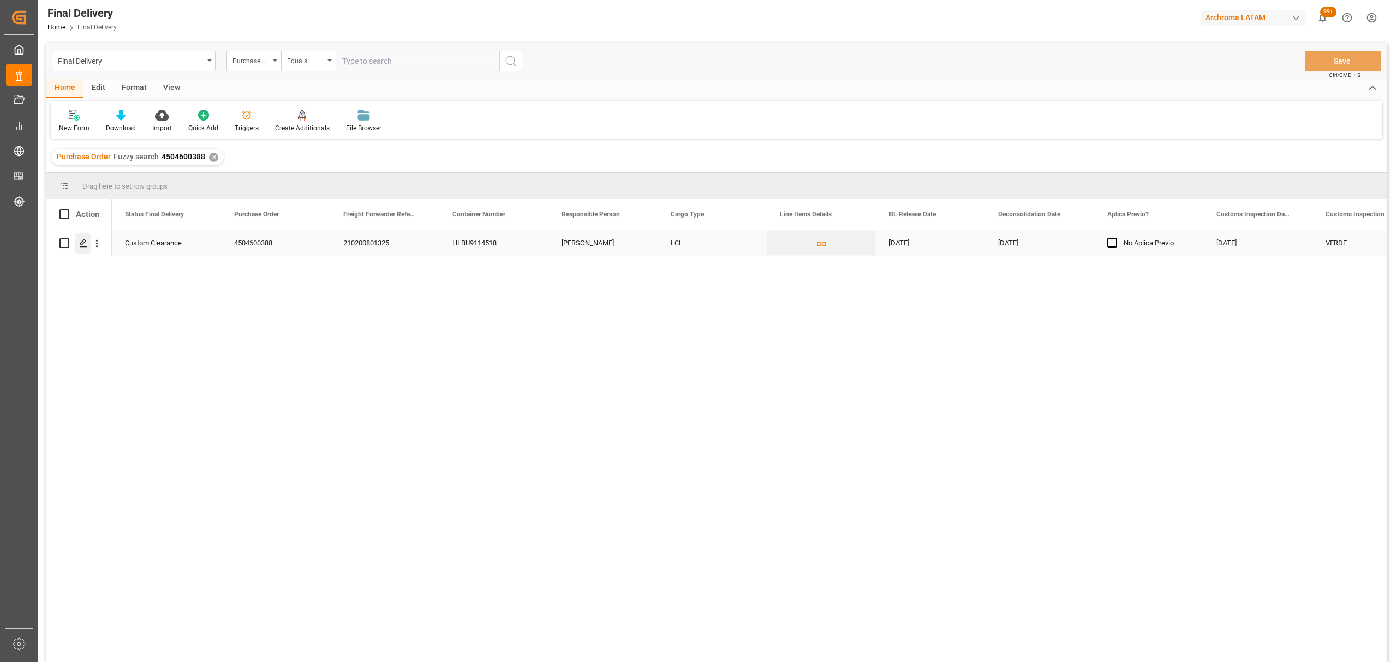
click at [77, 246] on div "Press SPACE to select this row." at bounding box center [83, 244] width 16 height 20
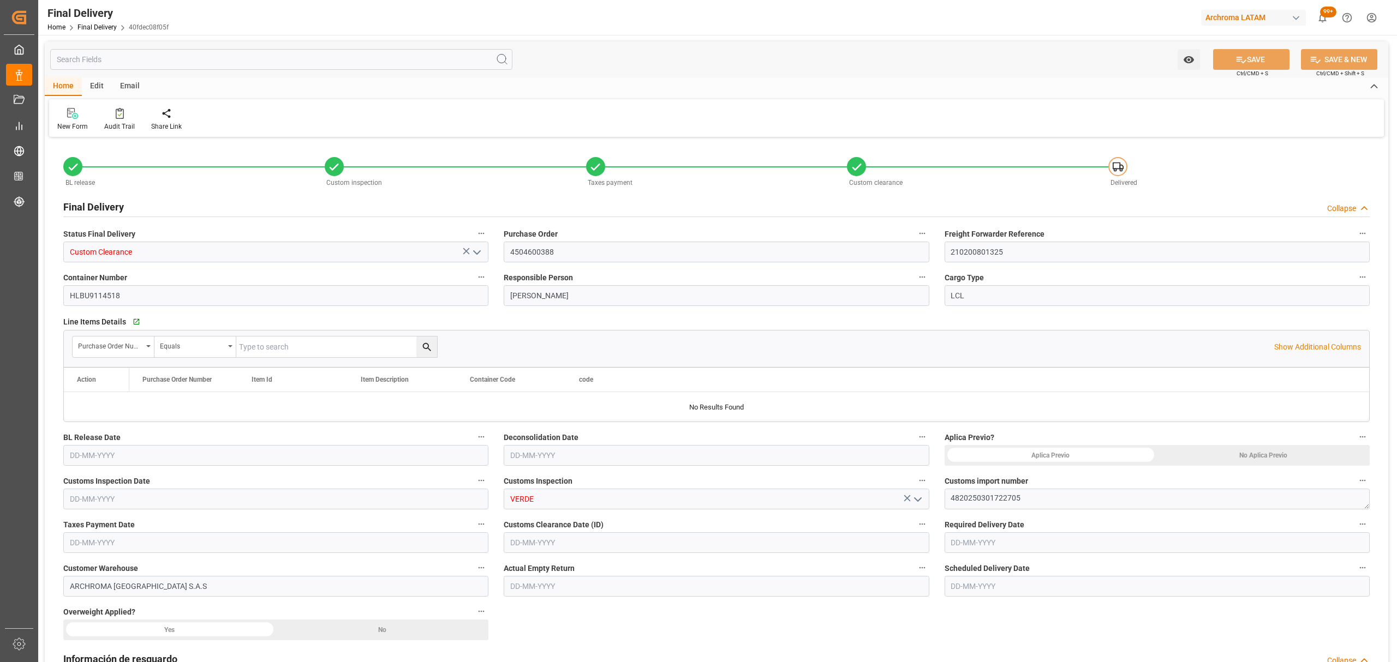
type input "3"
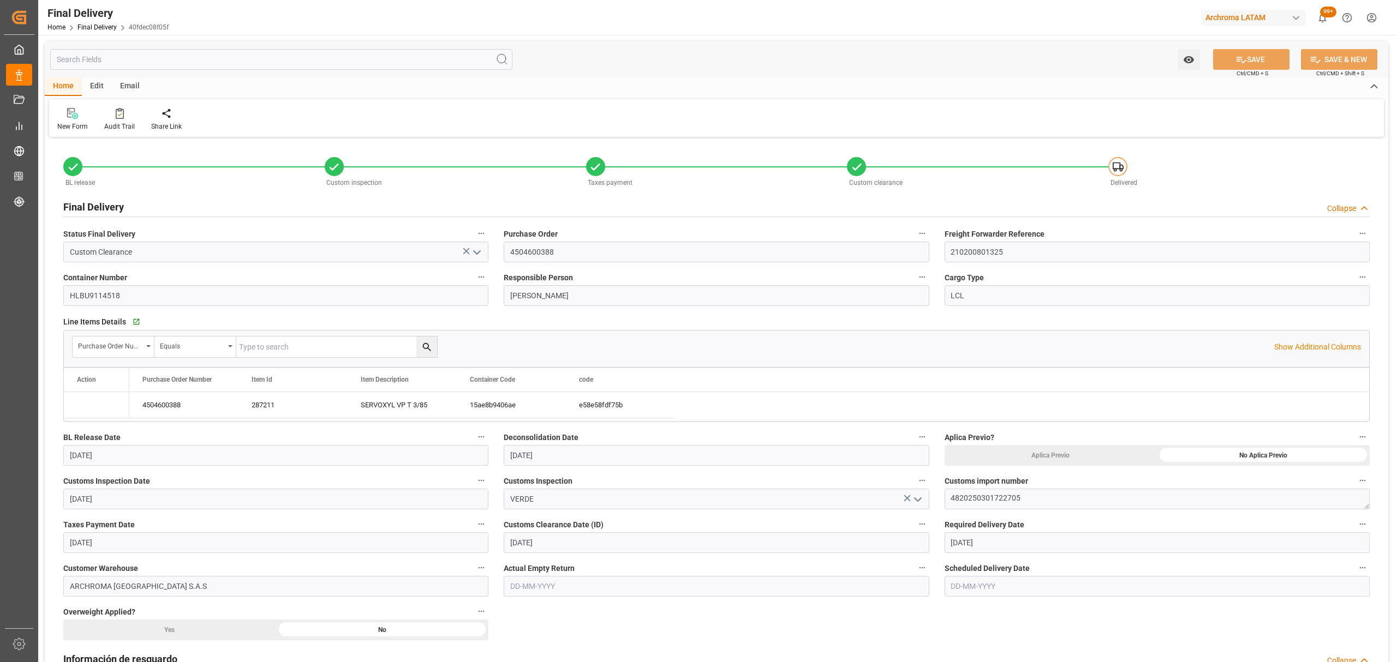
type input "26-08-2025"
type input "30-08-2025"
type input "29-08-2025"
type input "28-08-2025"
type input "29-08-2025"
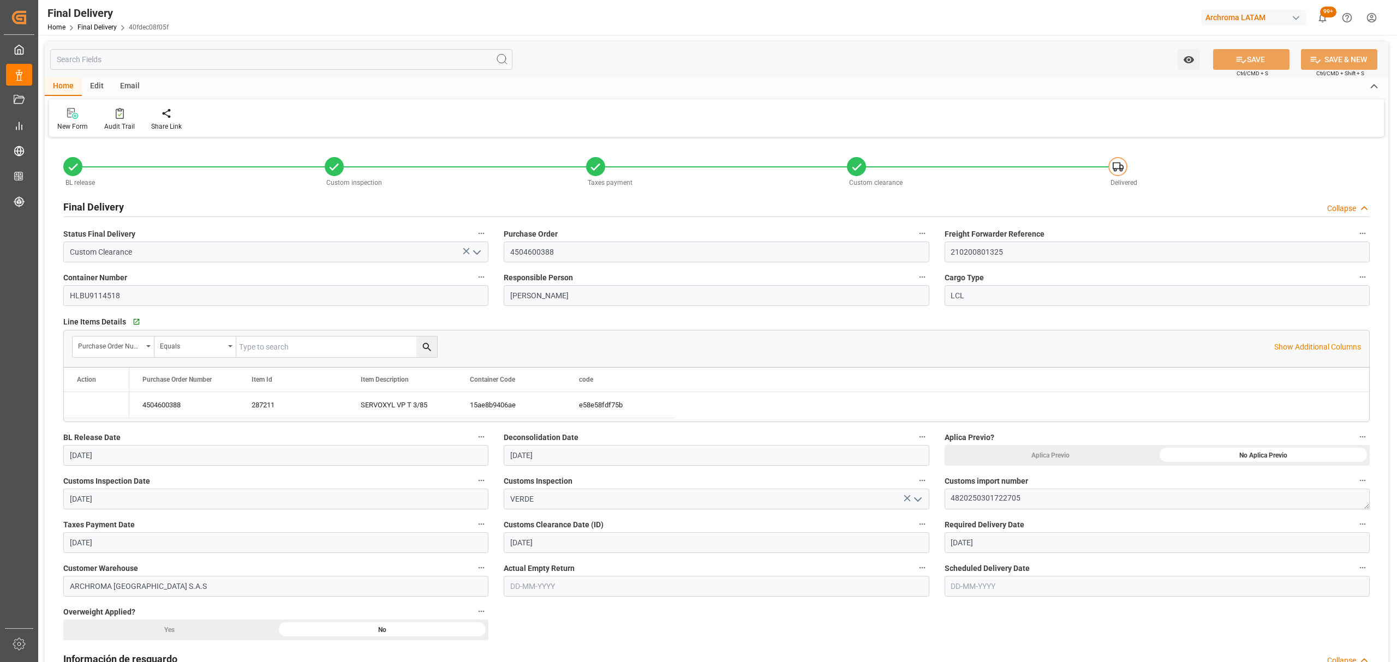
type input "09-09-2025"
type input "23-08-2025"
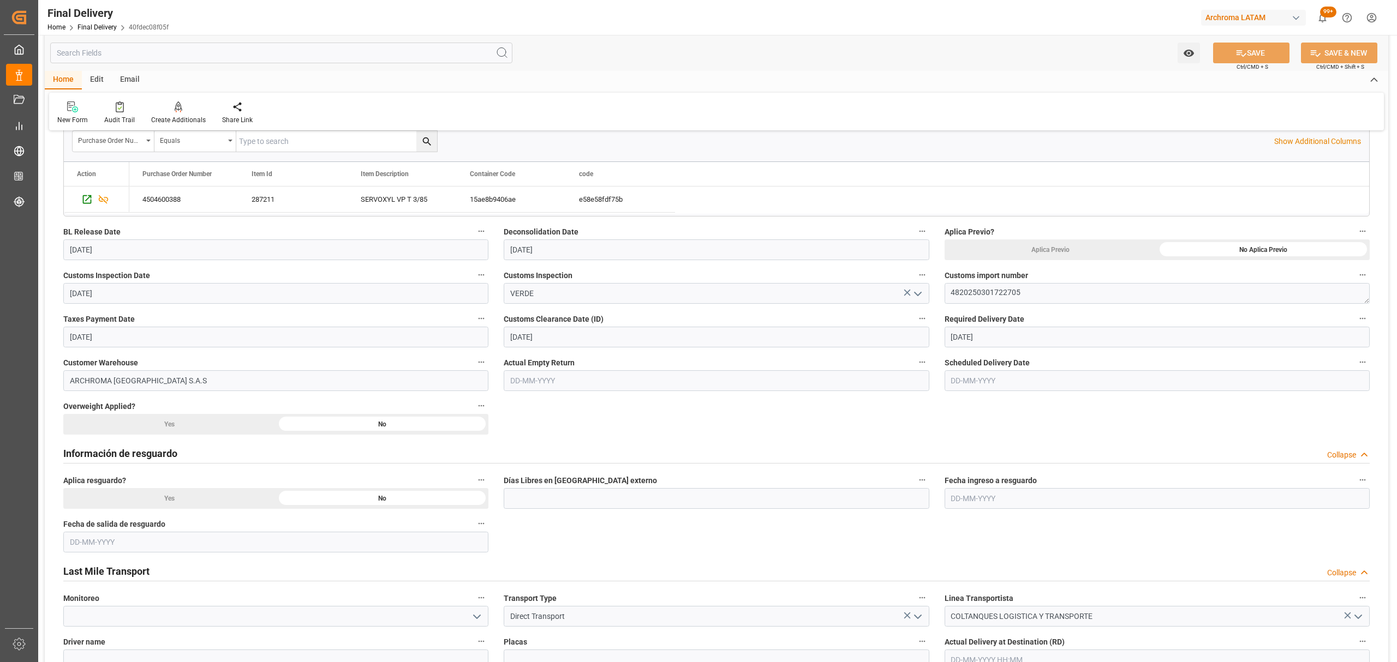
scroll to position [218, 0]
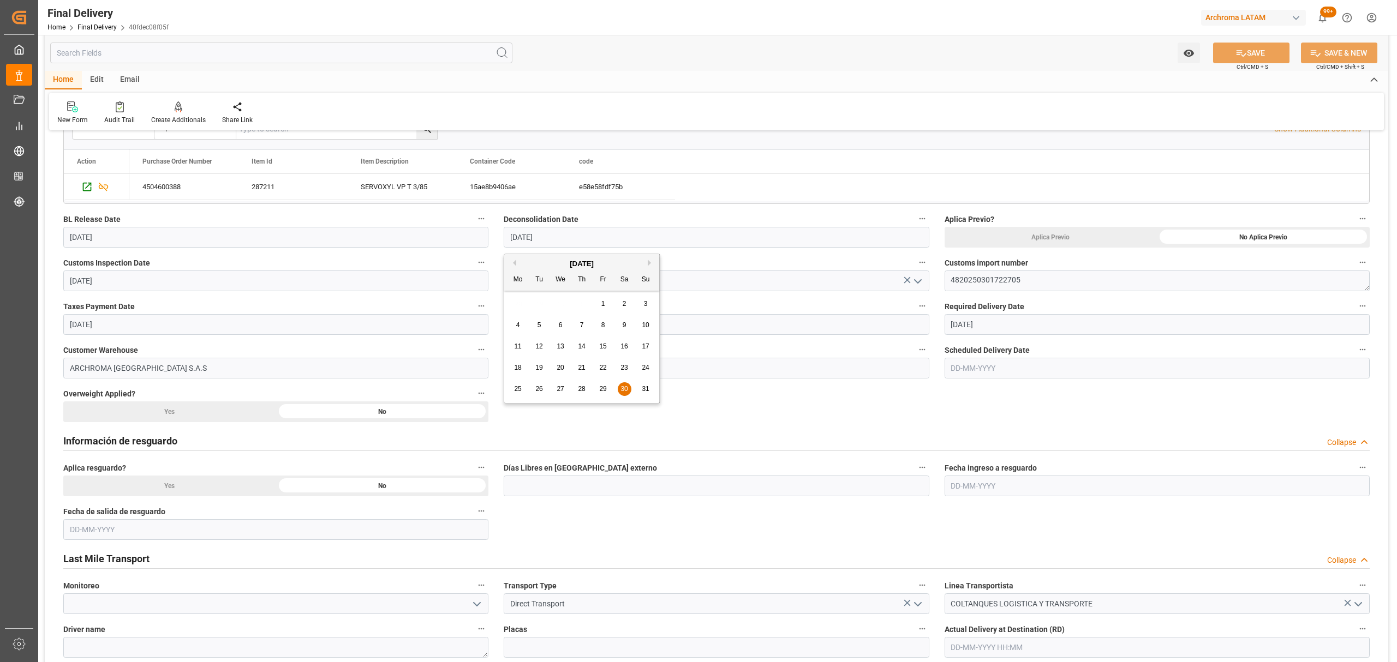
click at [594, 237] on input "30-08-2025" at bounding box center [716, 237] width 425 height 21
click at [651, 267] on div "August 2025" at bounding box center [581, 264] width 155 height 11
click at [650, 263] on button "Next Month" at bounding box center [651, 263] width 7 height 7
click at [515, 301] on div "1" at bounding box center [518, 304] width 14 height 13
type input "01-09-2025"
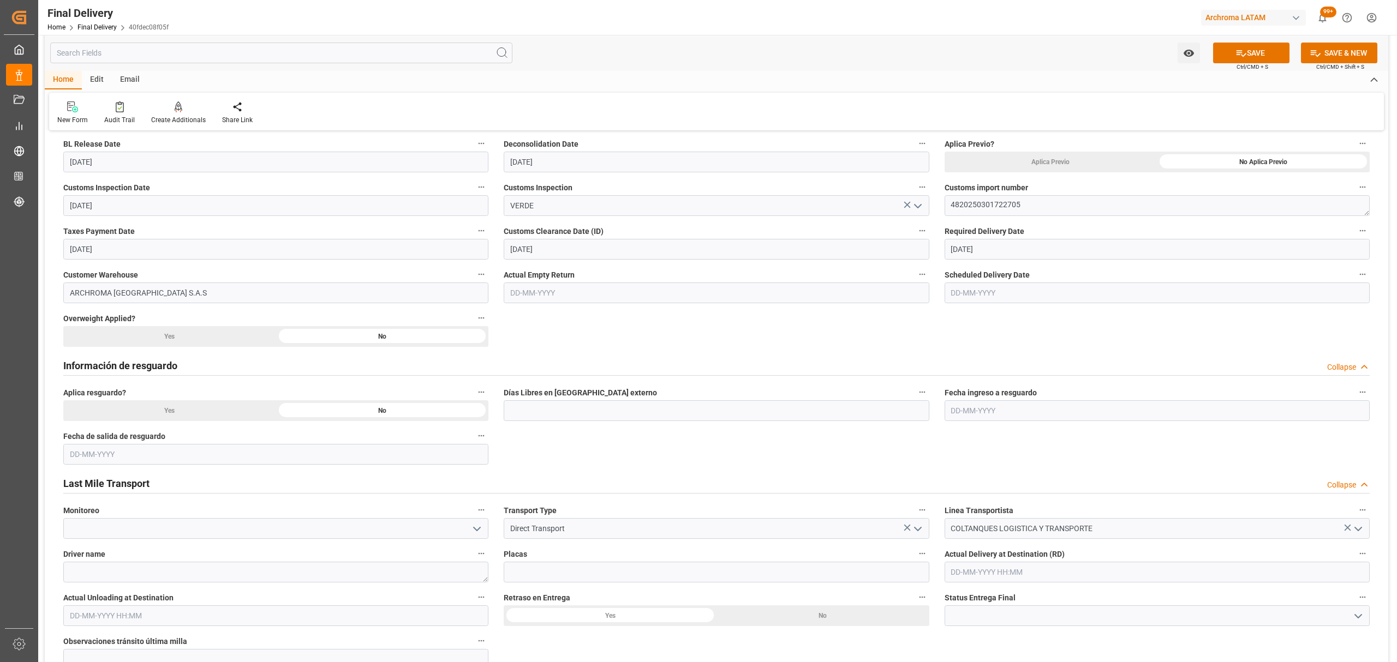
scroll to position [363, 0]
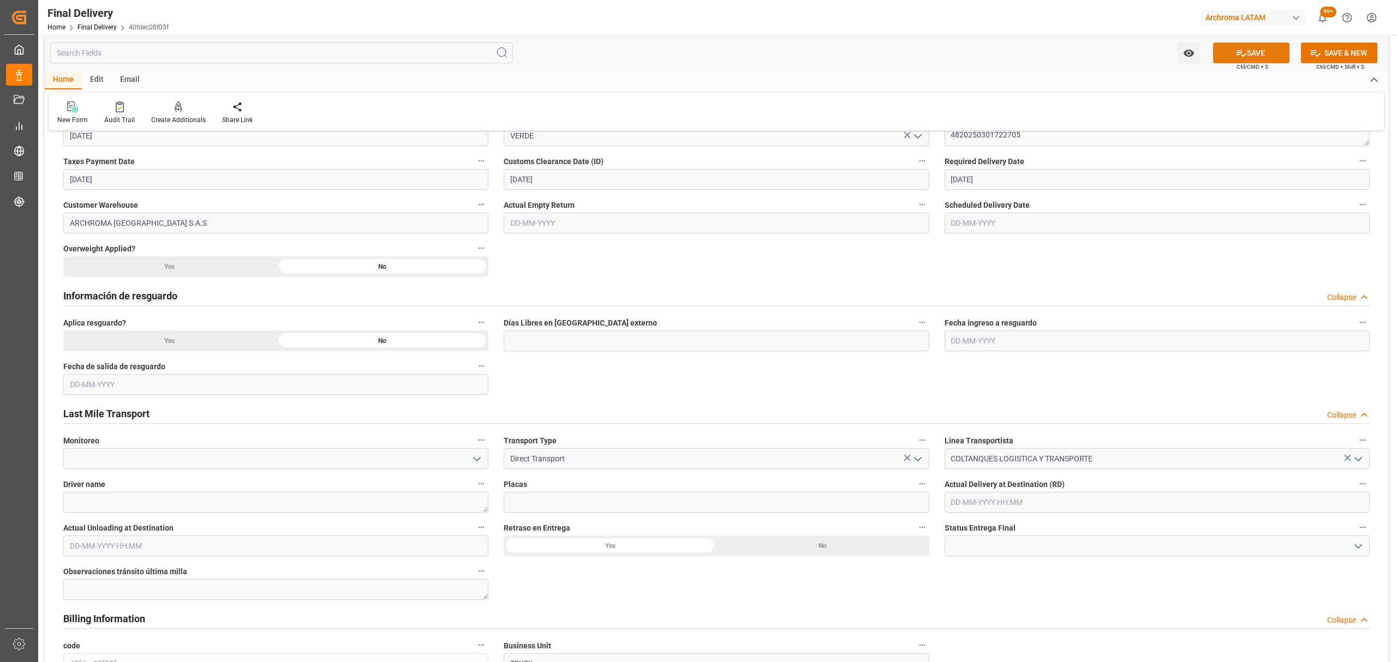
click at [1249, 55] on button "SAVE" at bounding box center [1251, 53] width 76 height 21
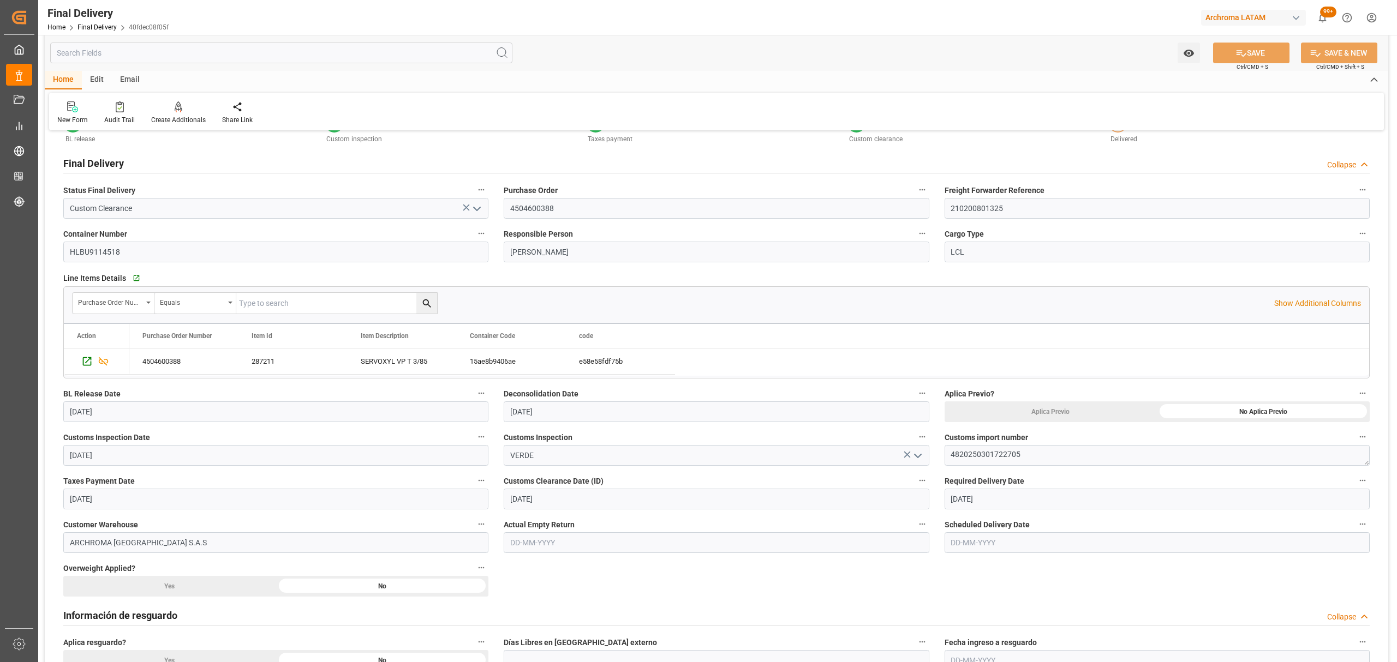
scroll to position [0, 0]
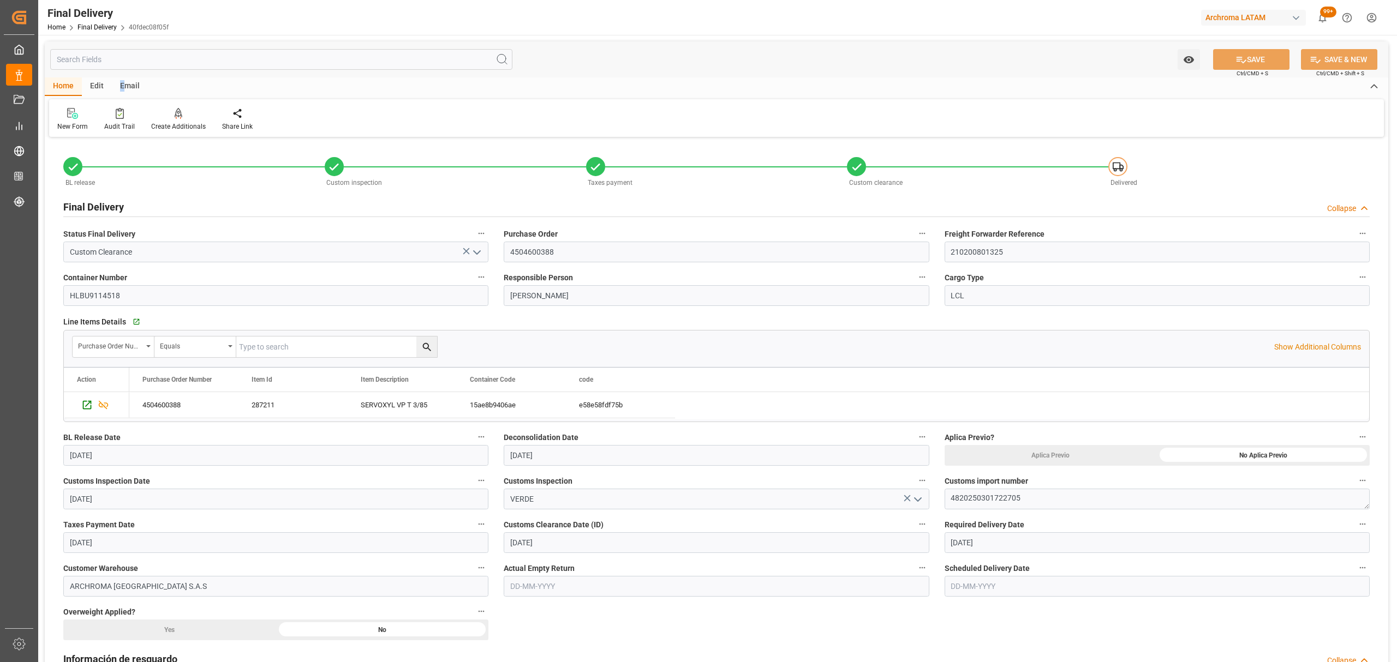
drag, startPoint x: 121, startPoint y: 79, endPoint x: 107, endPoint y: 86, distance: 14.6
click at [121, 80] on div "Email" at bounding box center [130, 86] width 36 height 19
click at [84, 118] on div at bounding box center [73, 112] width 33 height 11
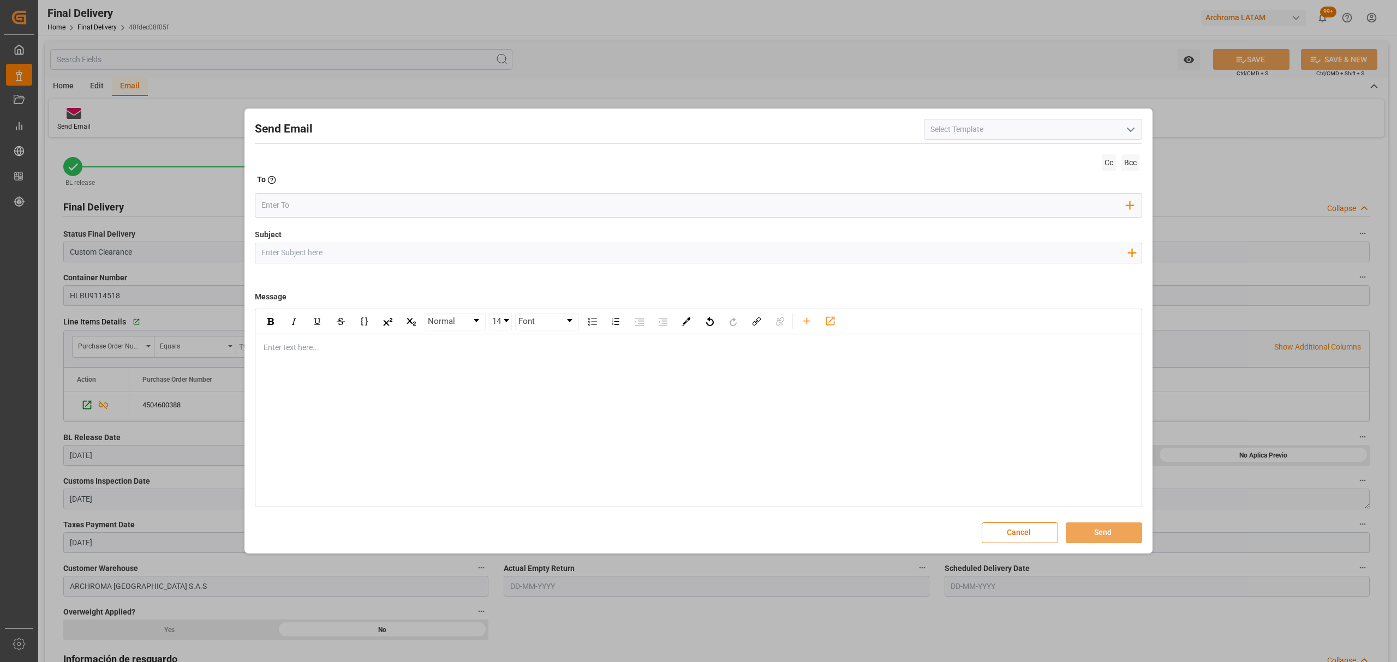
click at [670, 263] on div "Add field to Subject" at bounding box center [698, 253] width 887 height 21
click at [670, 258] on input "Subject" at bounding box center [693, 252] width 877 height 19
paste input "PO 4504600388//TE//LEVANTE/ KLK KOLB SPECIALITIES//ARCHROMA COLOMBIA//LCL//CTG/…"
drag, startPoint x: 369, startPoint y: 254, endPoint x: 337, endPoint y: 258, distance: 32.4
click at [337, 258] on input "PO 4504600388//TE//LEVANTE/ KLK KOLB SPECIALITIES//ARCHROMA COLOMBIA//LCL//CTG/…" at bounding box center [693, 252] width 877 height 19
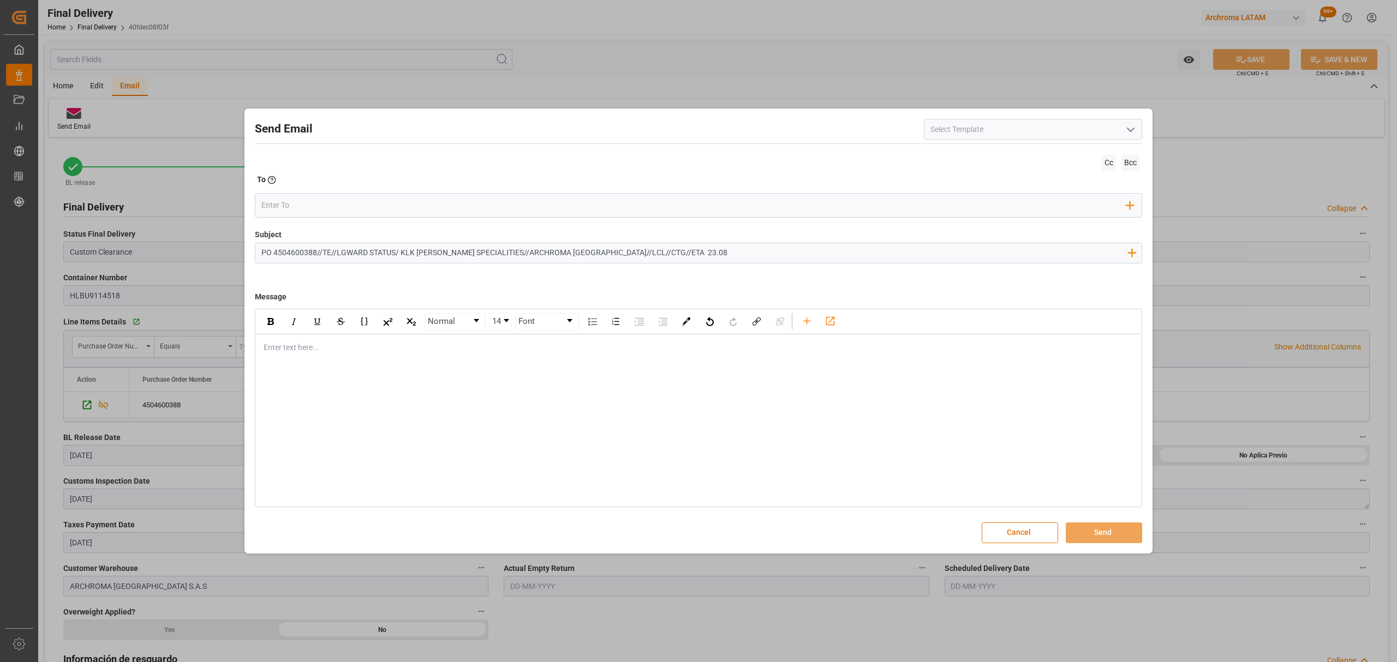
click at [339, 254] on input "PO 4504600388//TE//LGWARD STATUS/ KLK KOLB SPECIALITIES//ARCHROMA COLOMBIA//LCL…" at bounding box center [693, 252] width 877 height 19
type input "PO 4504600388//TE//LOGWARD STATUS/ KLK KOLB SPECIALITIES//ARCHROMA COLOMBIA//LC…"
click at [350, 350] on div "rdw-editor" at bounding box center [698, 347] width 869 height 11
click at [355, 372] on span "Informamos que contams con programacion dedesconsolidacion para el dia de mañan…" at bounding box center [465, 370] width 403 height 9
click at [351, 373] on span "Informamos que contams con programacion dedesconsolidacion para el dia de mañan…" at bounding box center [465, 370] width 403 height 9
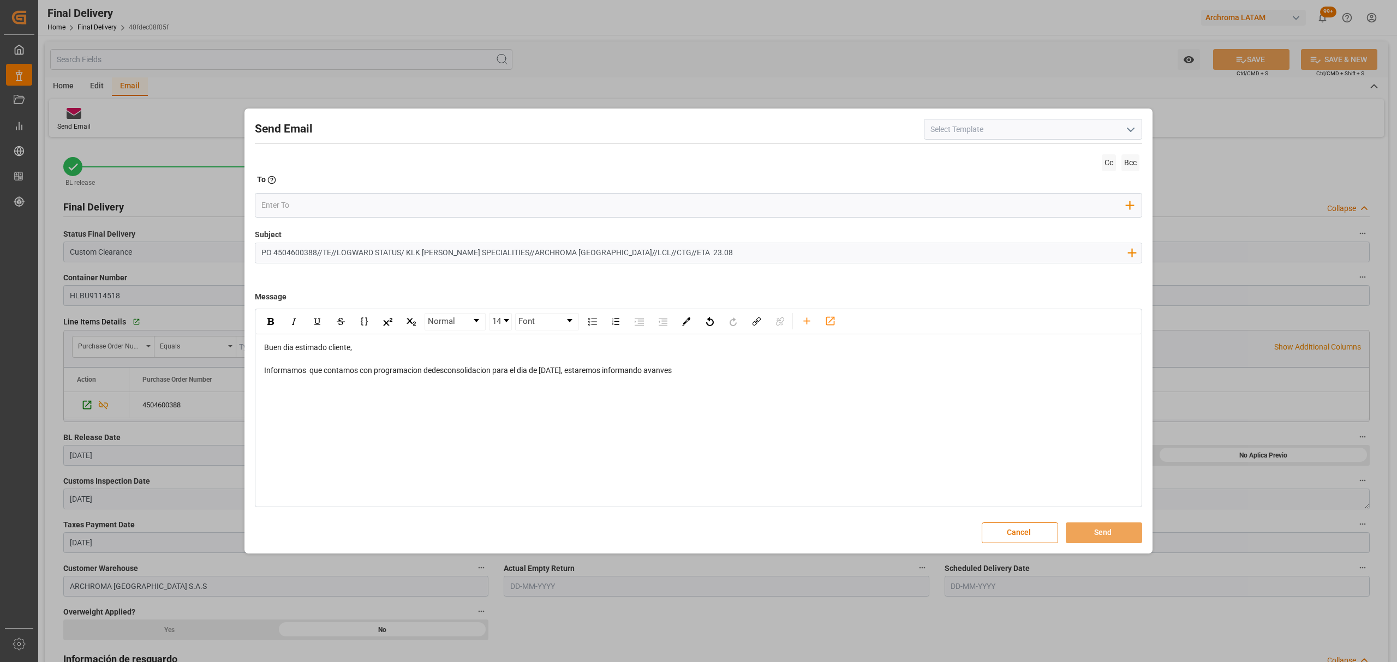
click at [315, 382] on div "rdw-editor" at bounding box center [698, 381] width 869 height 11
click at [332, 212] on input "email" at bounding box center [693, 205] width 865 height 16
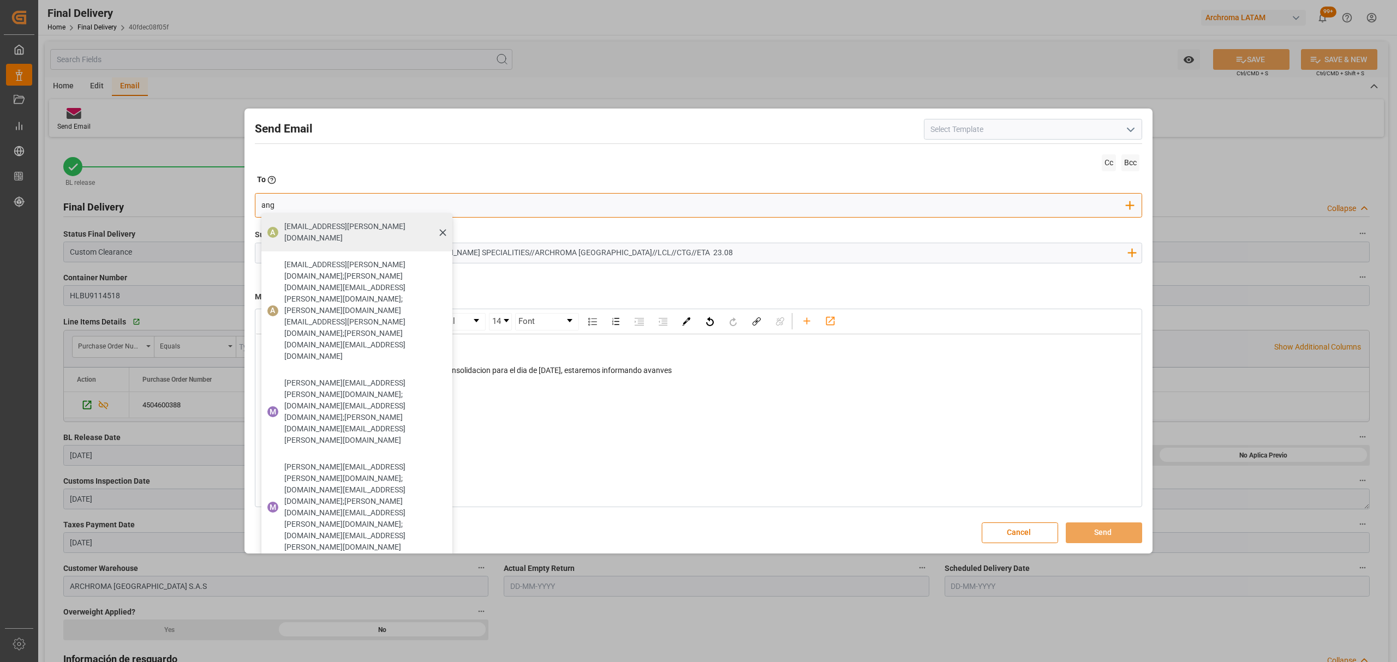
type input "ang"
click at [324, 227] on span "angiee.lamilla@archroma.com" at bounding box center [364, 232] width 160 height 23
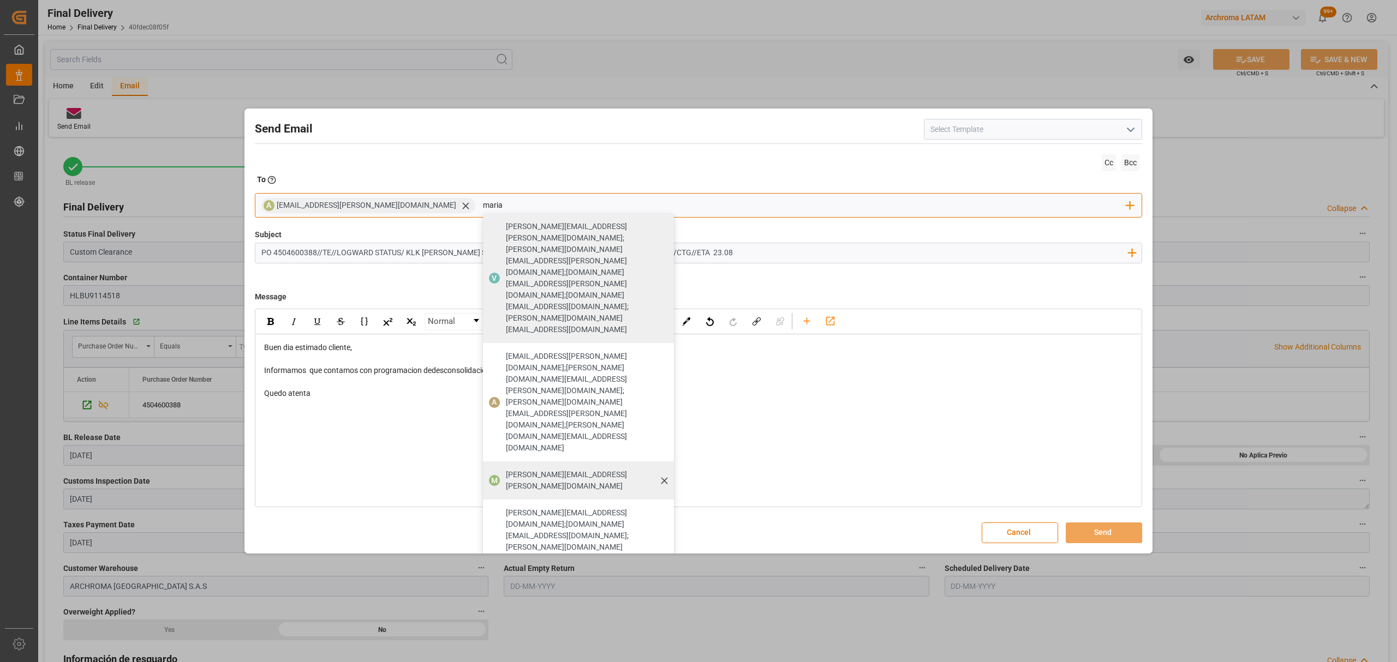
type input "maria"
click at [506, 469] on span "maria.piranquive@leschaco.com" at bounding box center [586, 480] width 160 height 23
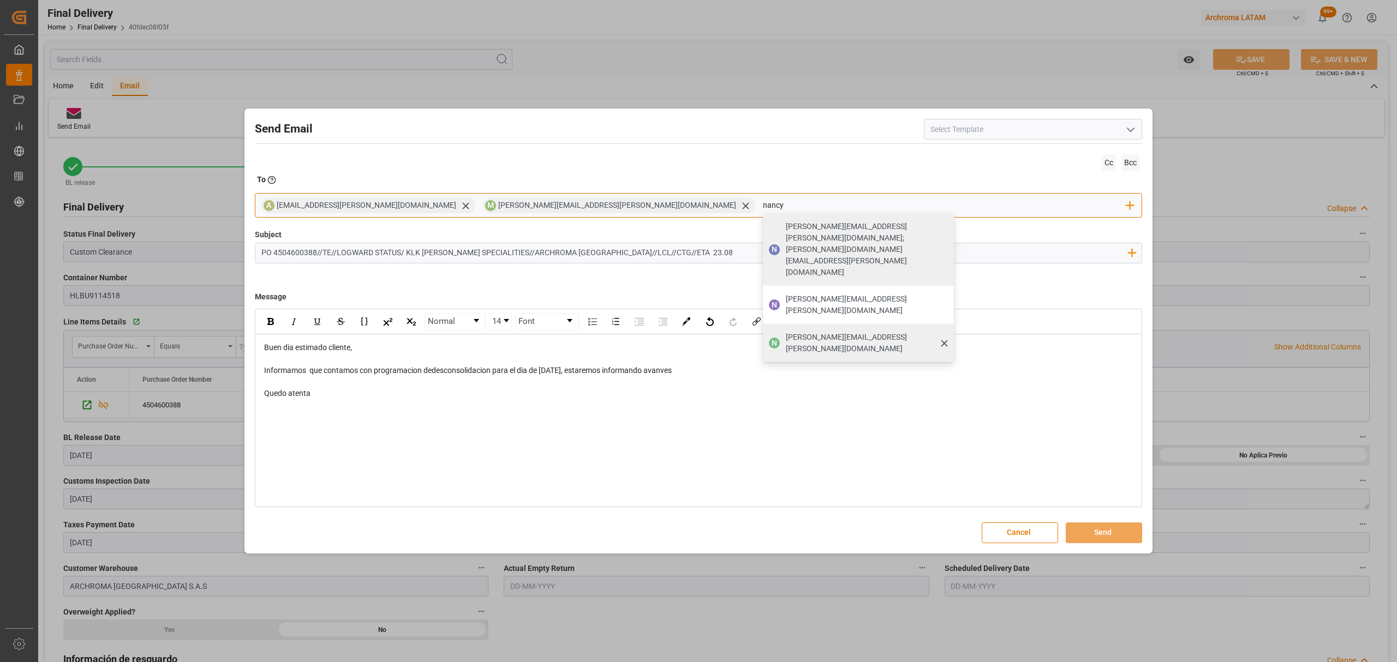
type input "nancy"
click at [786, 332] on span "nancy.castellanos@archroma.com" at bounding box center [866, 343] width 160 height 23
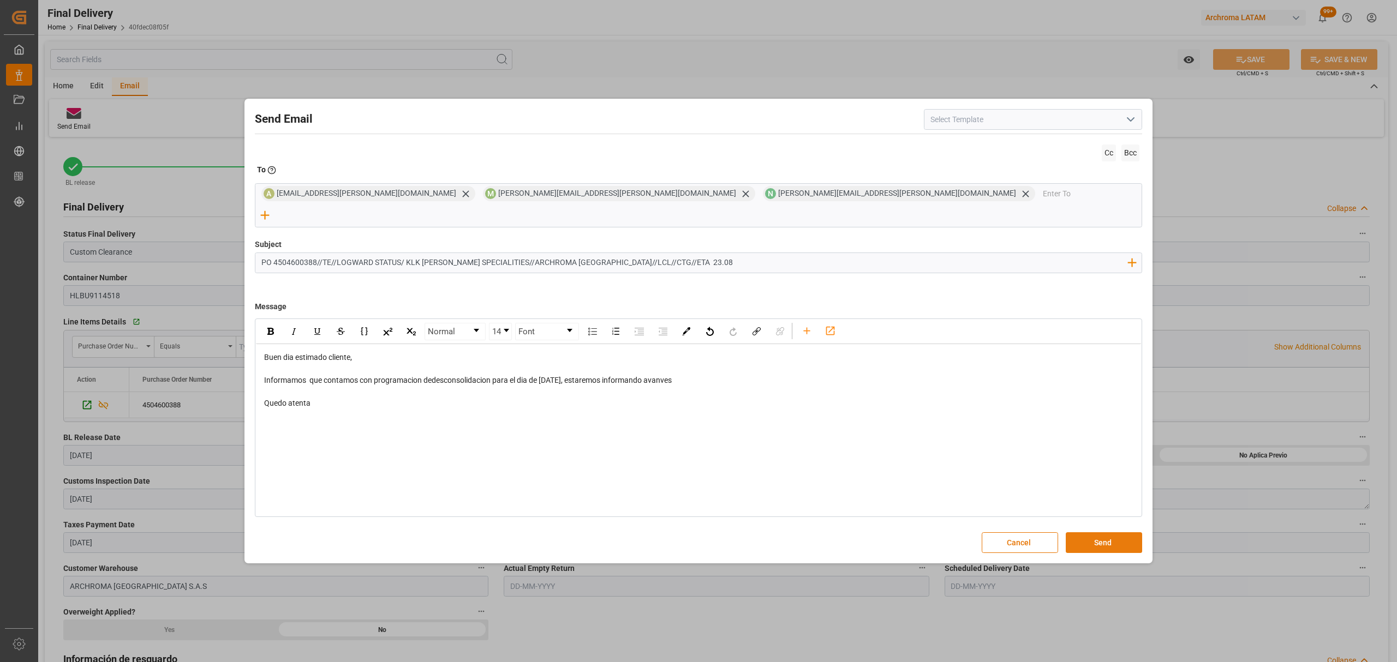
click at [1103, 534] on button "Send" at bounding box center [1103, 542] width 76 height 21
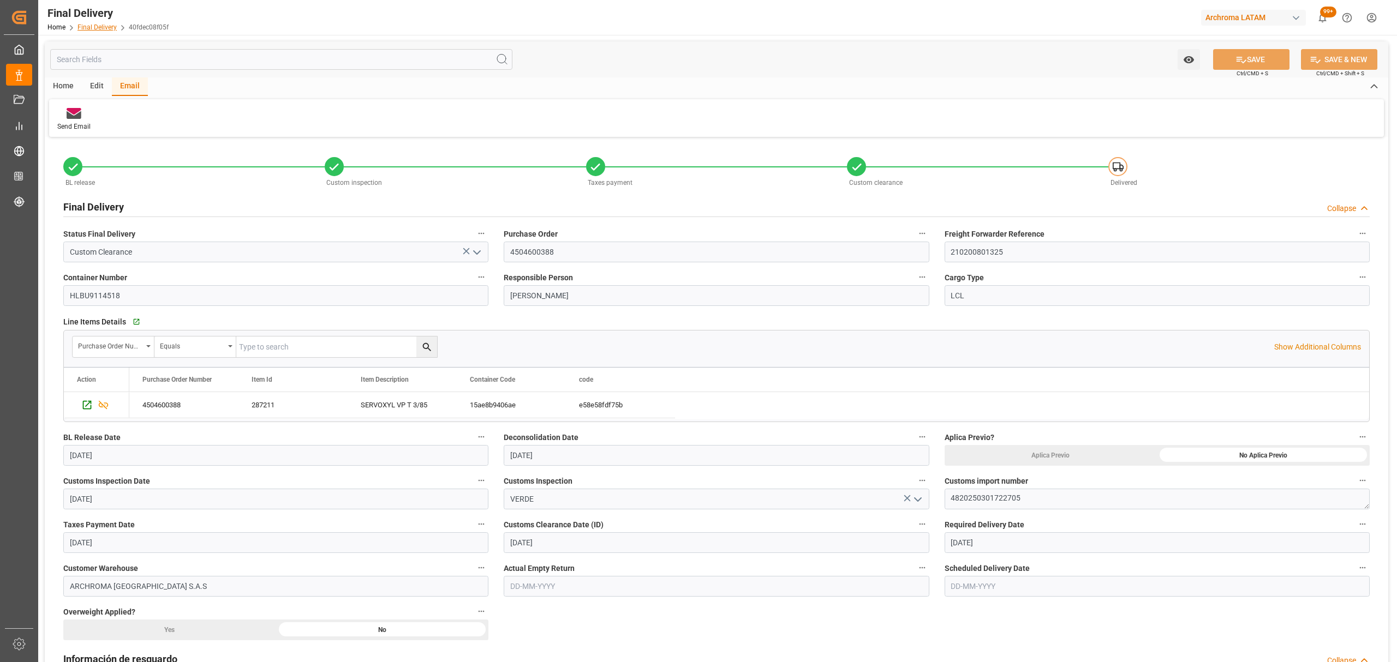
click at [104, 25] on link "Final Delivery" at bounding box center [96, 27] width 39 height 8
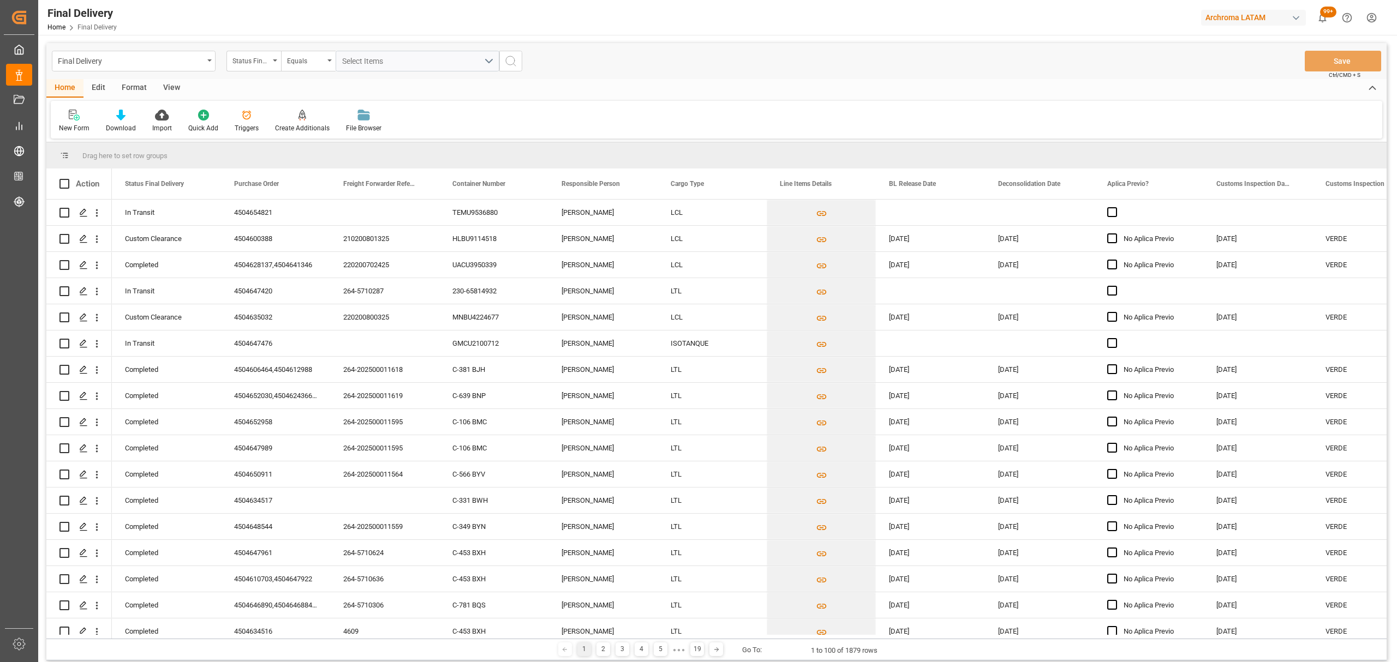
click at [261, 62] on div "Status Final Delivery" at bounding box center [250, 59] width 37 height 13
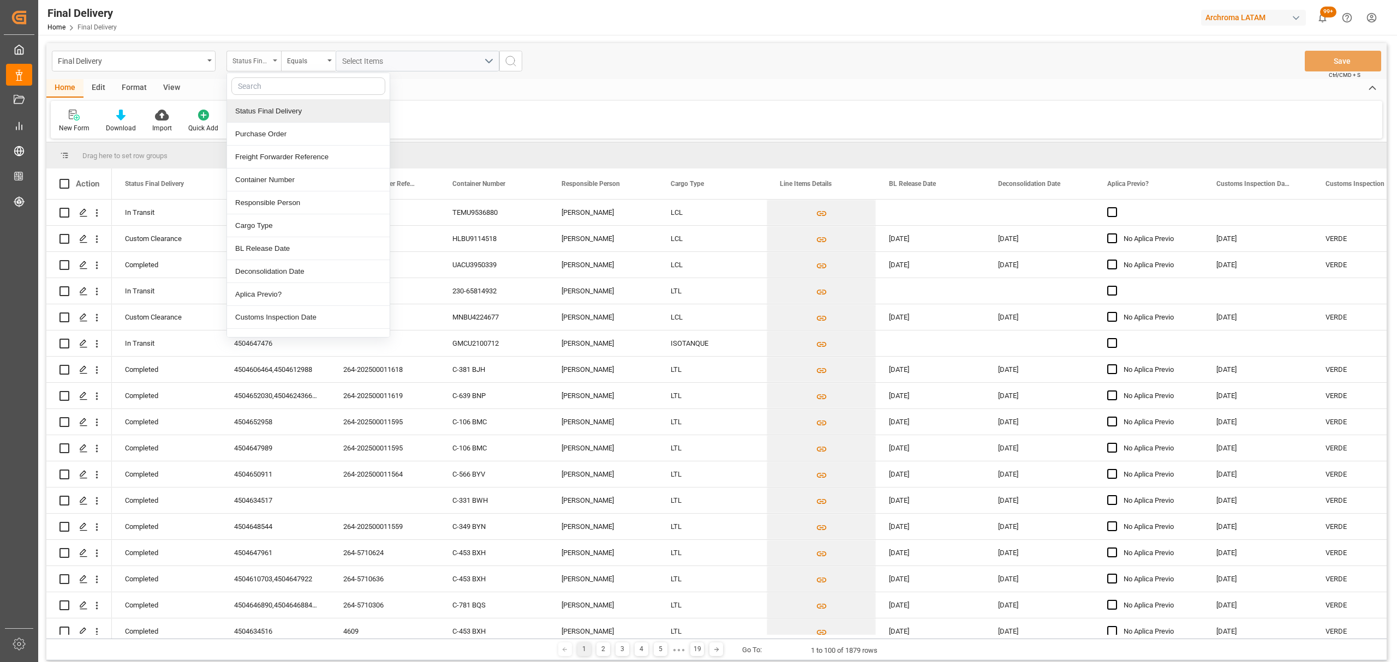
click at [269, 66] on div "Status Final Delivery" at bounding box center [253, 61] width 55 height 21
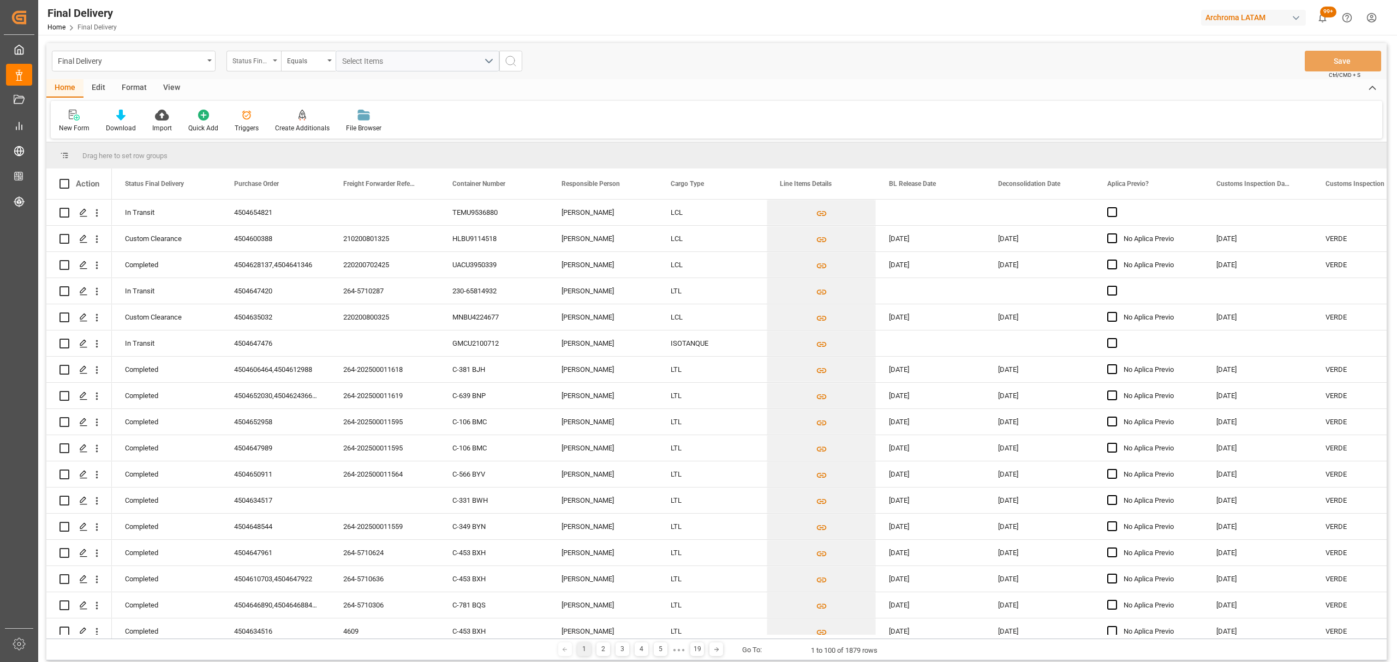
click at [269, 62] on div "Status Final Delivery" at bounding box center [250, 59] width 37 height 13
click at [279, 135] on div "Purchase Order" at bounding box center [308, 134] width 163 height 23
click at [306, 67] on div "Equals" at bounding box center [308, 61] width 55 height 21
click at [360, 134] on div "Fuzzy search" at bounding box center [363, 134] width 163 height 23
click at [399, 51] on input "text" at bounding box center [418, 61] width 164 height 21
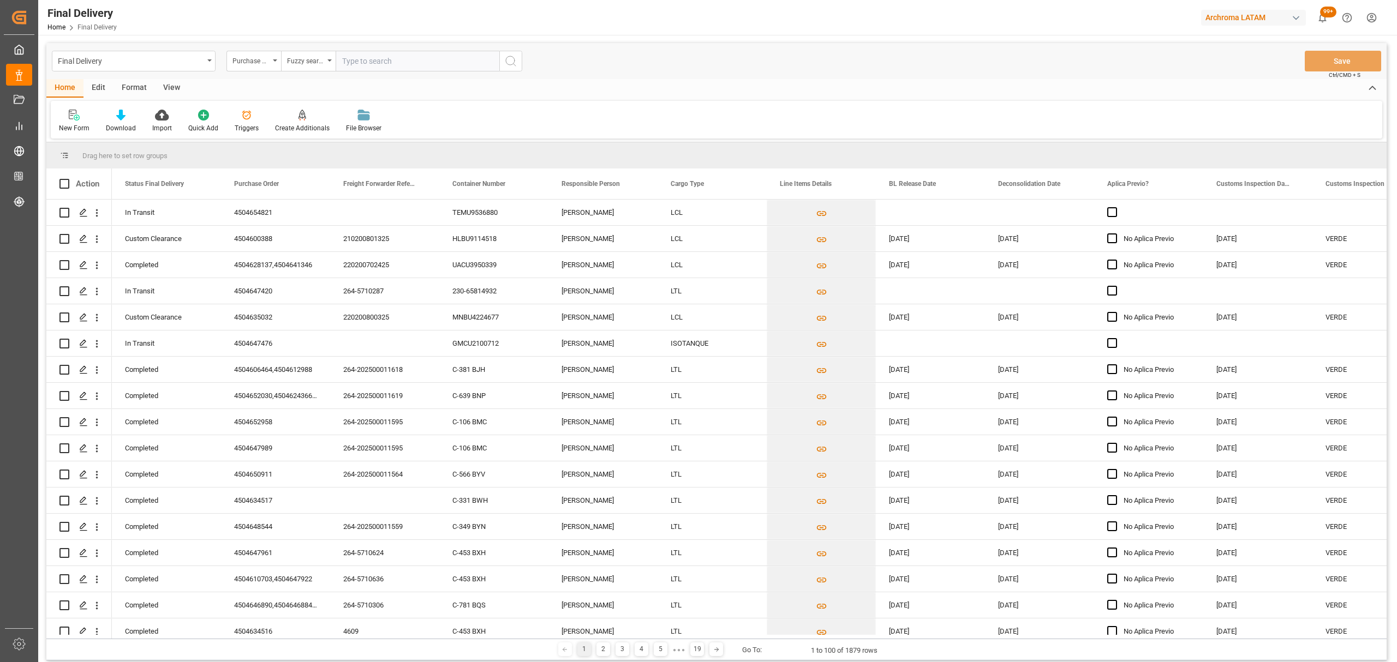
paste input "4504635032"
type input "4504635032"
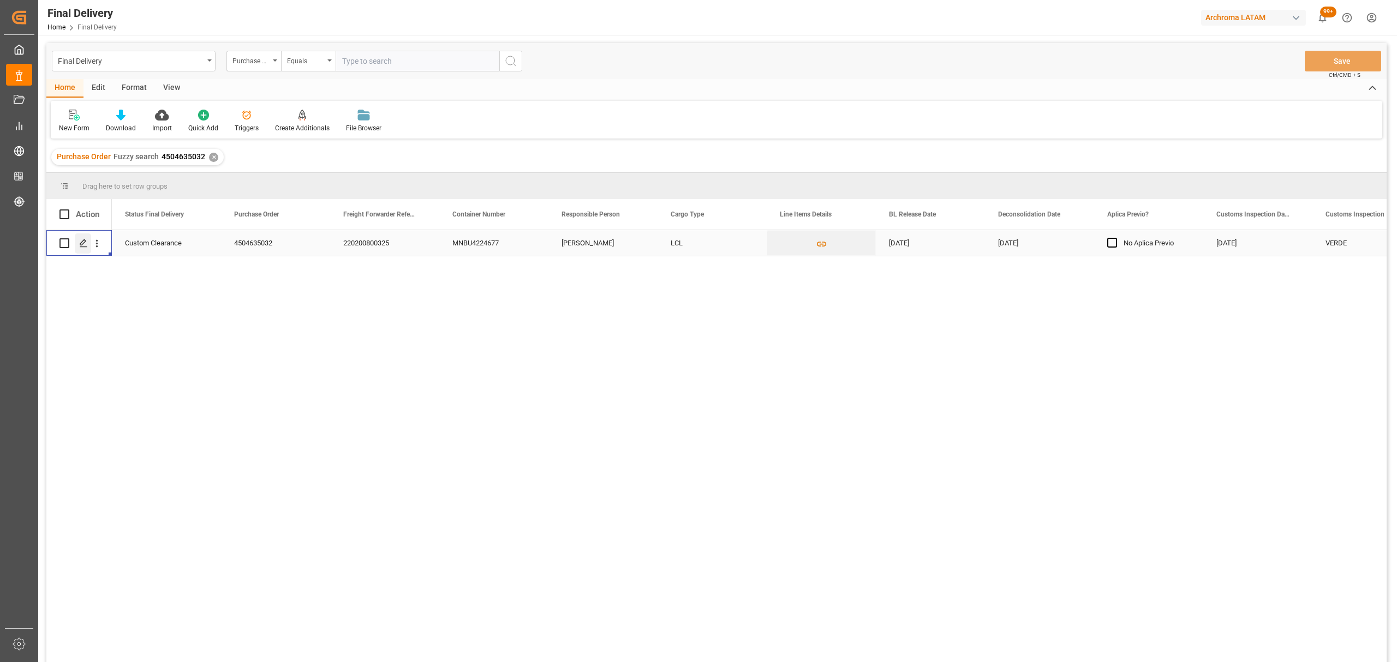
click at [77, 243] on div "Press SPACE to select this row." at bounding box center [83, 244] width 16 height 20
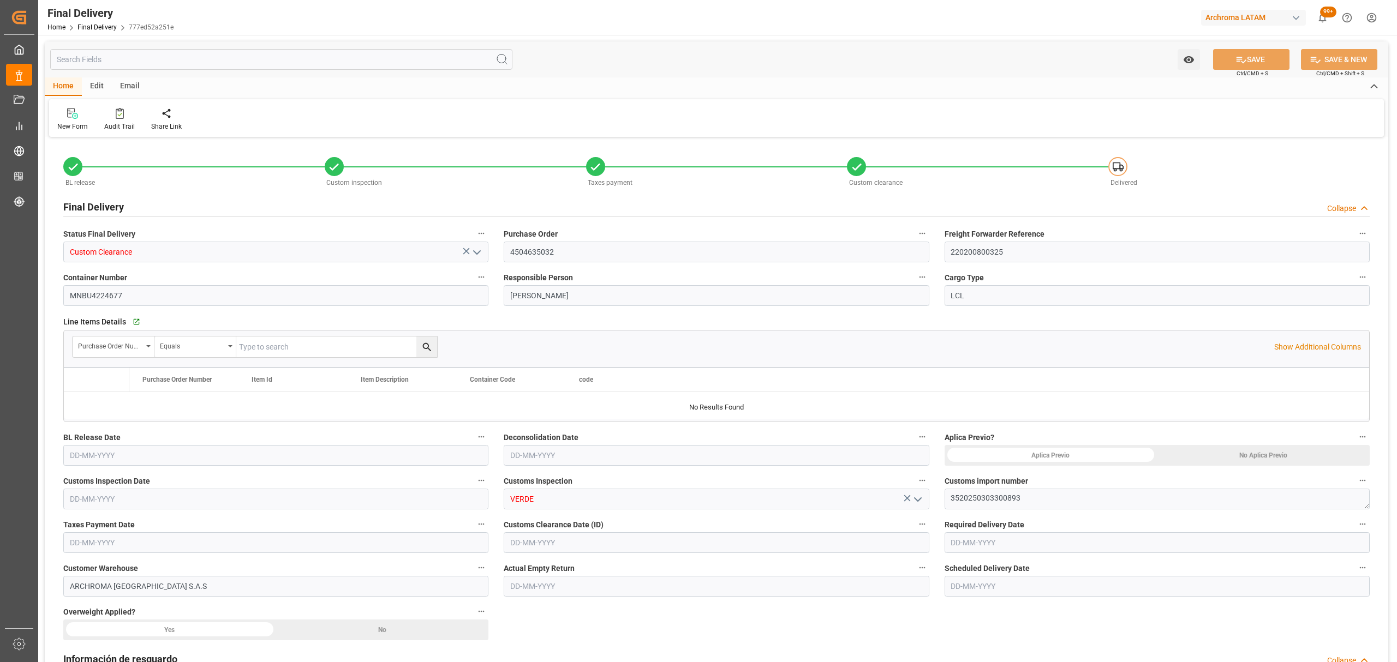
type input "2"
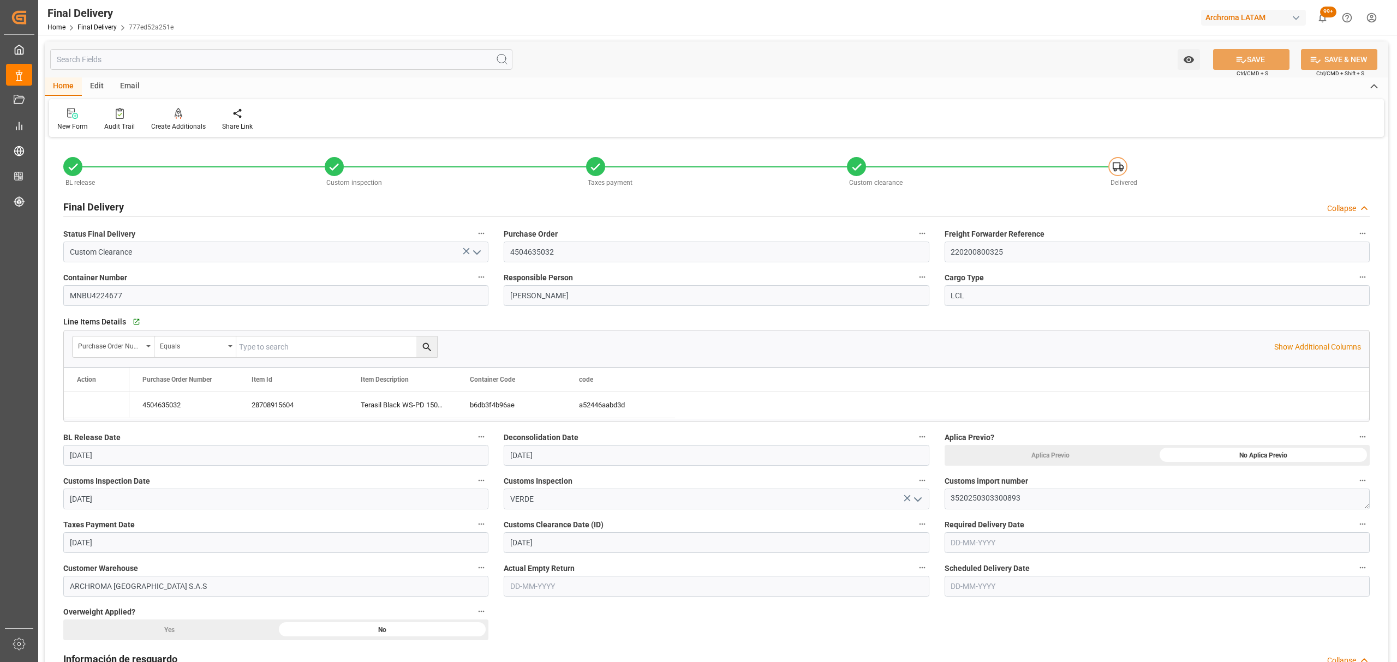
type input "29-08-2025"
type input "27-08-2025"
type input "01-09-2025"
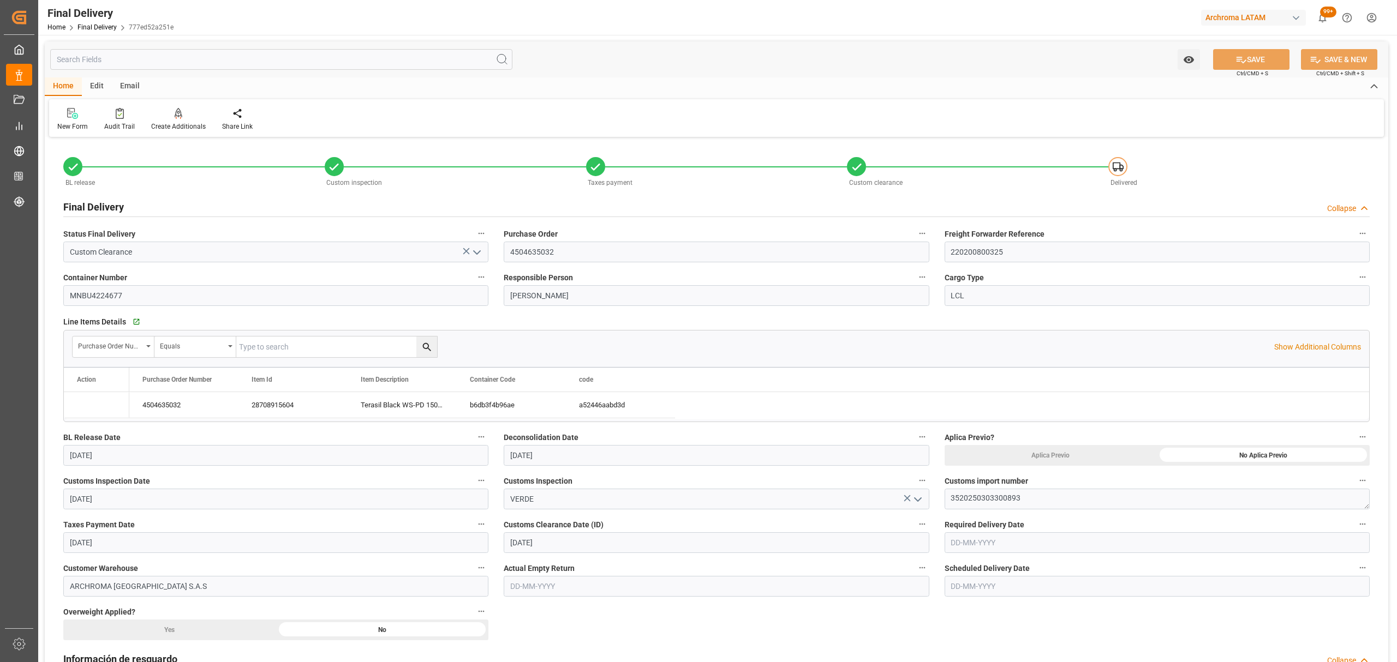
type input "27-08-2025"
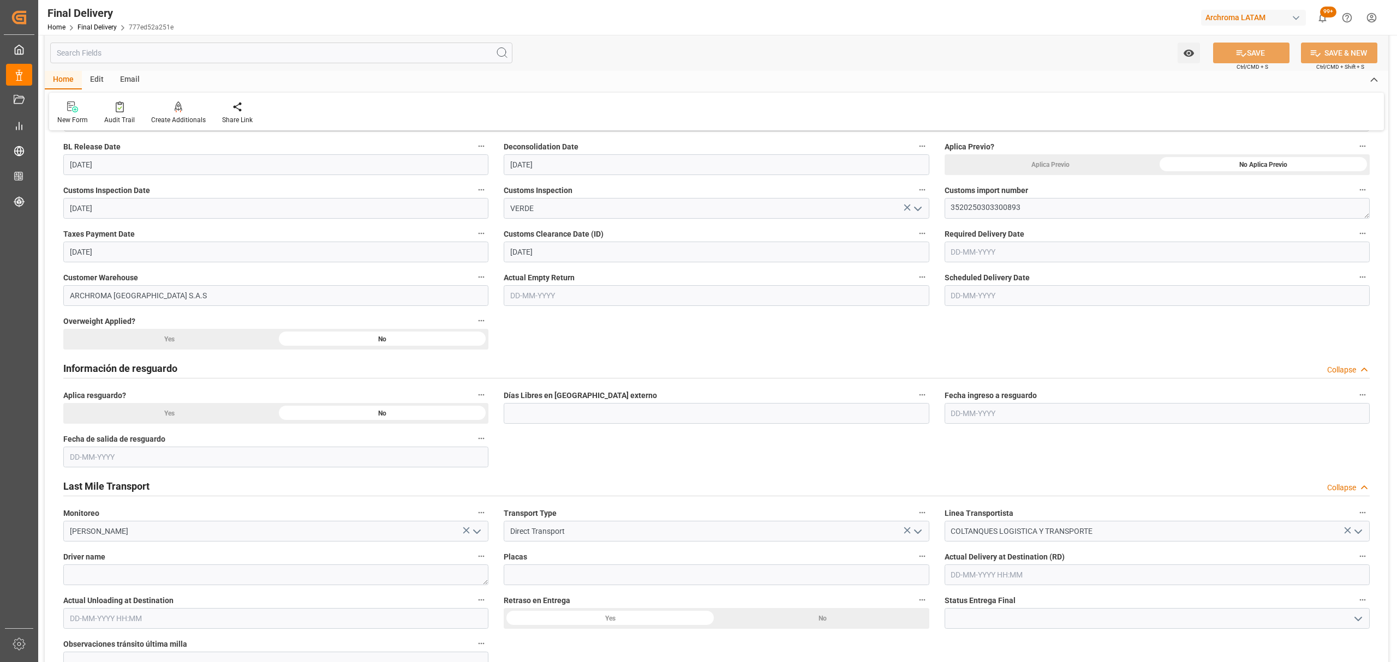
scroll to position [145, 0]
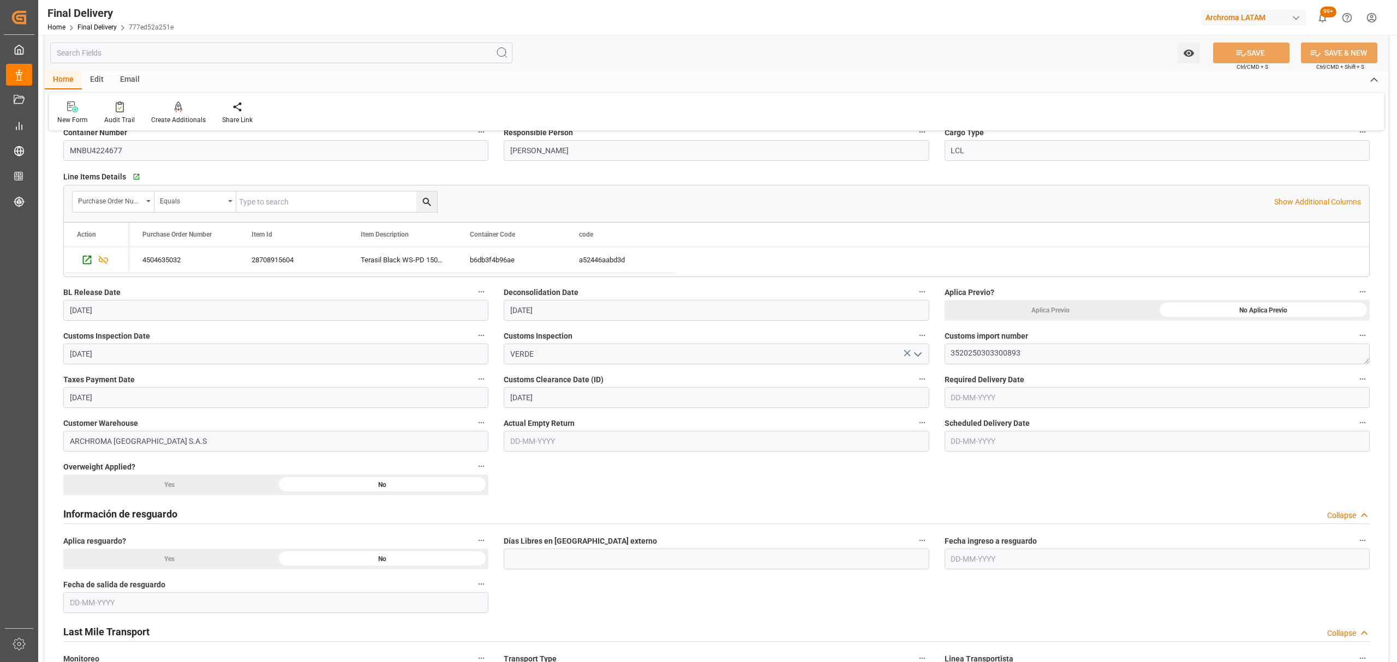
click at [701, 319] on input "27-08-2025" at bounding box center [716, 310] width 425 height 21
click at [625, 462] on span "30" at bounding box center [623, 462] width 7 height 8
type input "30-08-2025"
click at [1223, 57] on button "SAVE" at bounding box center [1251, 53] width 76 height 21
